Goal: Book appointment/travel/reservation

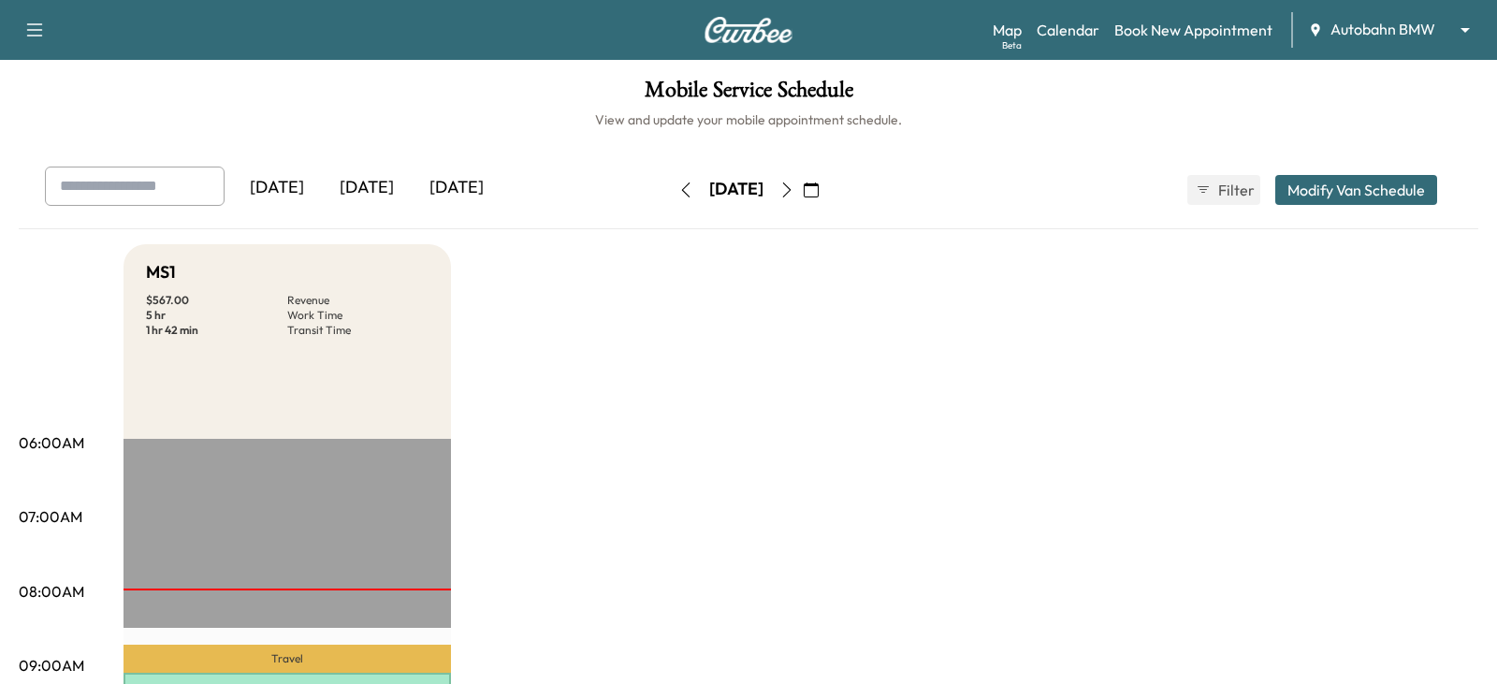
click at [1448, 28] on body "Support Log Out Map Beta Calendar Book New Appointment Autobahn BMW ******** ​ …" at bounding box center [748, 342] width 1497 height 684
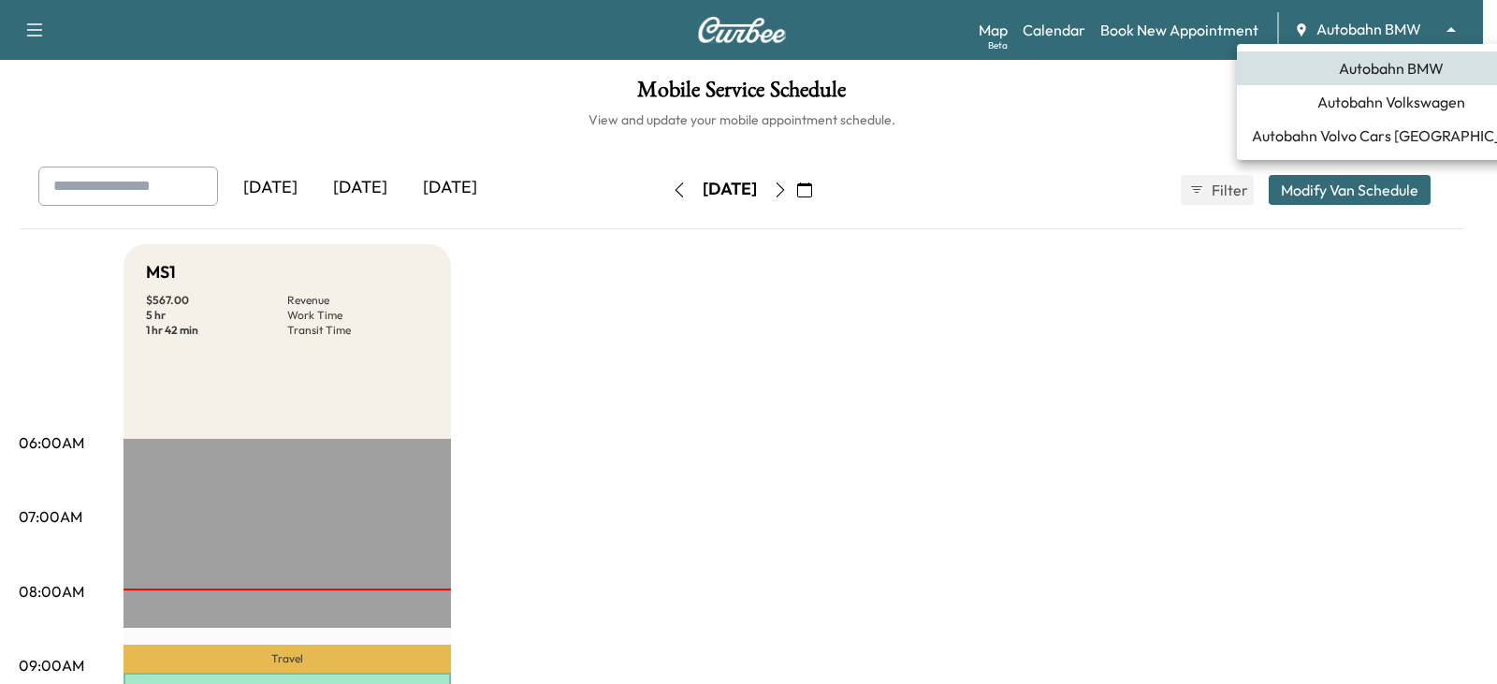
click at [1372, 100] on span "Autobahn Volkswagen" at bounding box center [1392, 102] width 148 height 22
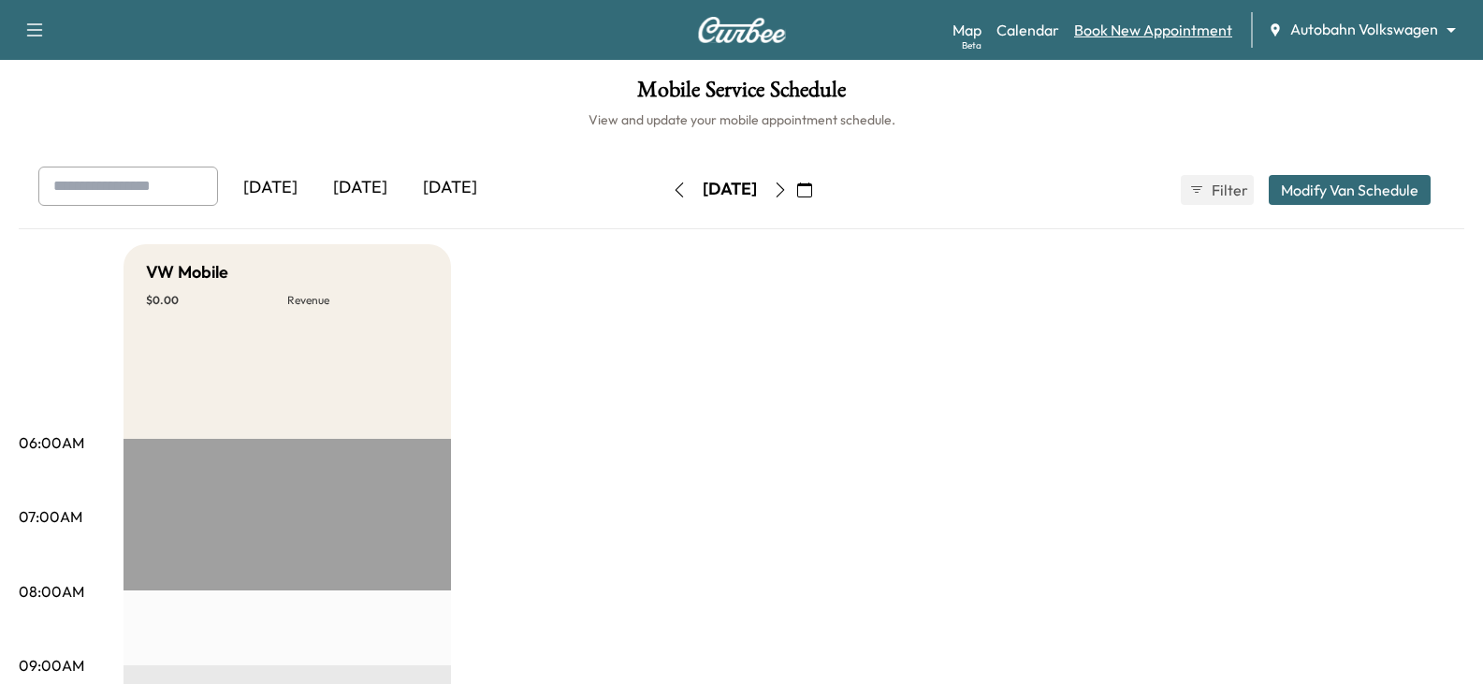
click at [1107, 30] on link "Book New Appointment" at bounding box center [1153, 30] width 158 height 22
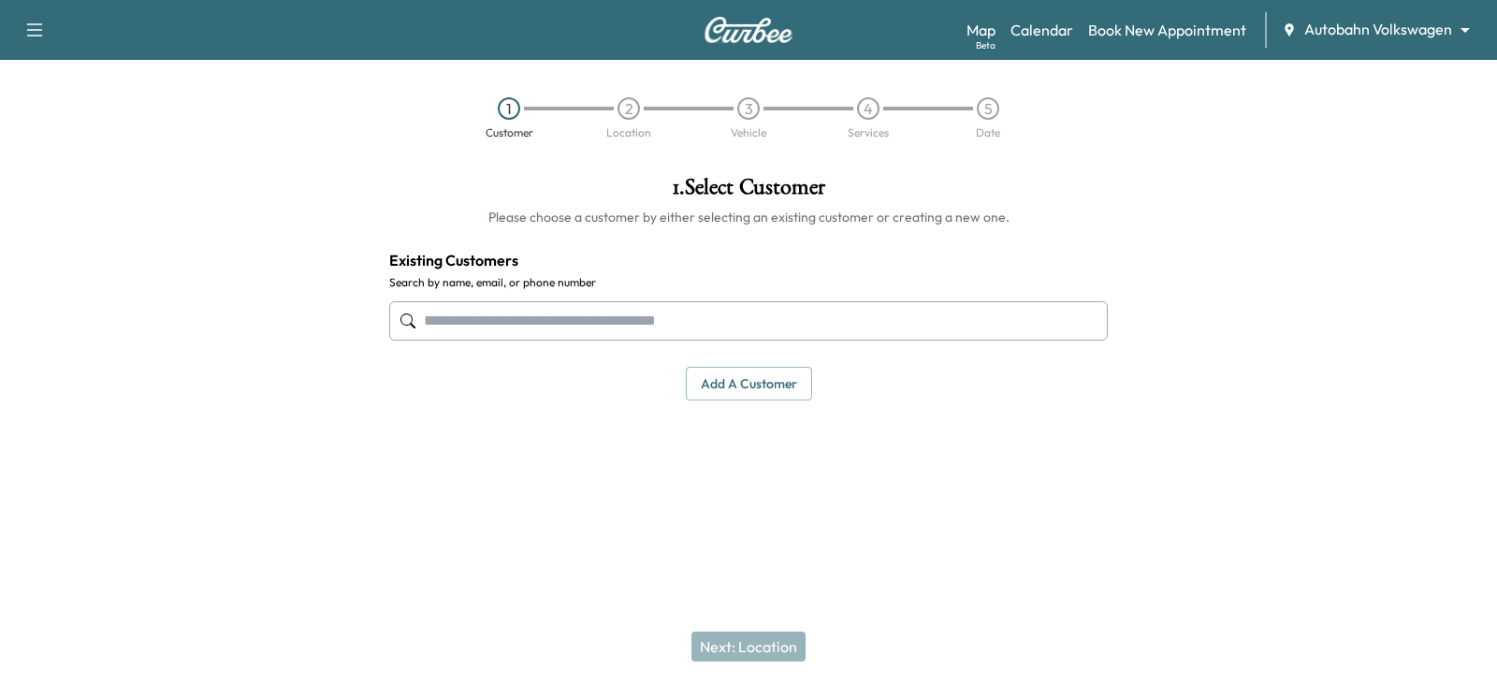
click at [463, 322] on input "text" at bounding box center [748, 320] width 719 height 39
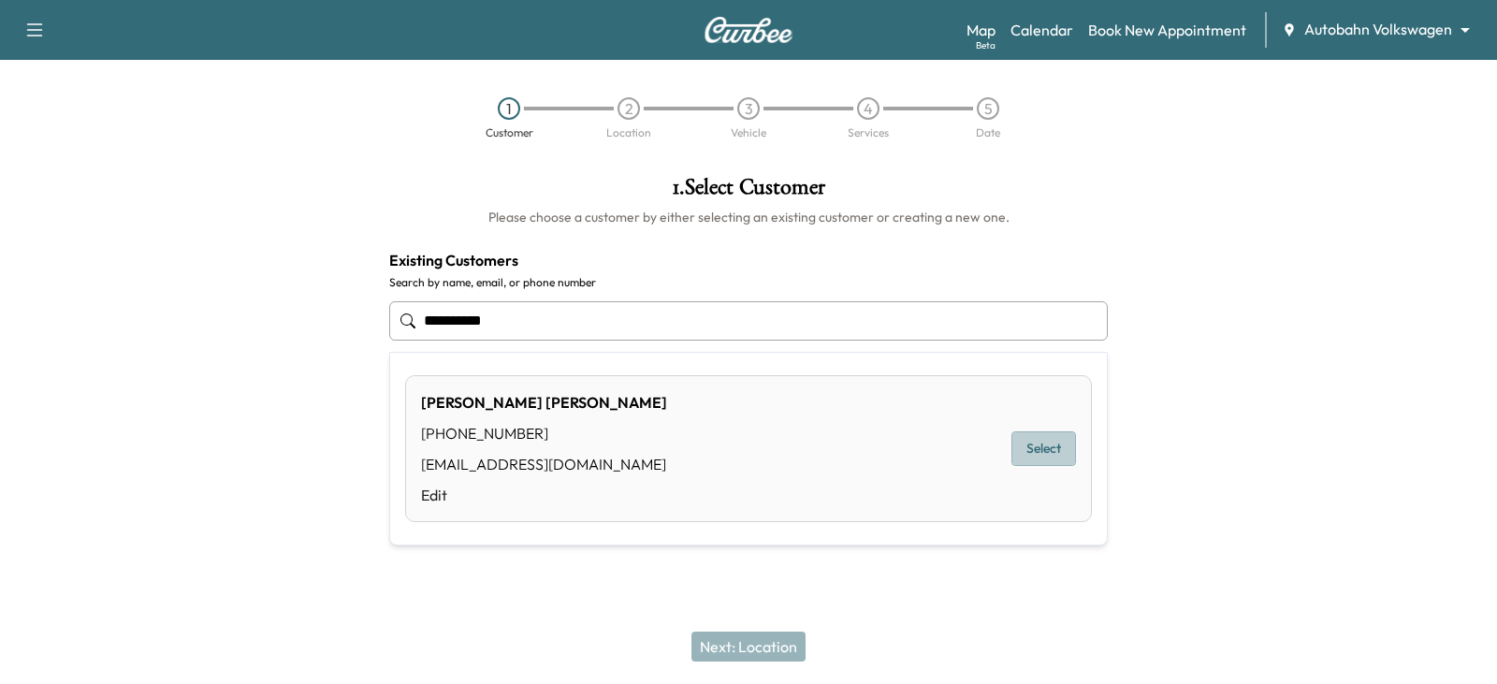
click at [1043, 448] on button "Select" at bounding box center [1044, 448] width 65 height 35
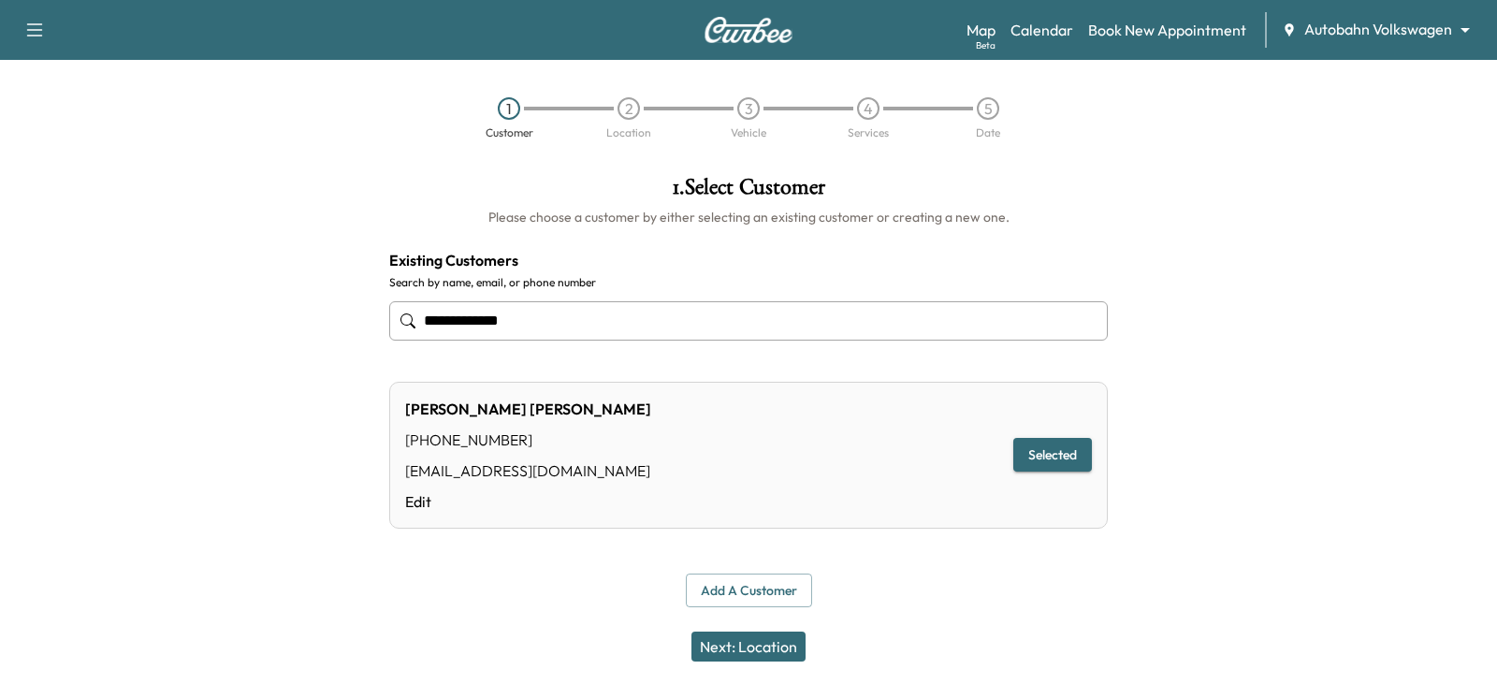
type input "**********"
click at [1049, 458] on button "Selected" at bounding box center [1053, 455] width 79 height 35
click at [763, 639] on button "Next: Location" at bounding box center [749, 647] width 114 height 30
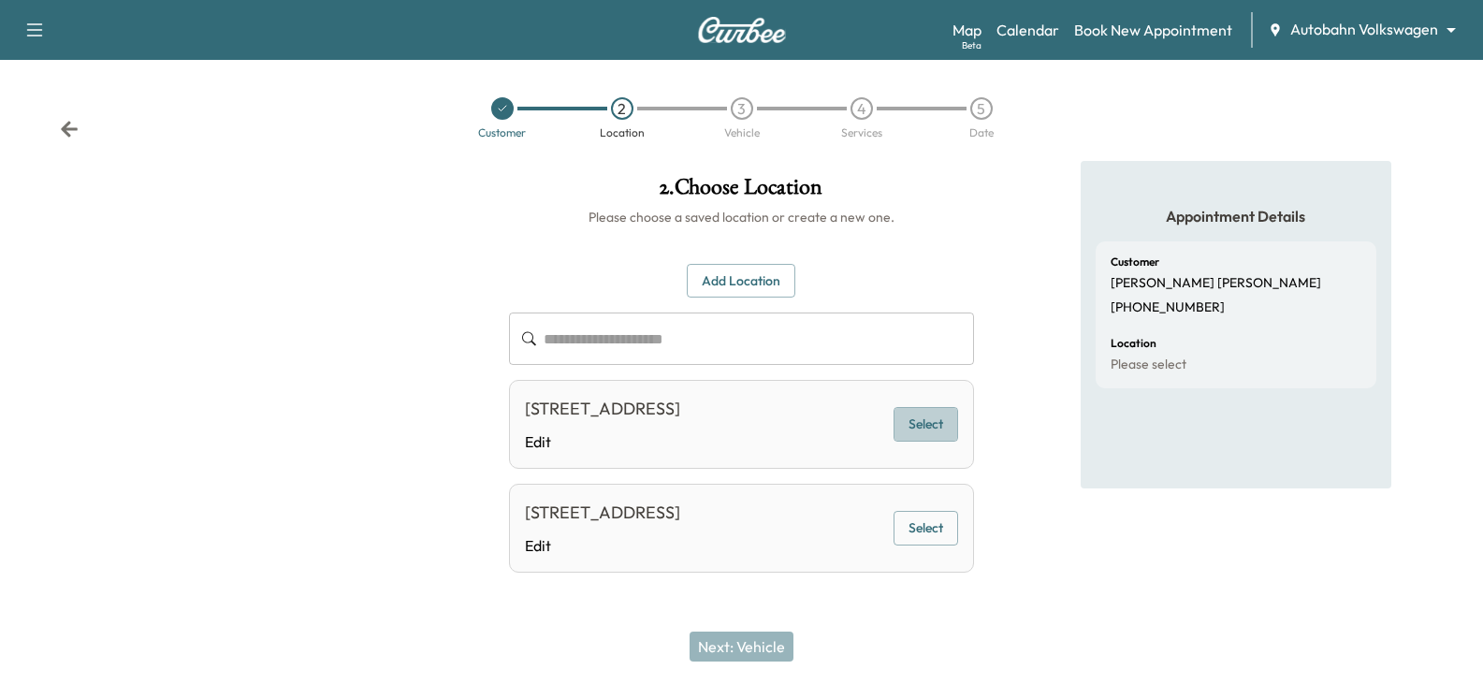
click at [931, 435] on button "Select" at bounding box center [926, 424] width 65 height 35
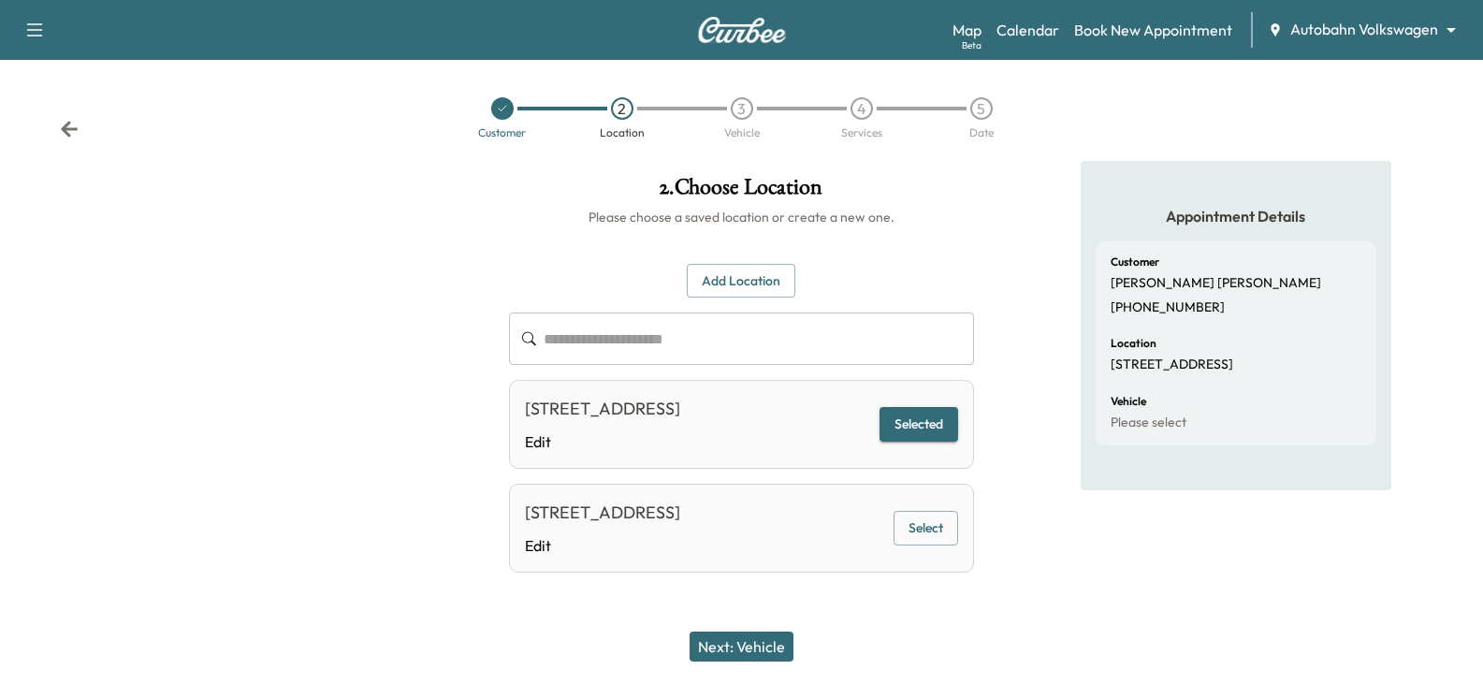
click at [741, 649] on button "Next: Vehicle" at bounding box center [742, 647] width 104 height 30
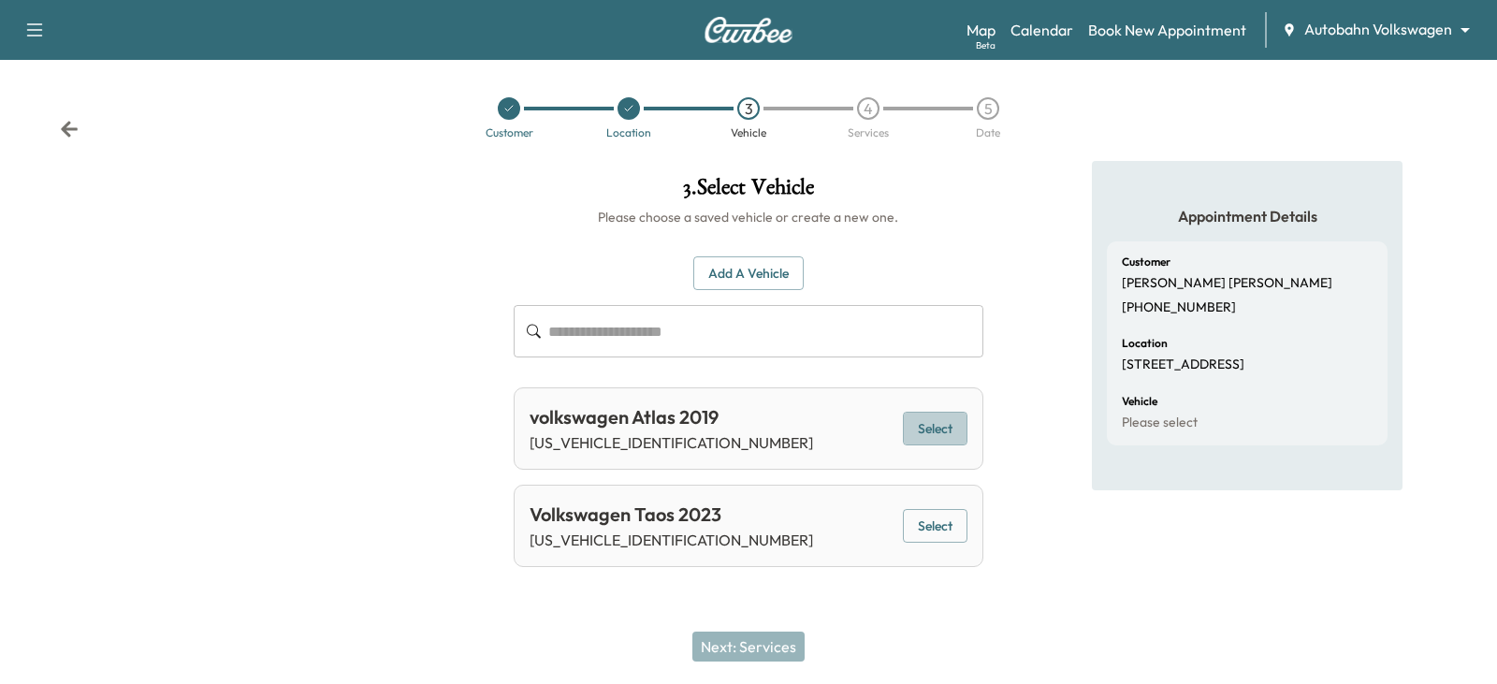
click at [937, 427] on button "Select" at bounding box center [935, 429] width 65 height 35
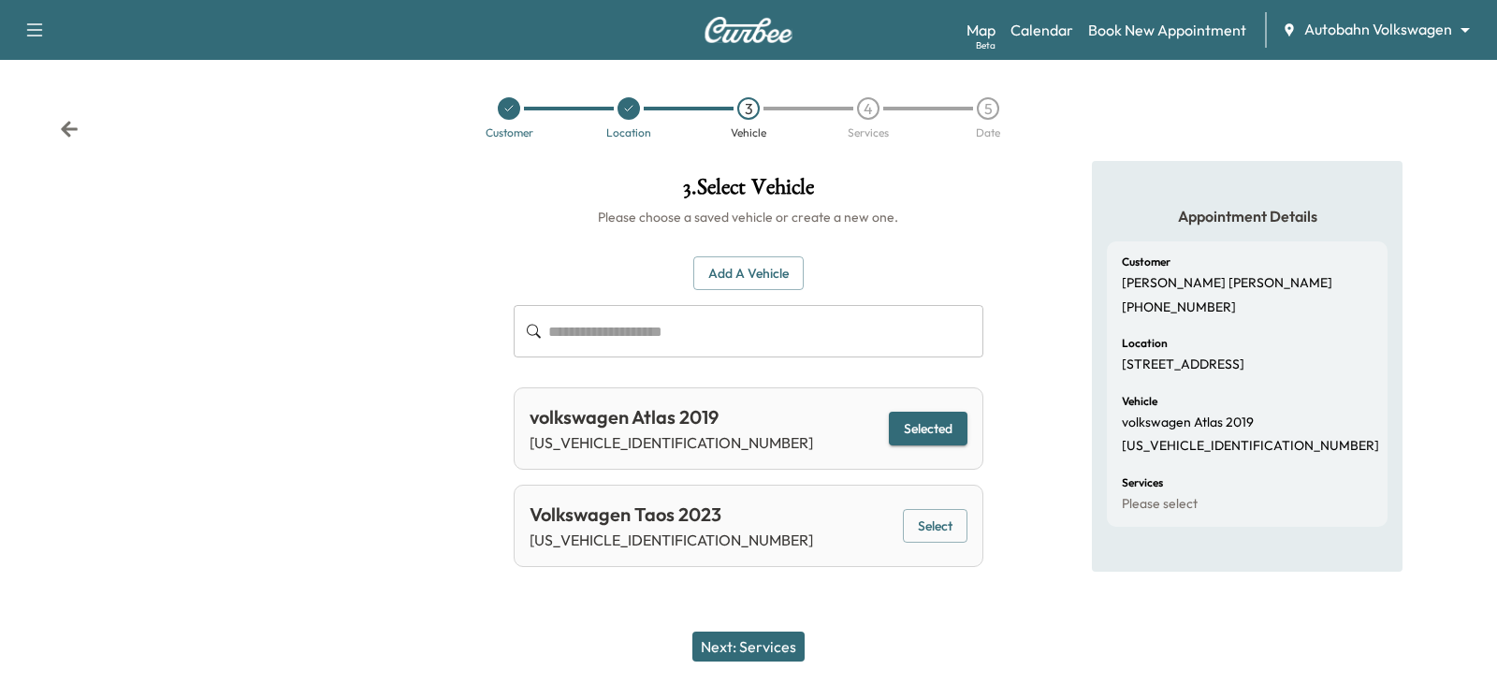
click at [752, 645] on button "Next: Services" at bounding box center [749, 647] width 112 height 30
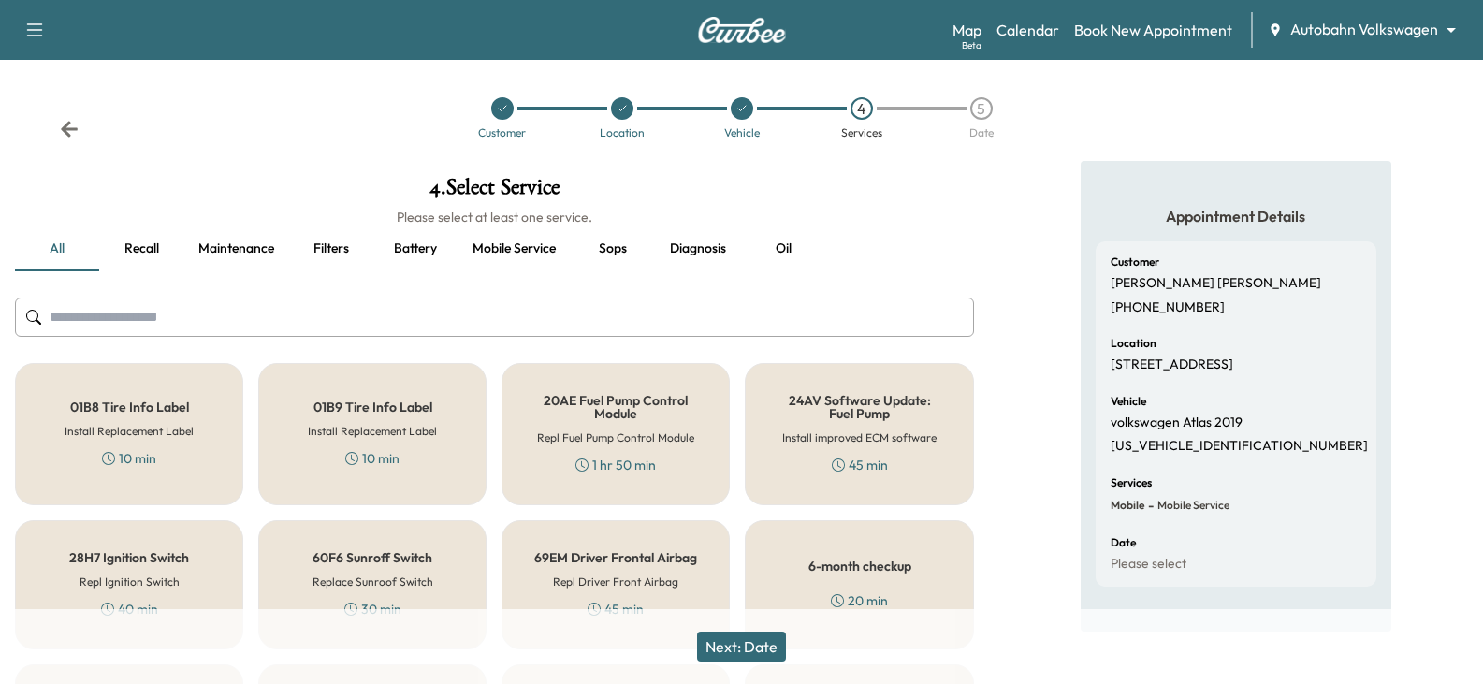
click at [113, 318] on input "text" at bounding box center [494, 317] width 959 height 39
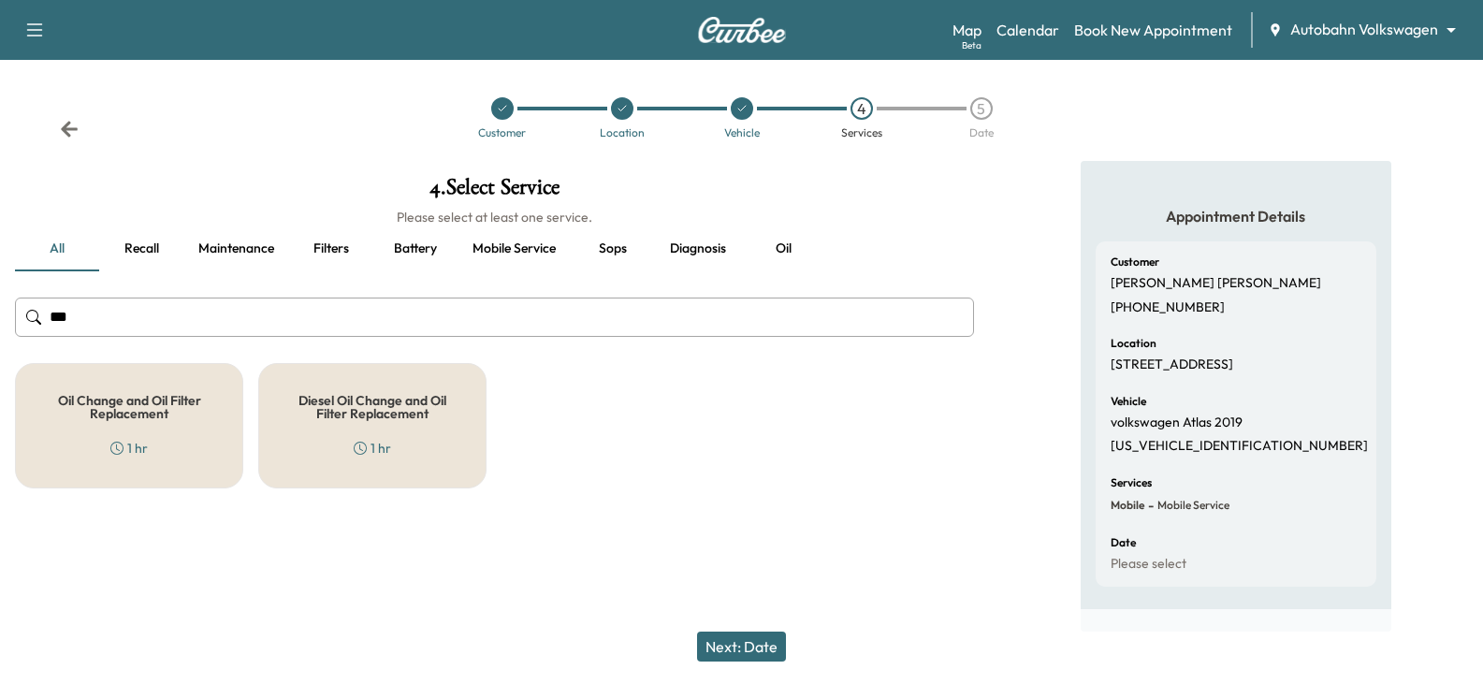
type input "***"
click at [361, 402] on h5 "Diesel Oil Change and Oil Filter Replacement" at bounding box center [372, 407] width 167 height 26
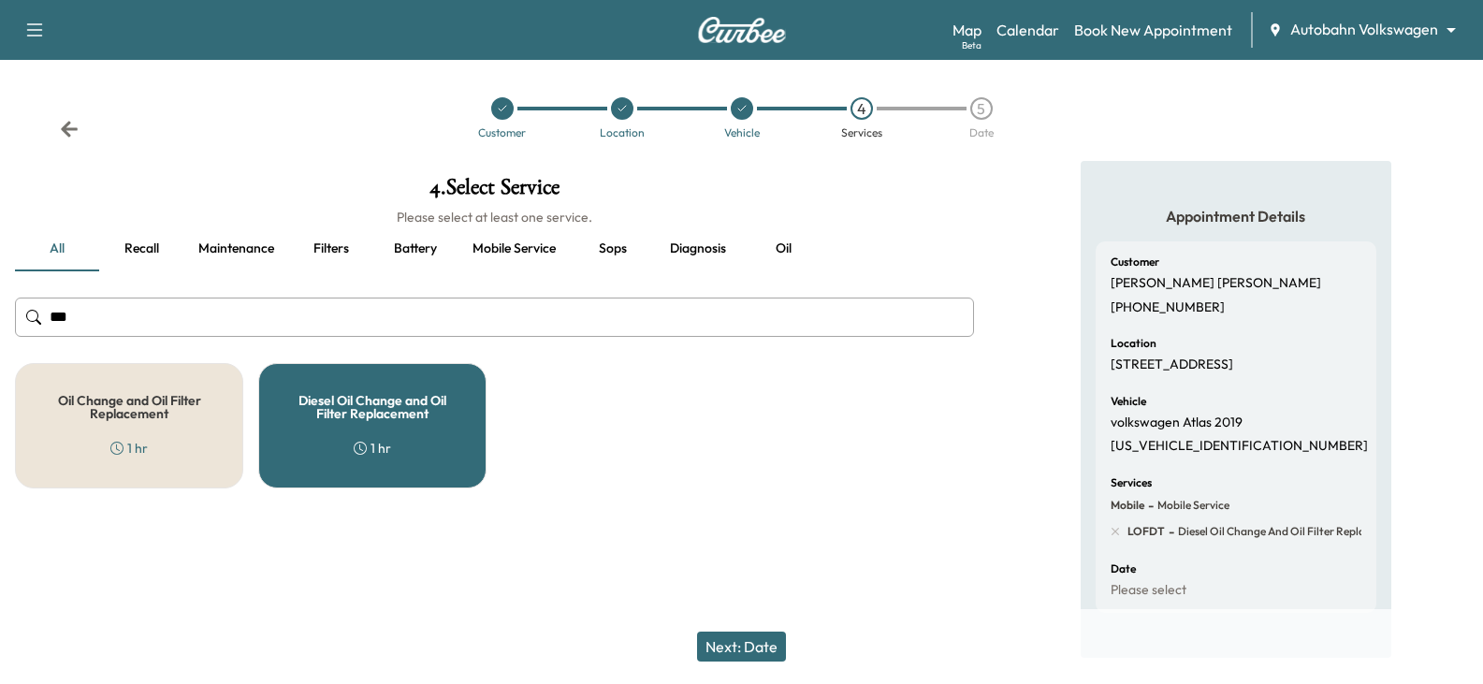
click at [749, 646] on button "Next: Date" at bounding box center [741, 647] width 89 height 30
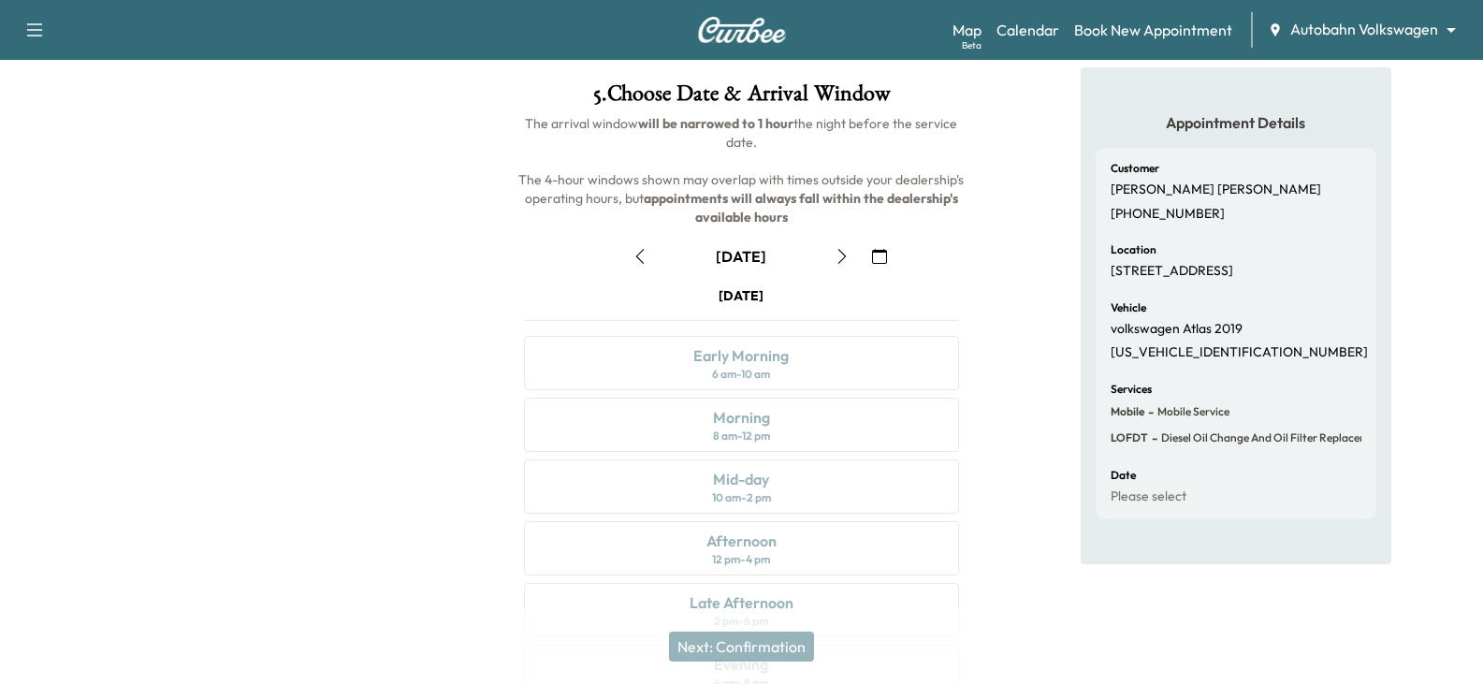
click at [642, 253] on icon "button" at bounding box center [640, 256] width 15 height 15
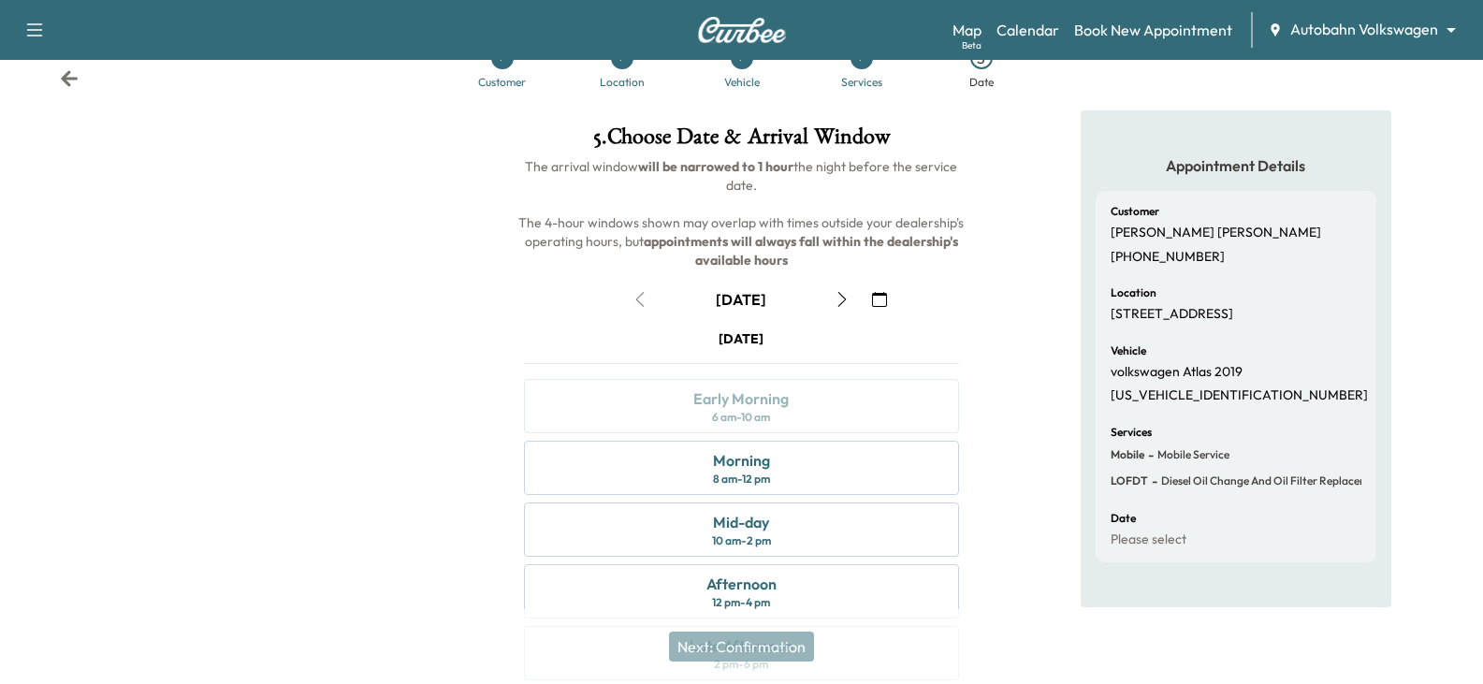
scroll to position [94, 0]
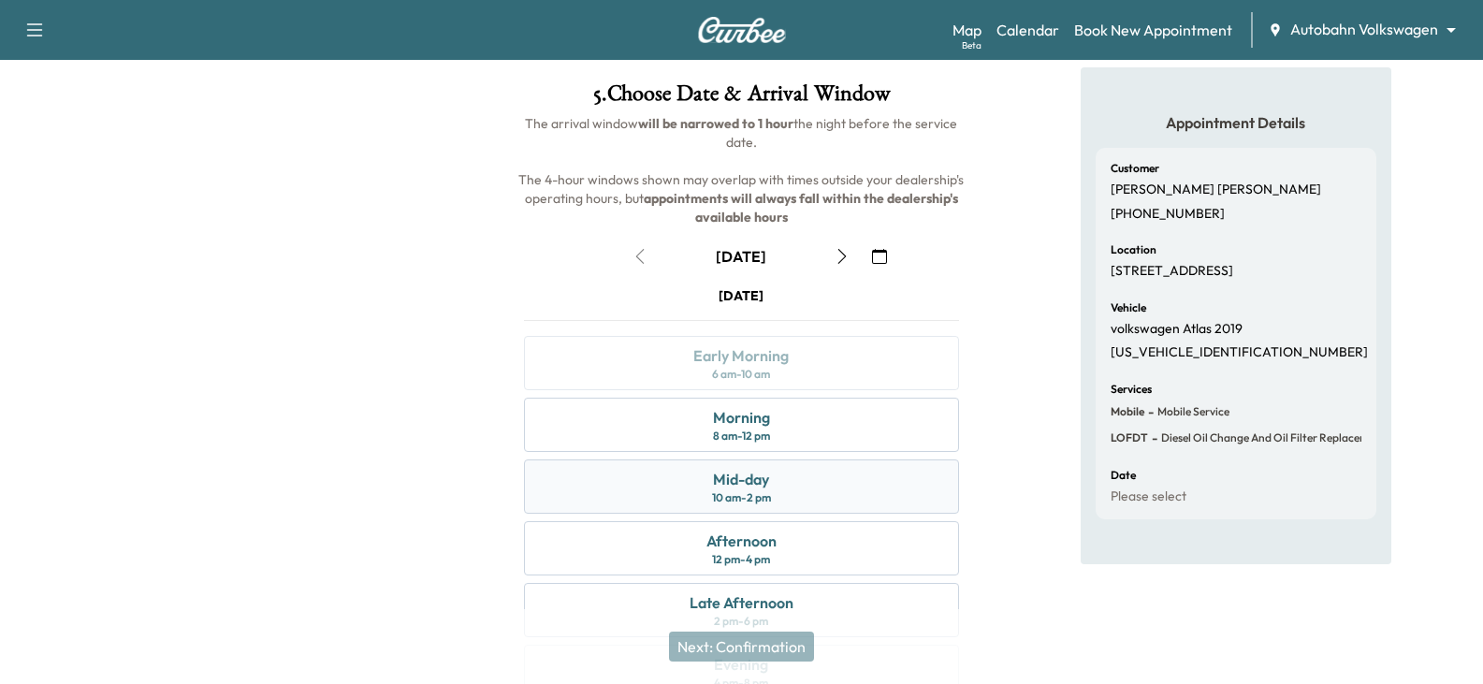
click at [737, 484] on div "Mid-day" at bounding box center [741, 479] width 56 height 22
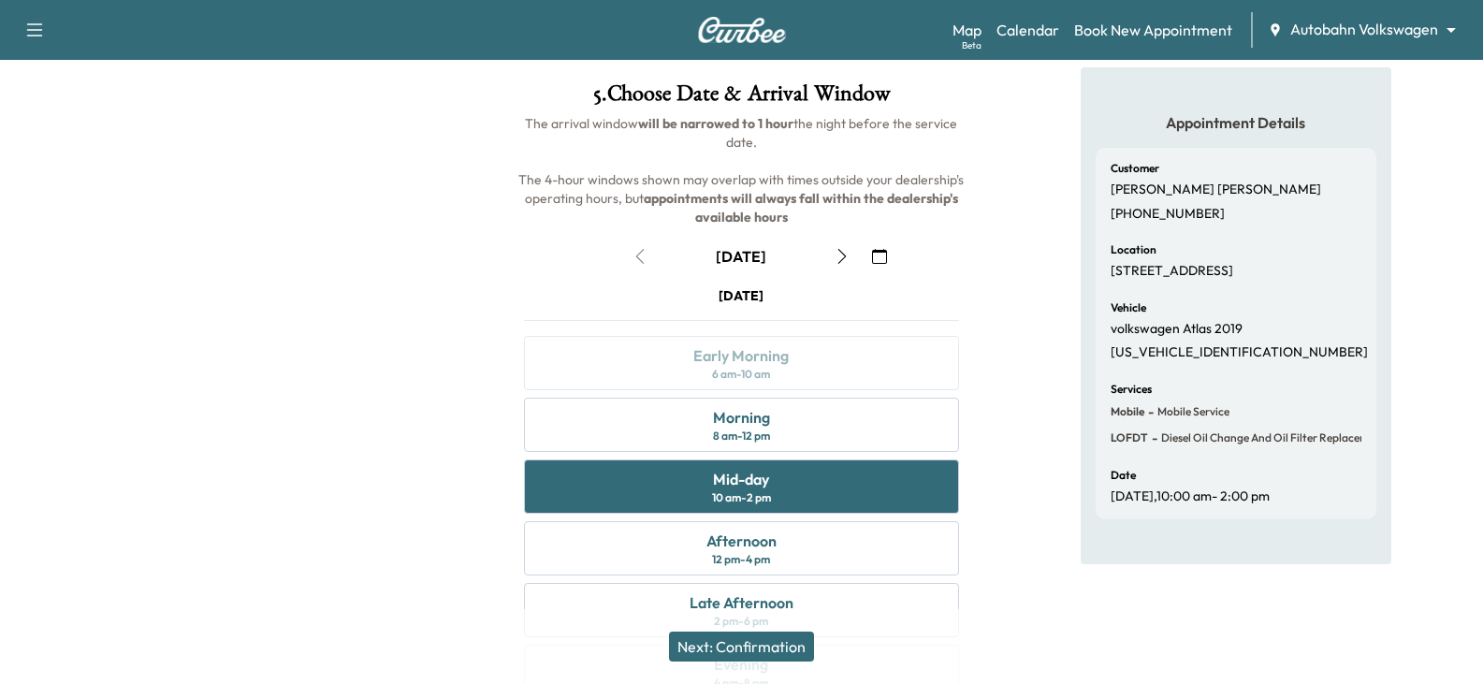
click at [754, 648] on button "Next: Confirmation" at bounding box center [741, 647] width 145 height 30
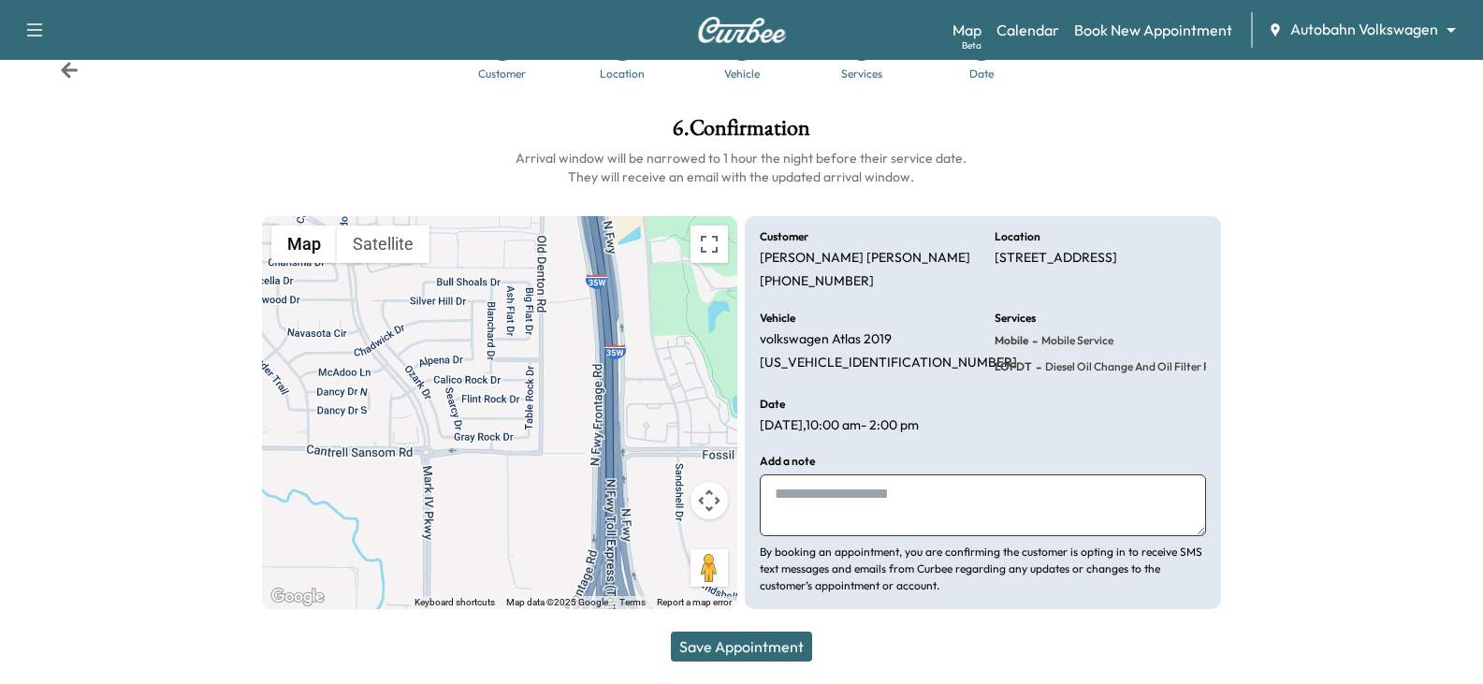
click at [745, 643] on button "Save Appointment" at bounding box center [741, 647] width 141 height 30
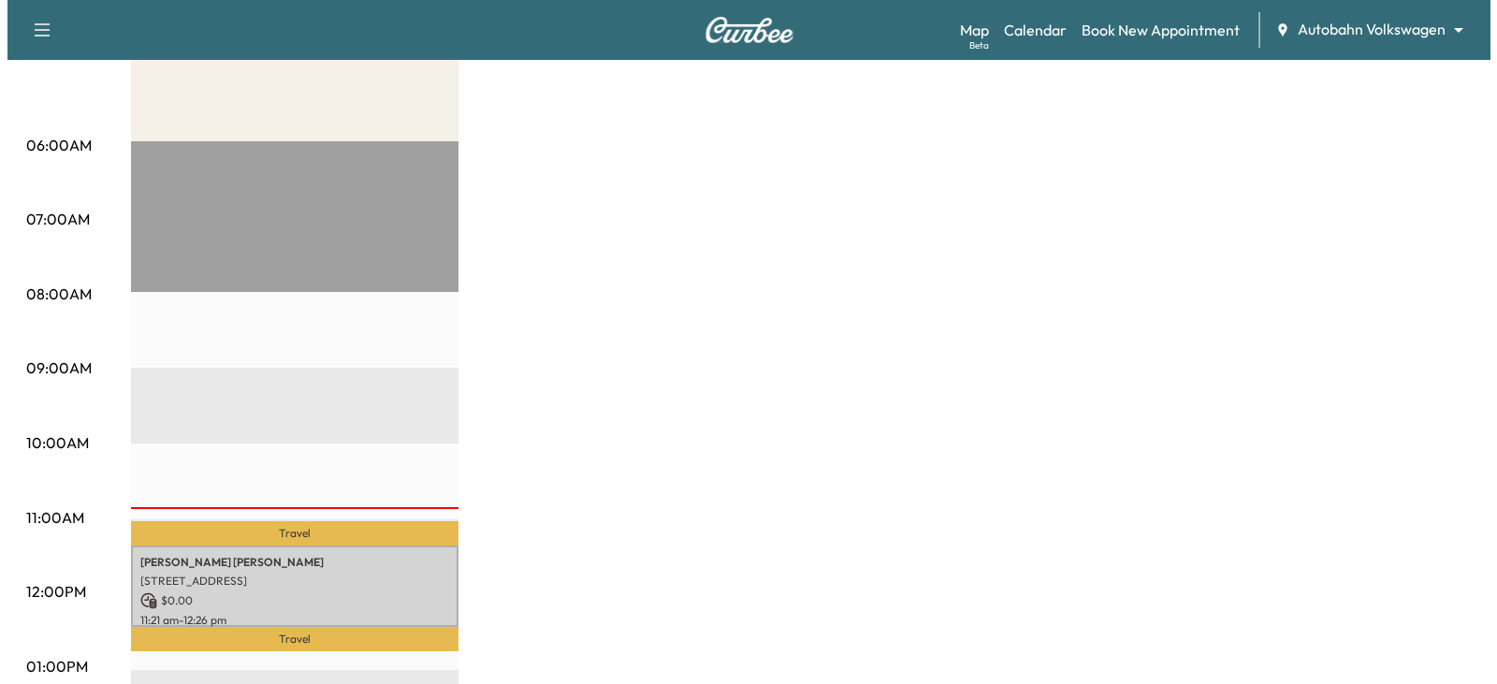
scroll to position [340, 0]
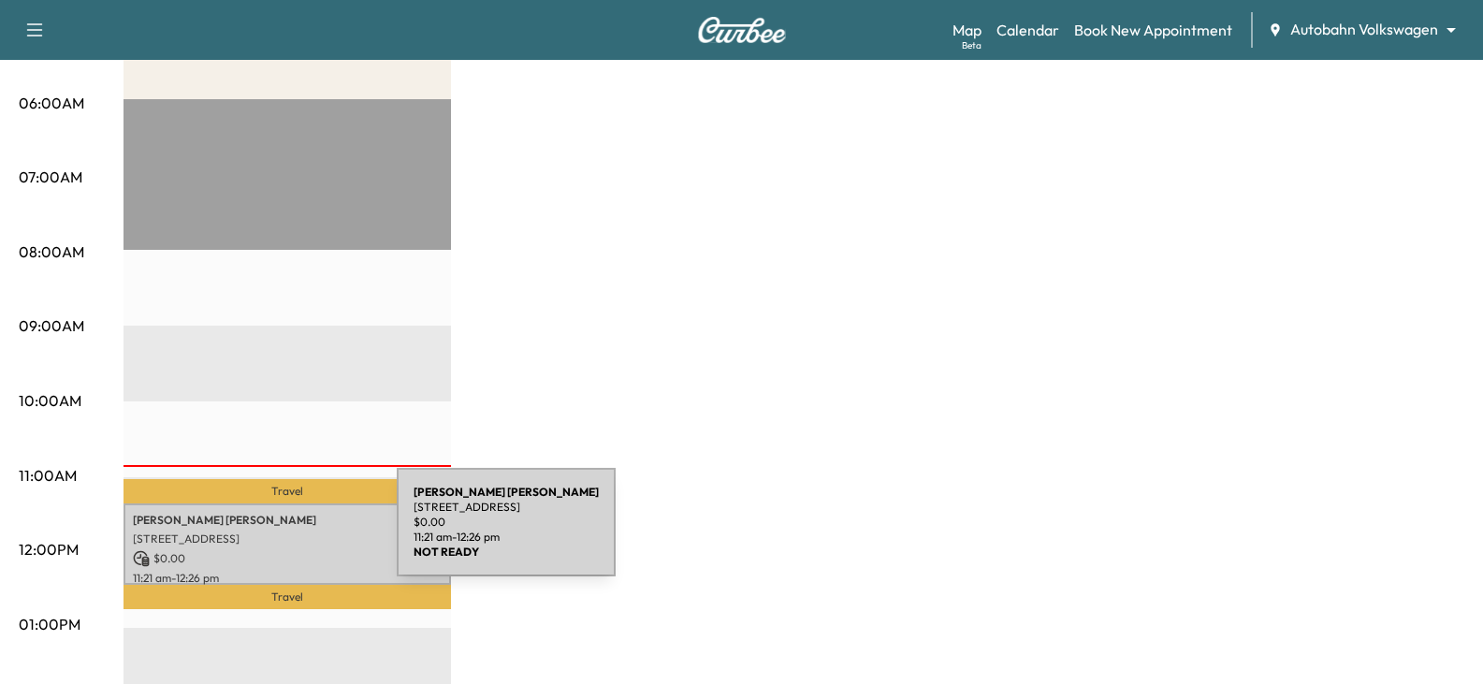
click at [256, 533] on p "[STREET_ADDRESS]" at bounding box center [287, 539] width 309 height 15
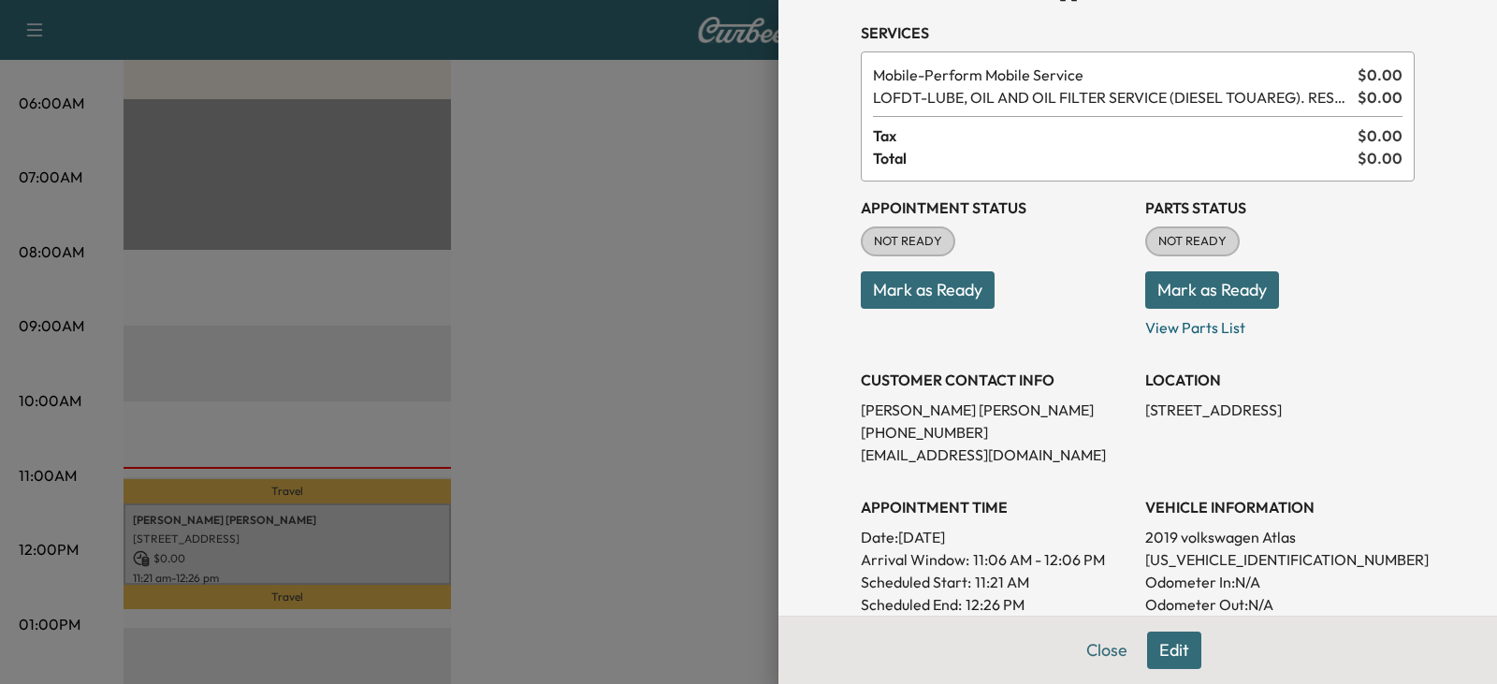
scroll to position [94, 0]
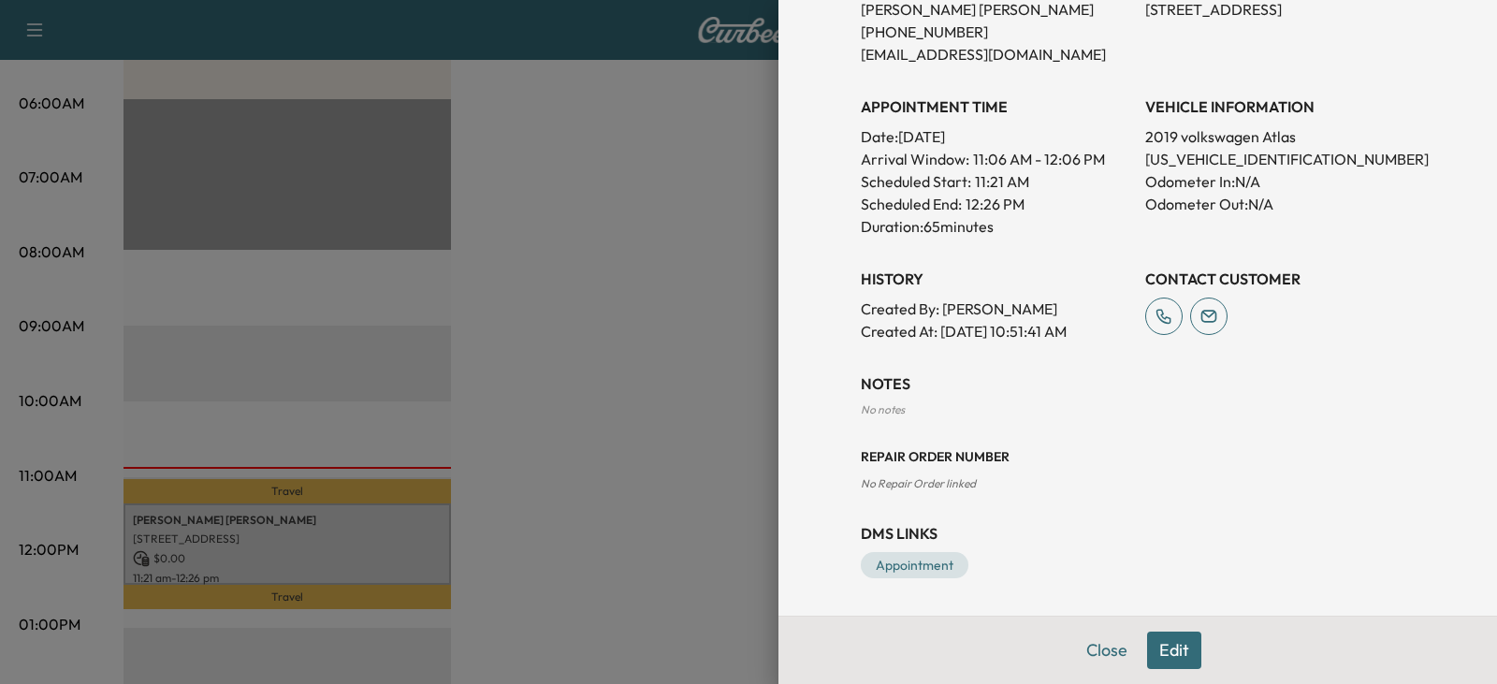
click at [1167, 644] on button "Edit" at bounding box center [1174, 650] width 54 height 37
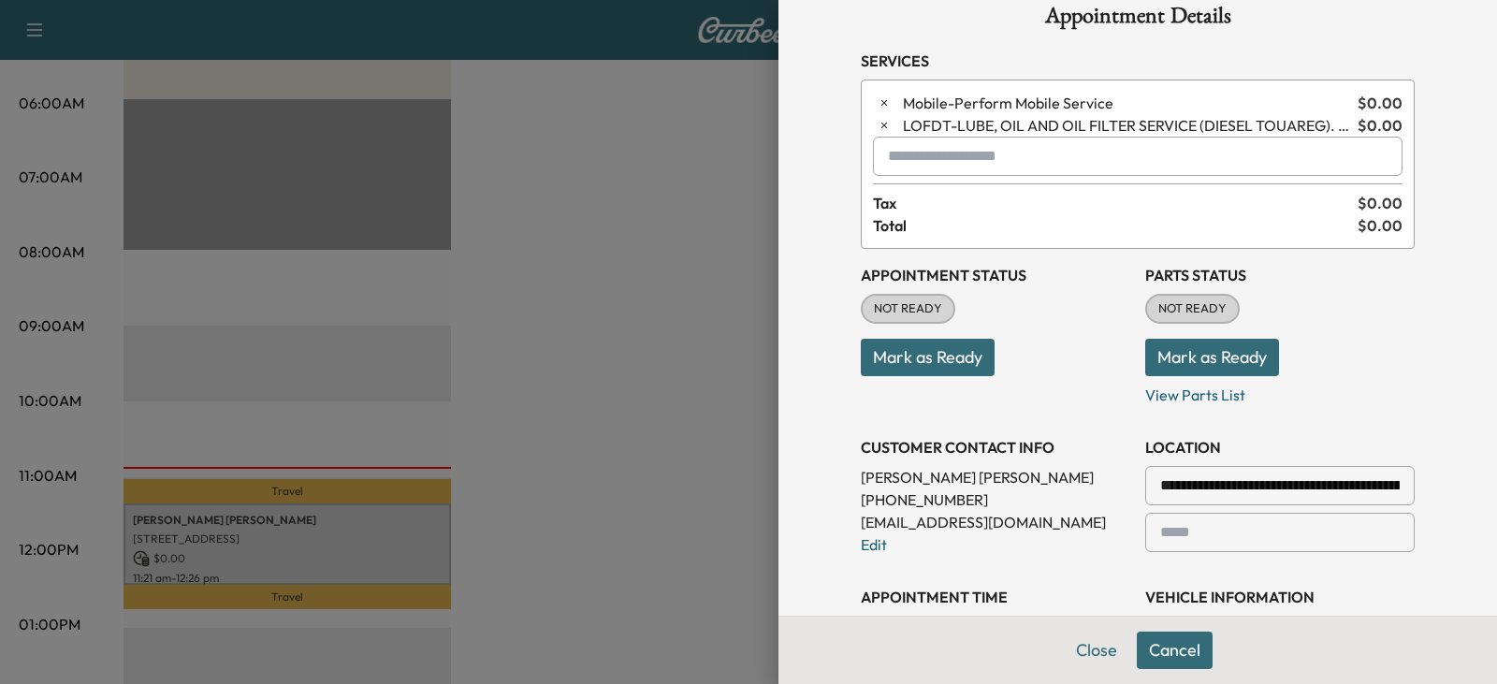
scroll to position [0, 0]
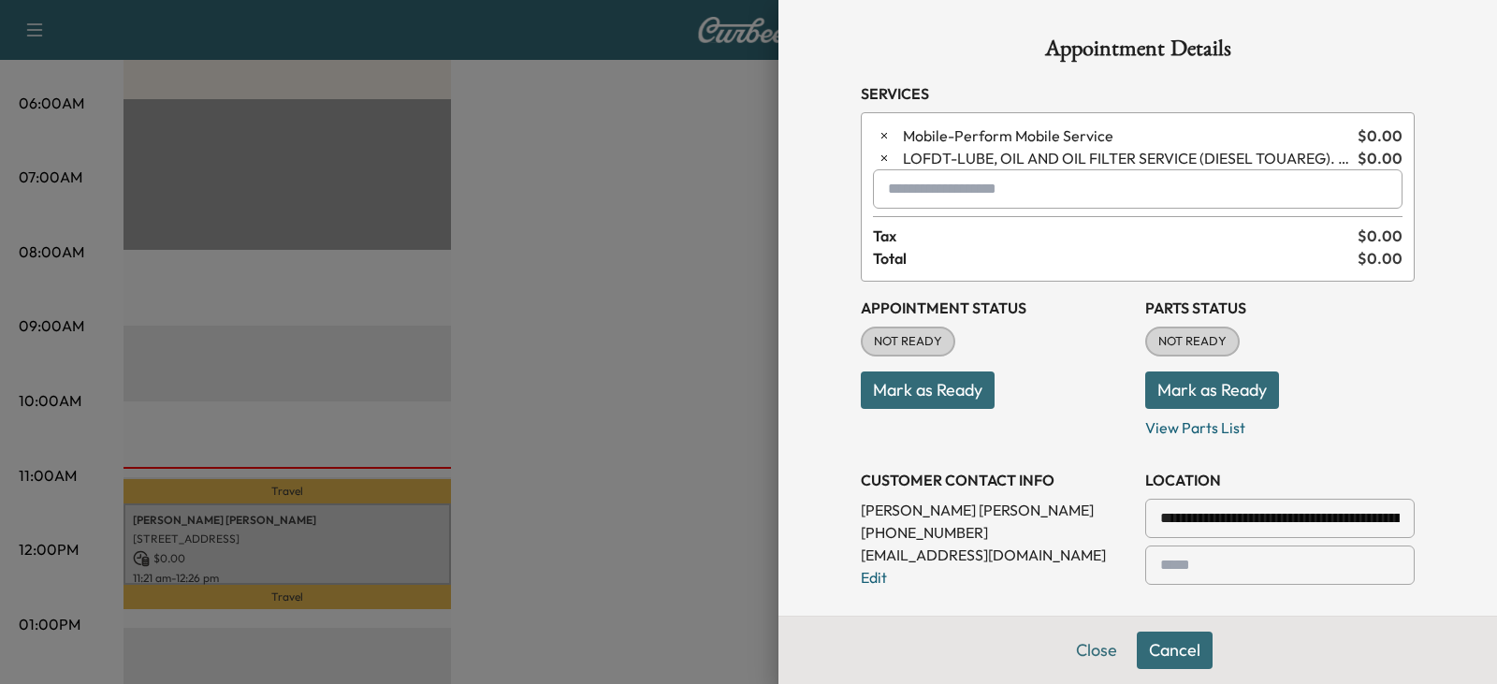
click at [1288, 164] on span "LOFDT - LUBE, OIL AND OIL FILTER SERVICE (DIESEL TOUAREG). RESET OIL LIFE MONIT…" at bounding box center [1126, 158] width 447 height 22
click at [1086, 197] on input "text" at bounding box center [1138, 188] width 530 height 39
click at [878, 157] on icon "button" at bounding box center [884, 158] width 13 height 13
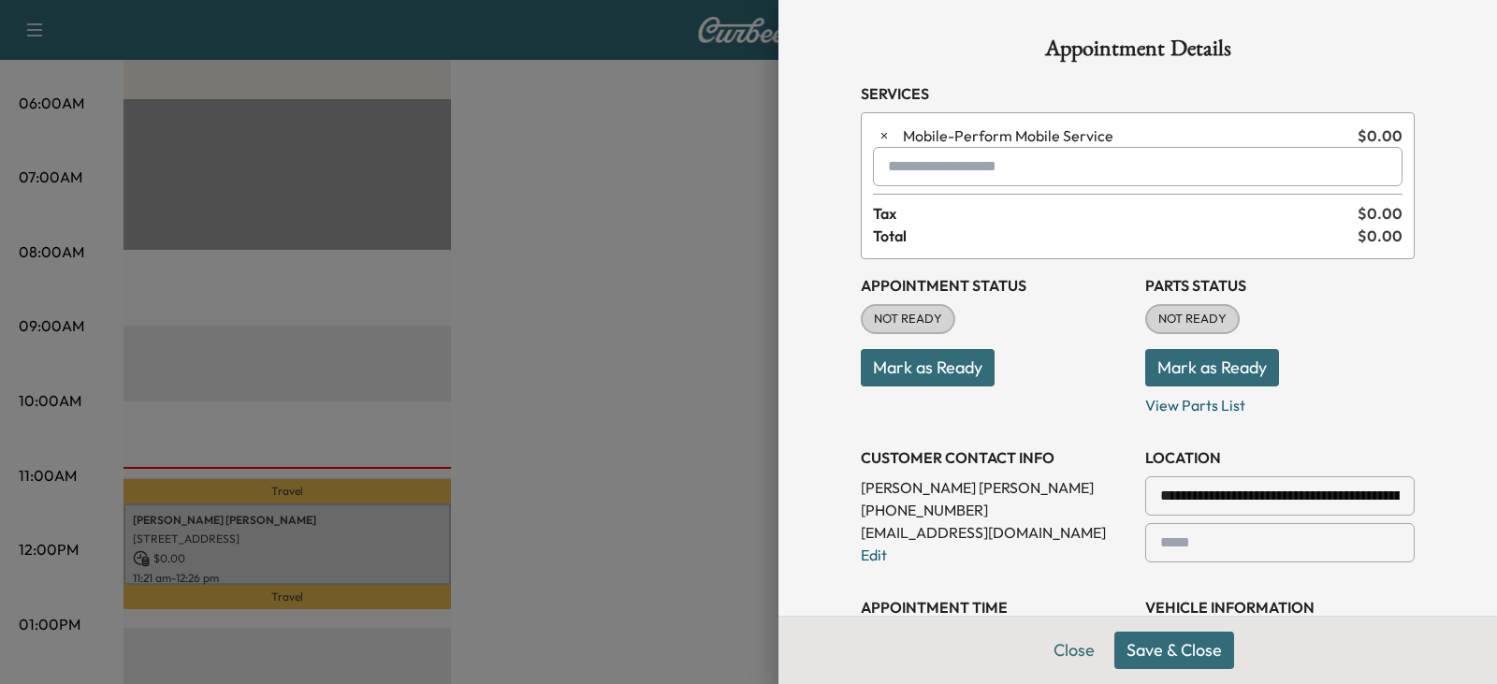
click at [925, 176] on input "text" at bounding box center [1138, 166] width 530 height 39
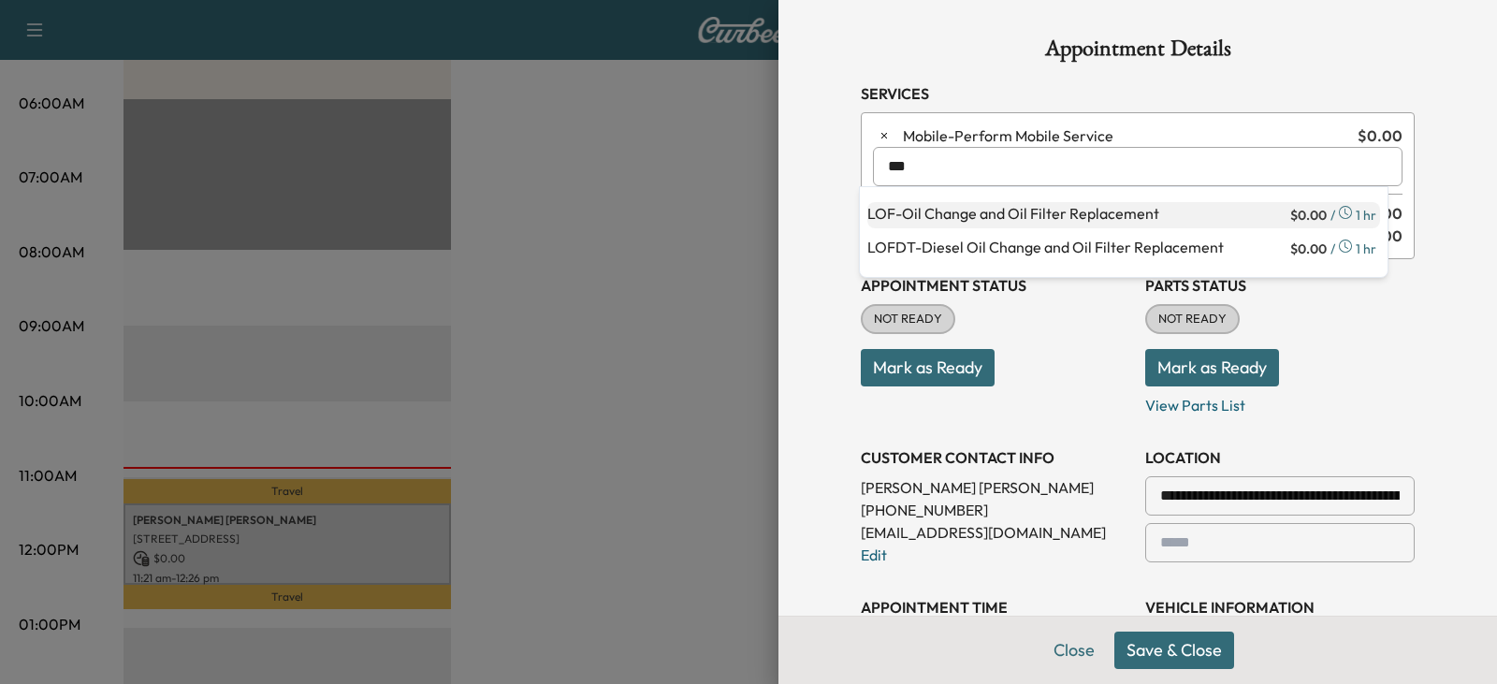
click at [1001, 212] on p "LOF - Oil Change and Oil Filter Replacement" at bounding box center [1077, 215] width 419 height 26
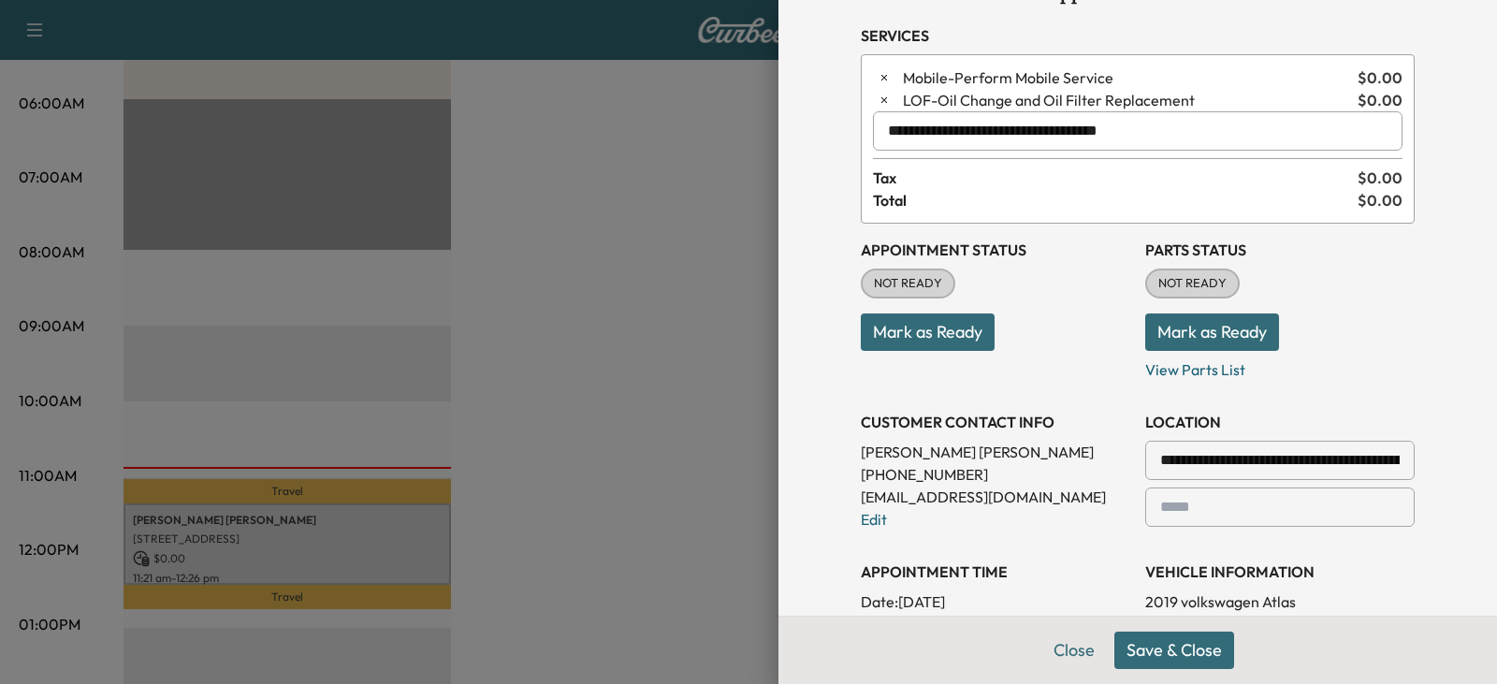
scroll to position [187, 0]
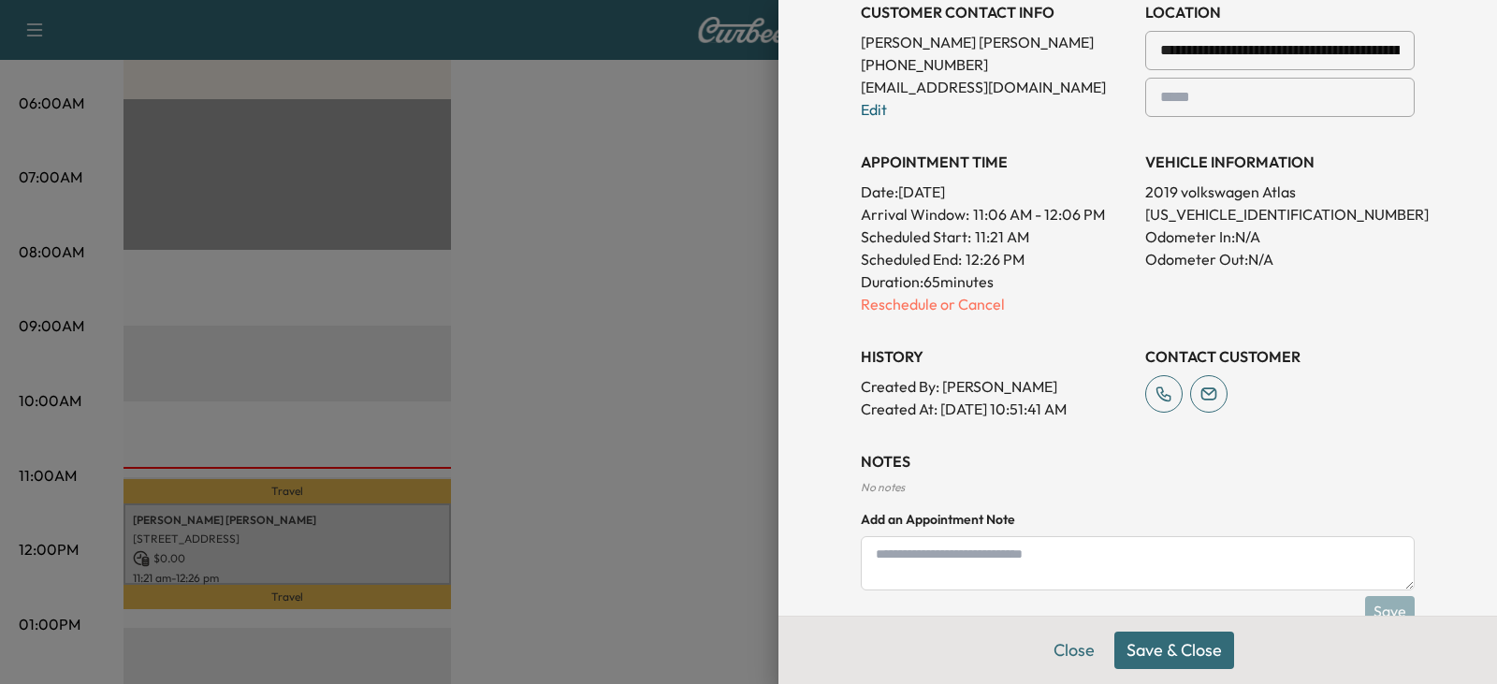
type input "**********"
click at [1176, 651] on button "Save & Close" at bounding box center [1175, 650] width 120 height 37
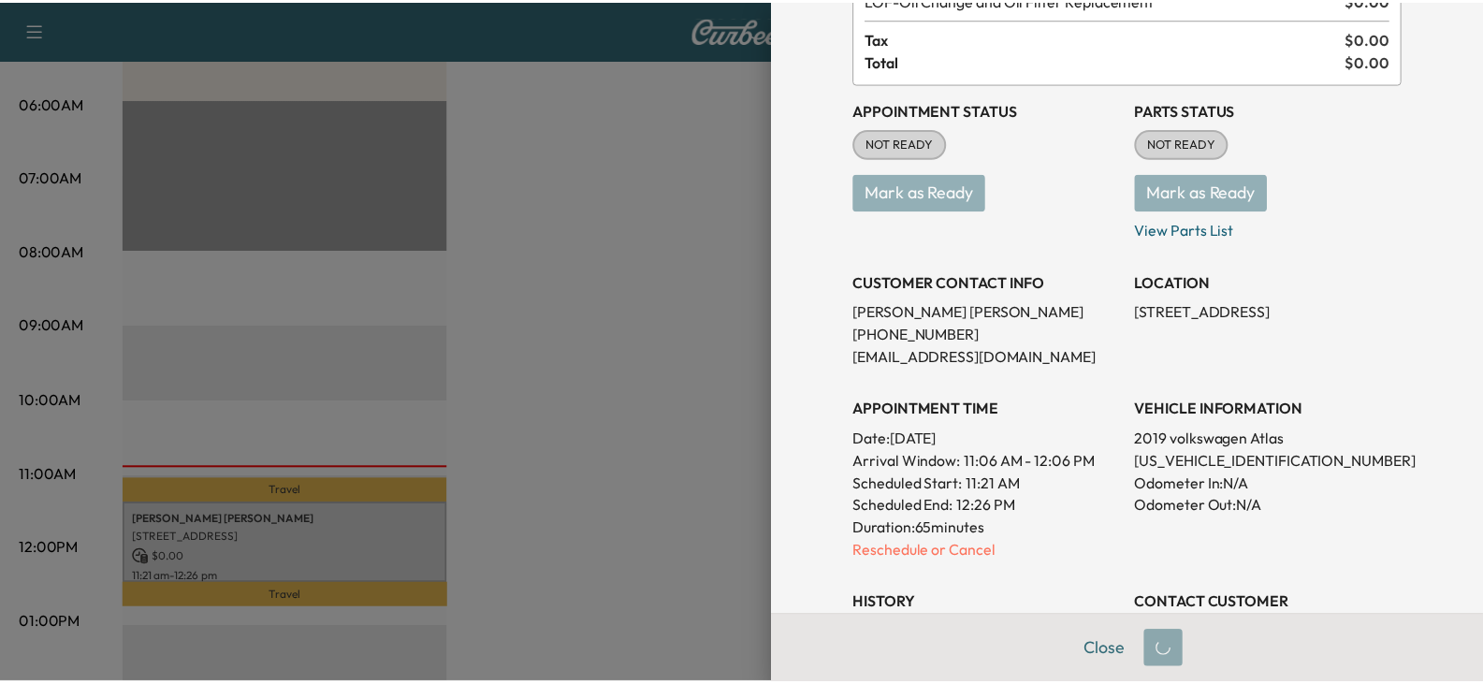
scroll to position [148, 0]
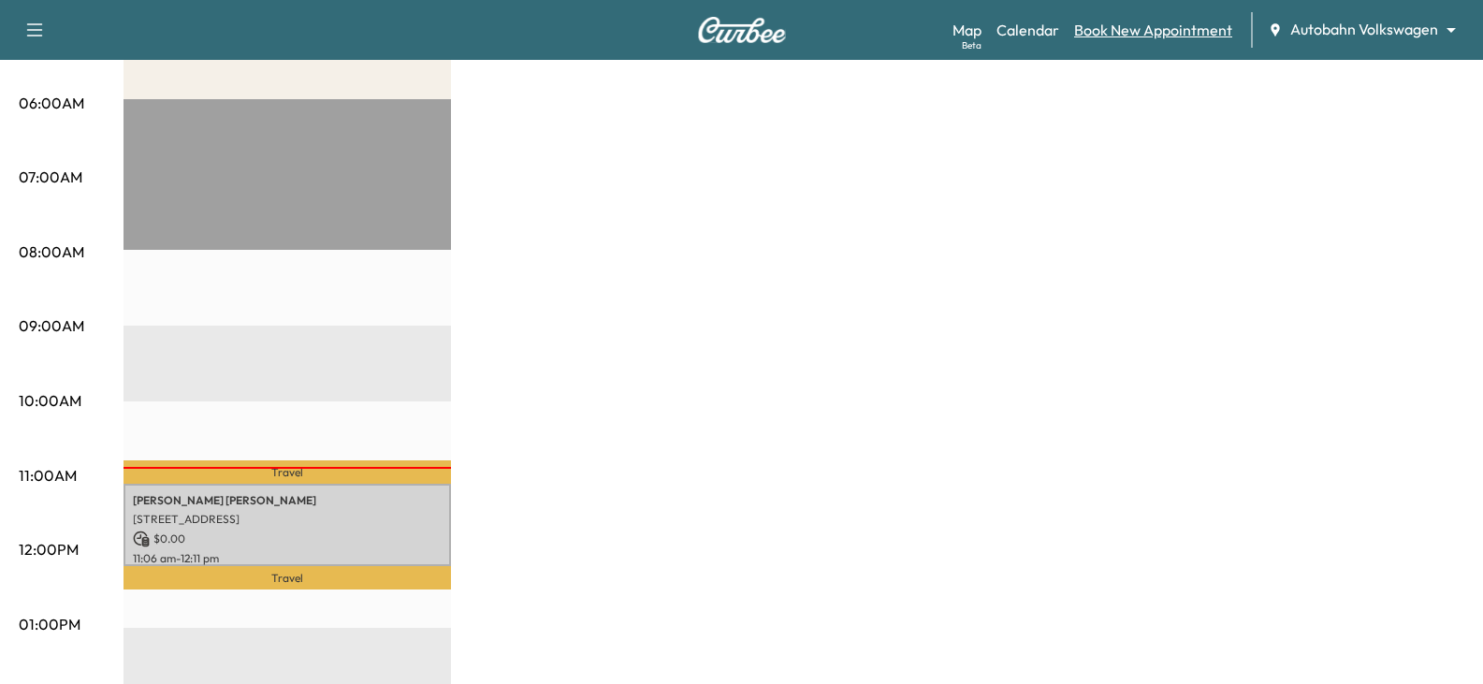
click at [1147, 29] on link "Book New Appointment" at bounding box center [1153, 30] width 158 height 22
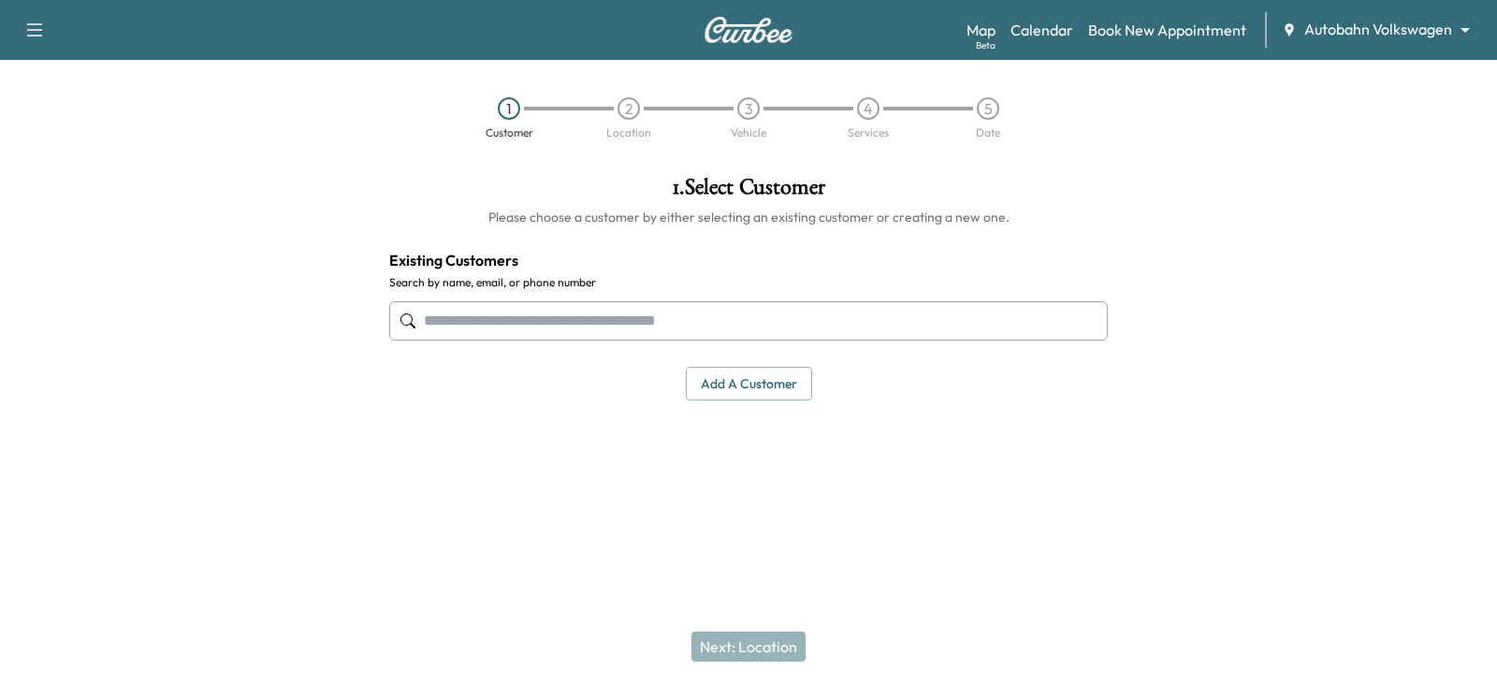
click at [468, 320] on input "text" at bounding box center [748, 320] width 719 height 39
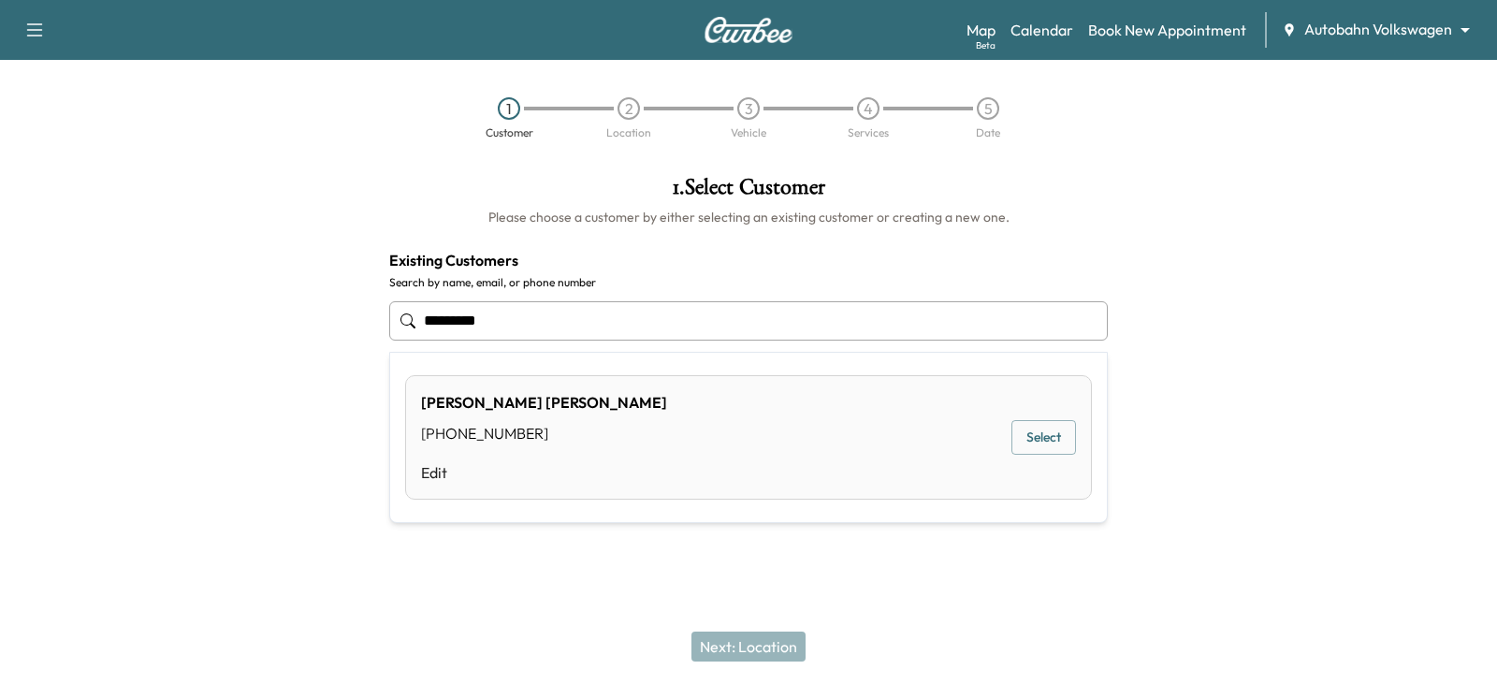
click at [523, 330] on input "*********" at bounding box center [748, 320] width 719 height 39
click at [1031, 450] on button "Select" at bounding box center [1044, 448] width 65 height 35
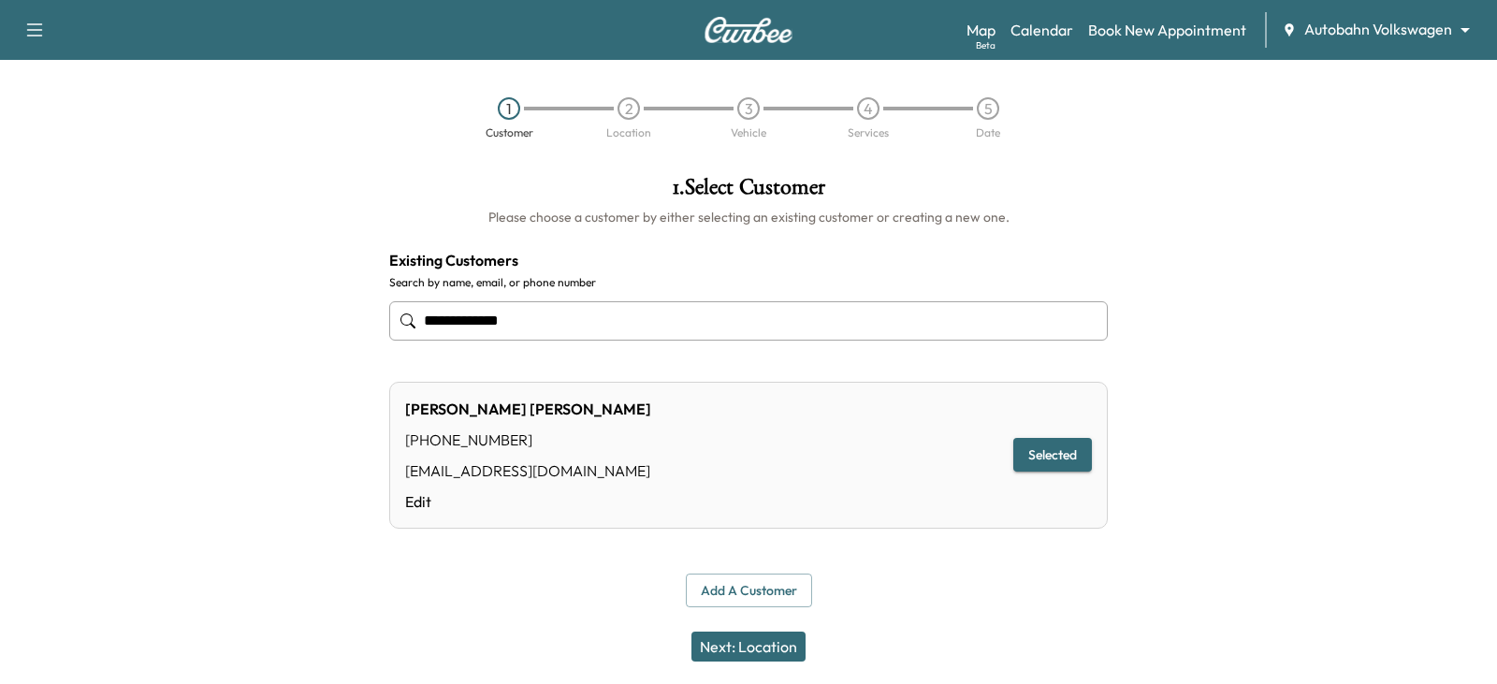
type input "**********"
click at [738, 643] on button "Next: Location" at bounding box center [749, 647] width 114 height 30
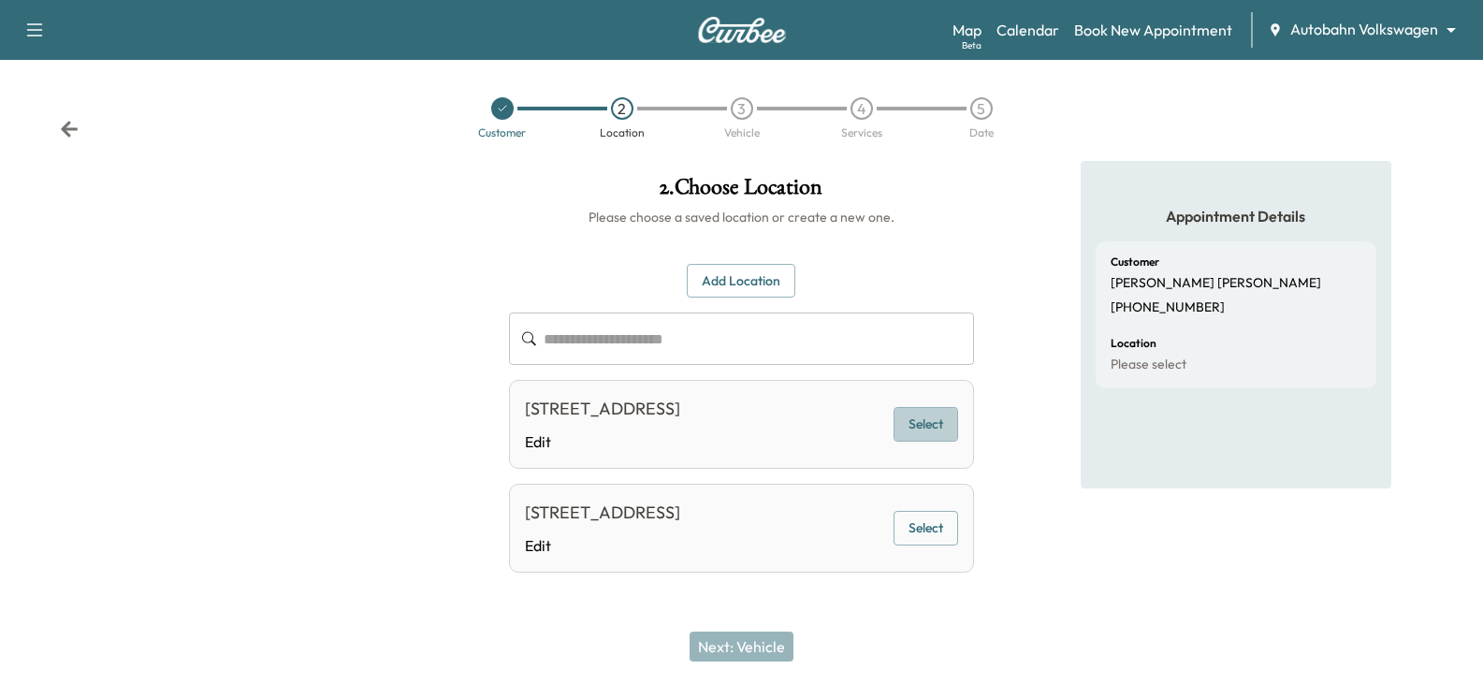
click at [953, 430] on button "Select" at bounding box center [926, 424] width 65 height 35
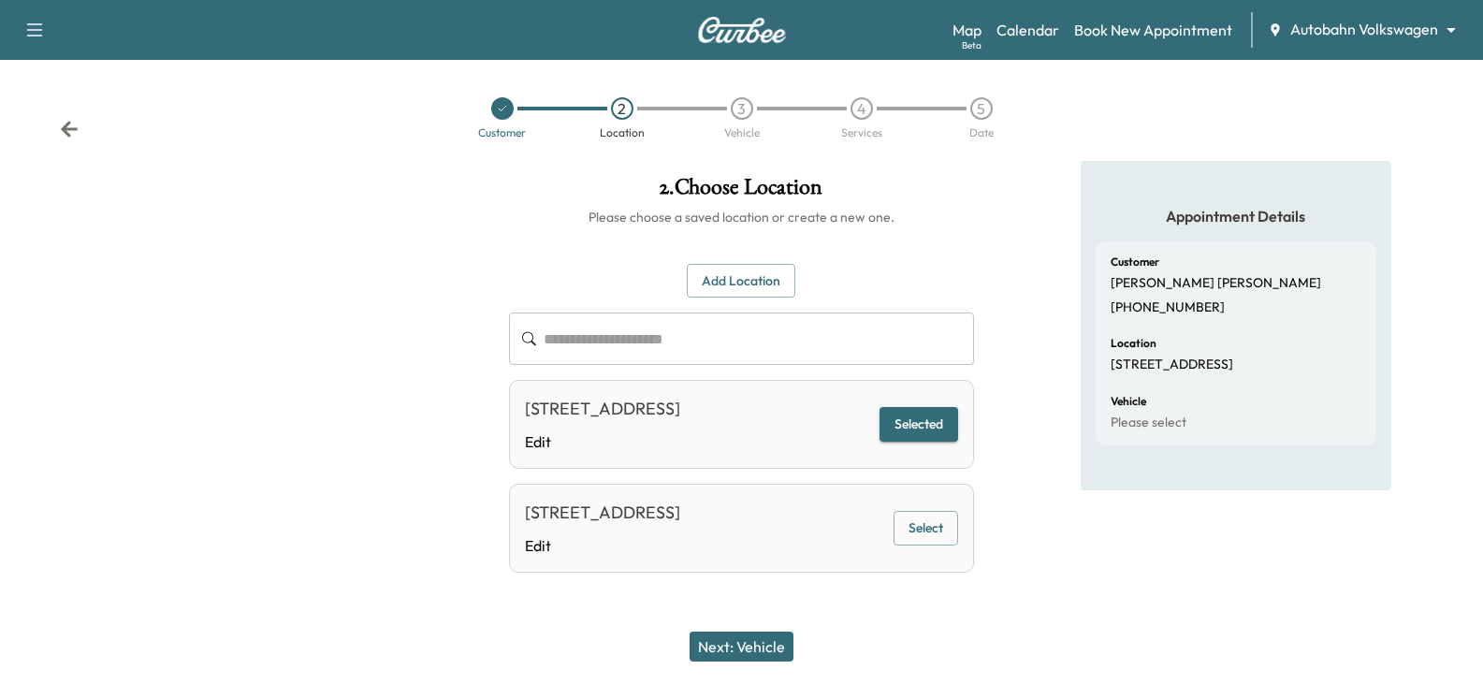
click at [731, 644] on button "Next: Vehicle" at bounding box center [742, 647] width 104 height 30
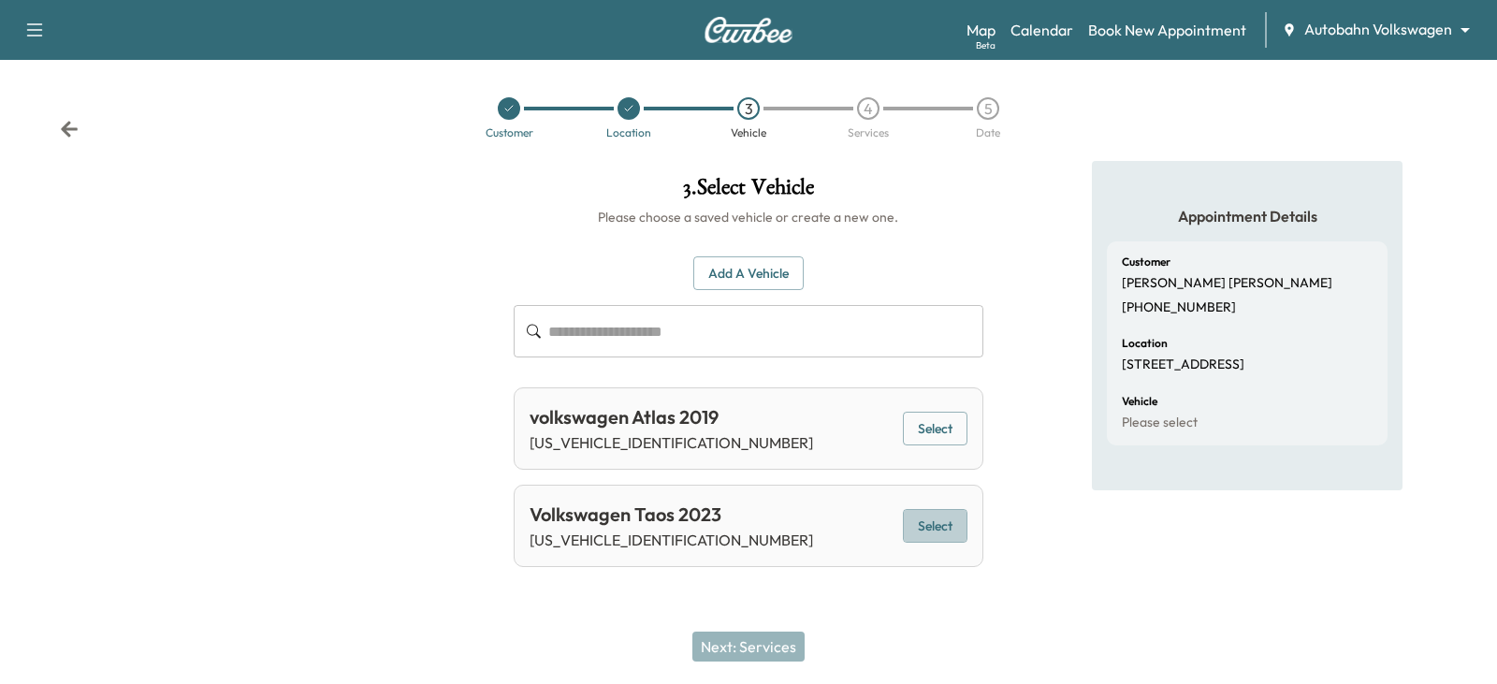
click at [928, 525] on button "Select" at bounding box center [935, 526] width 65 height 35
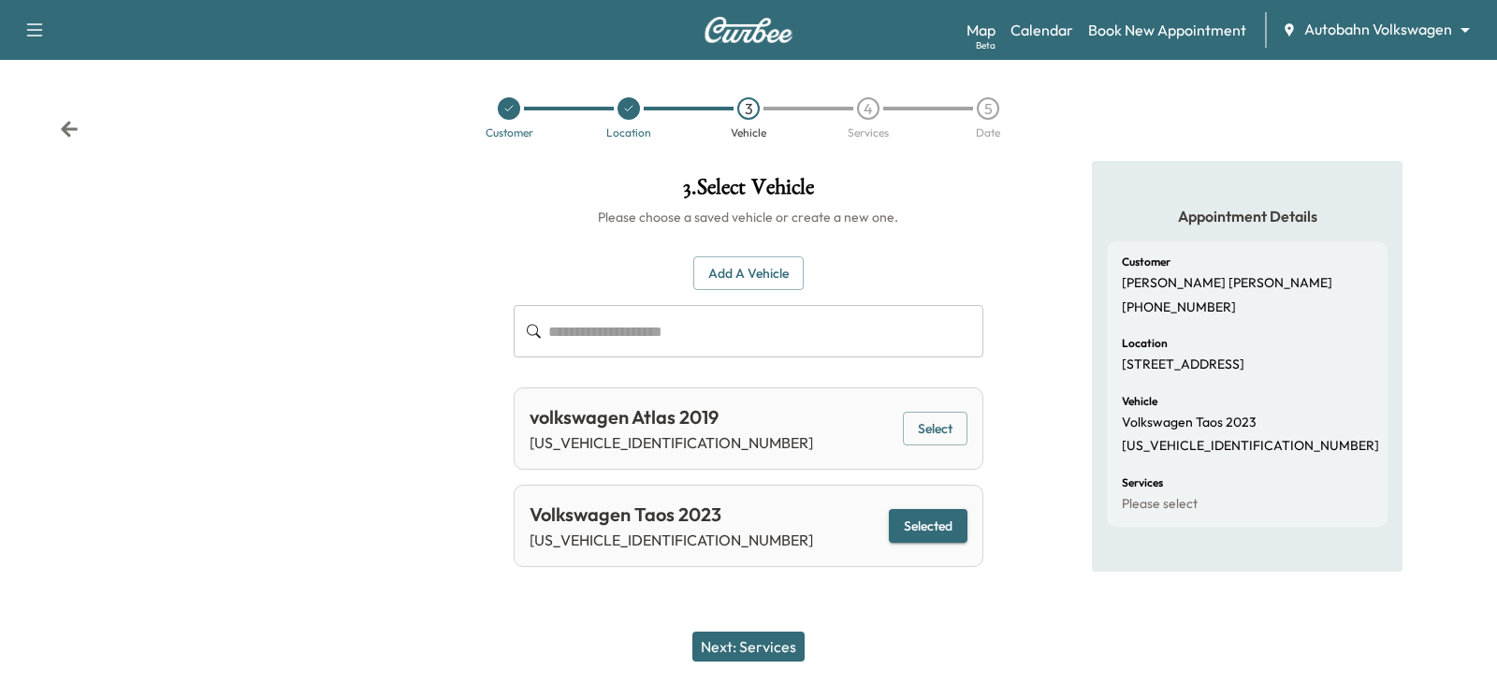
click at [725, 646] on button "Next: Services" at bounding box center [749, 647] width 112 height 30
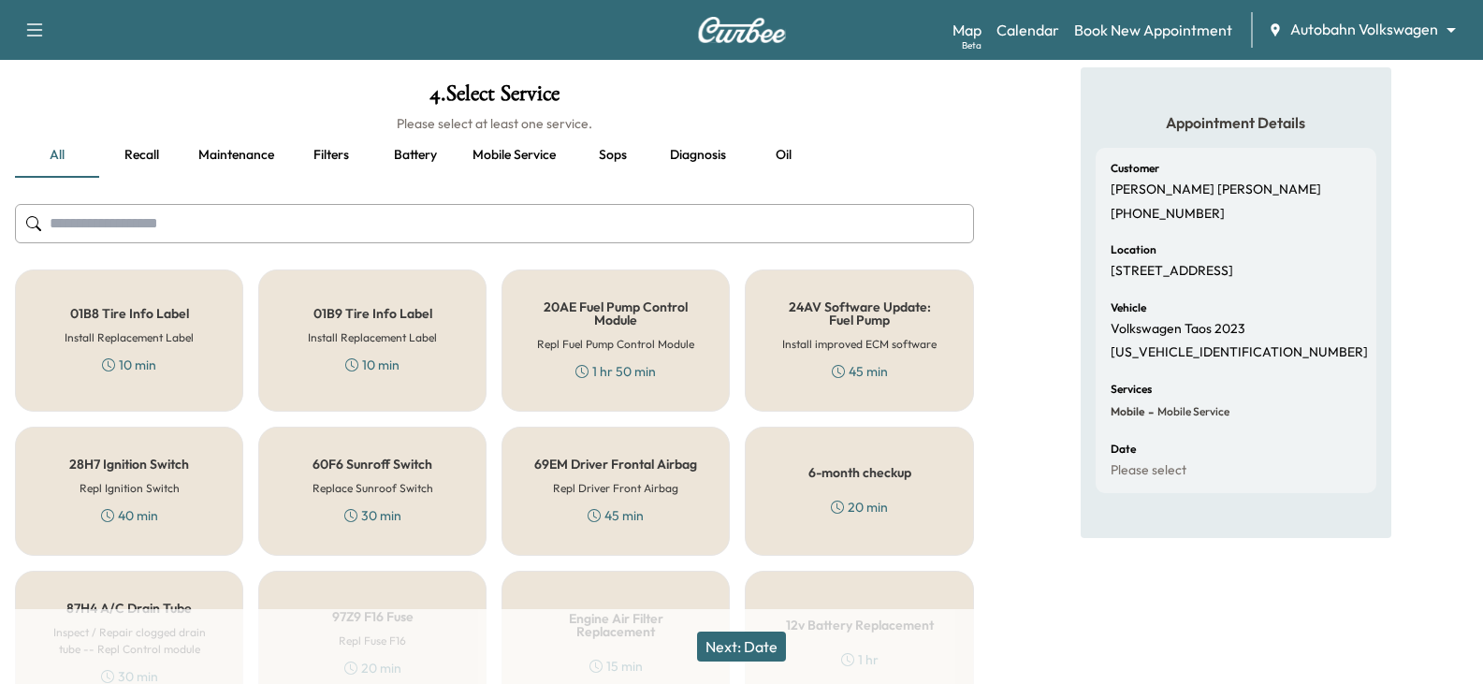
scroll to position [187, 0]
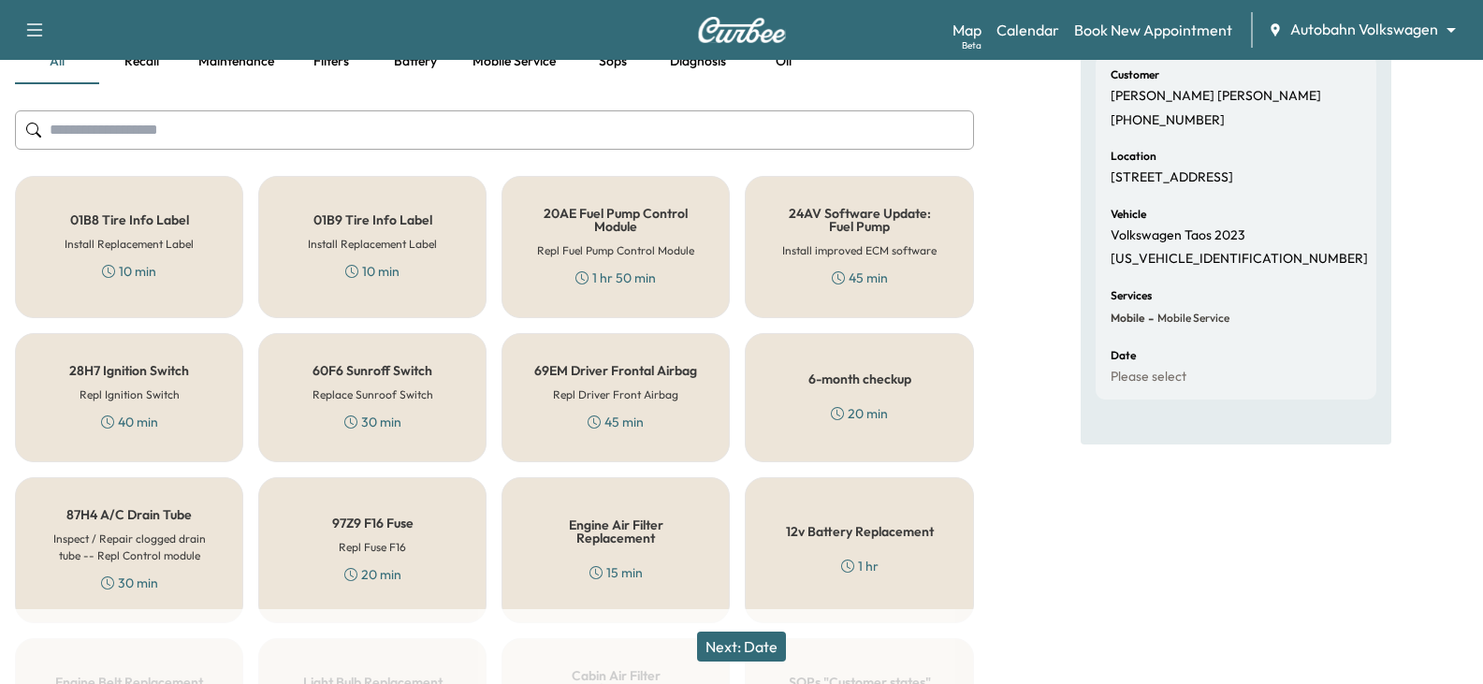
click at [139, 126] on input "text" at bounding box center [494, 129] width 959 height 39
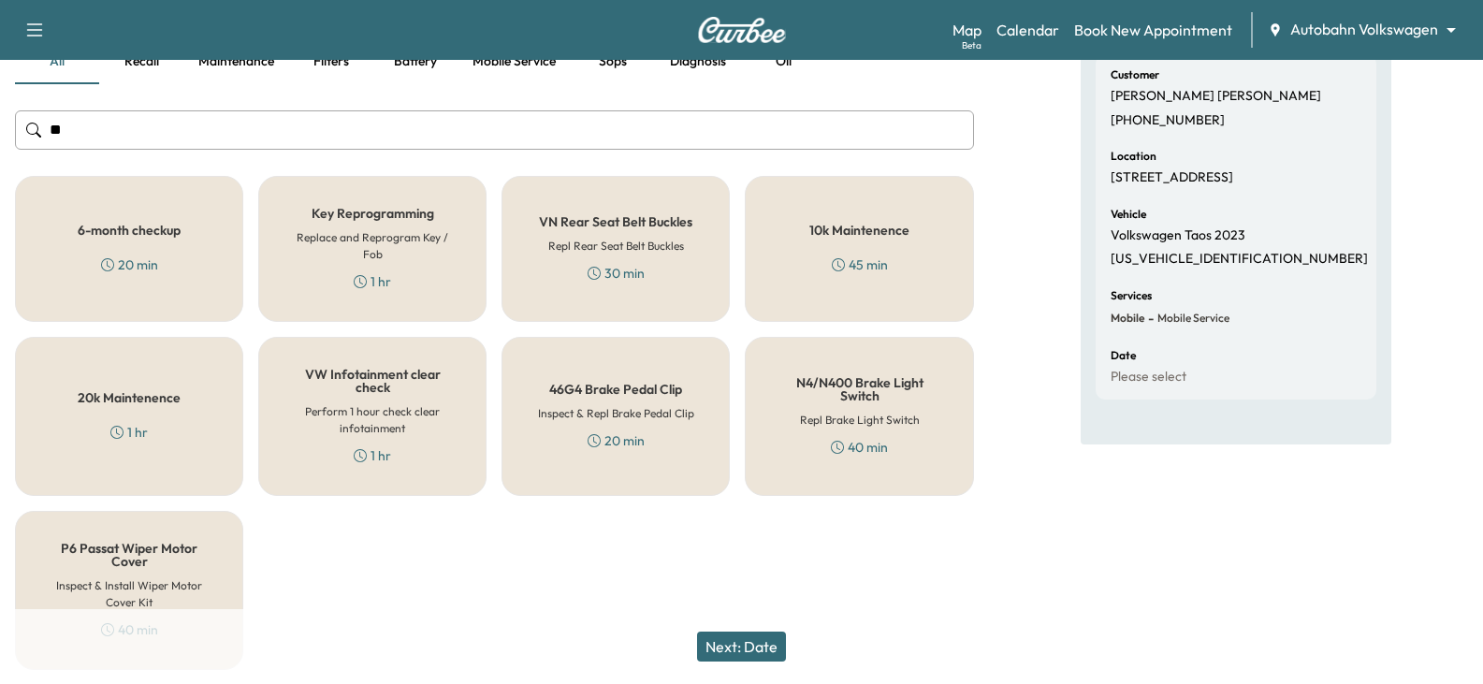
scroll to position [24, 0]
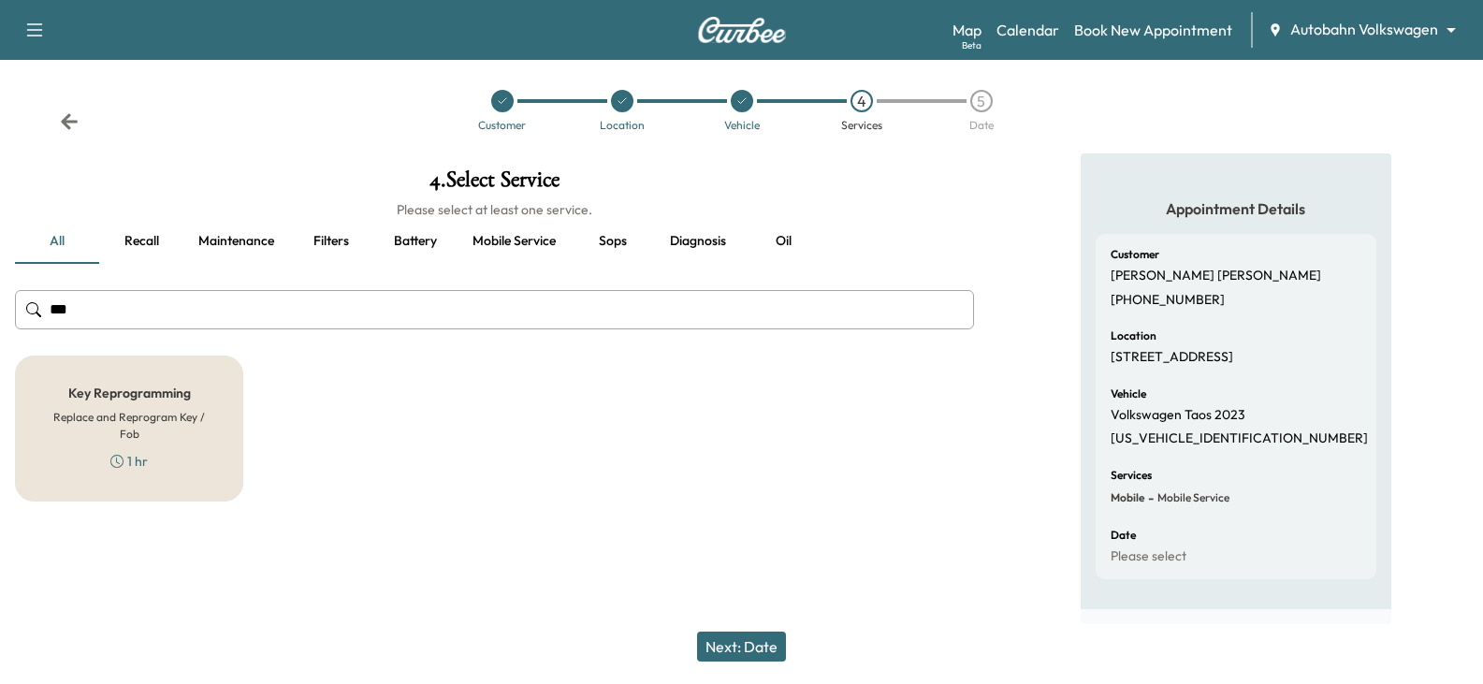
type input "***"
click at [116, 409] on h6 "Replace and Reprogram Key / Fob" at bounding box center [129, 426] width 167 height 34
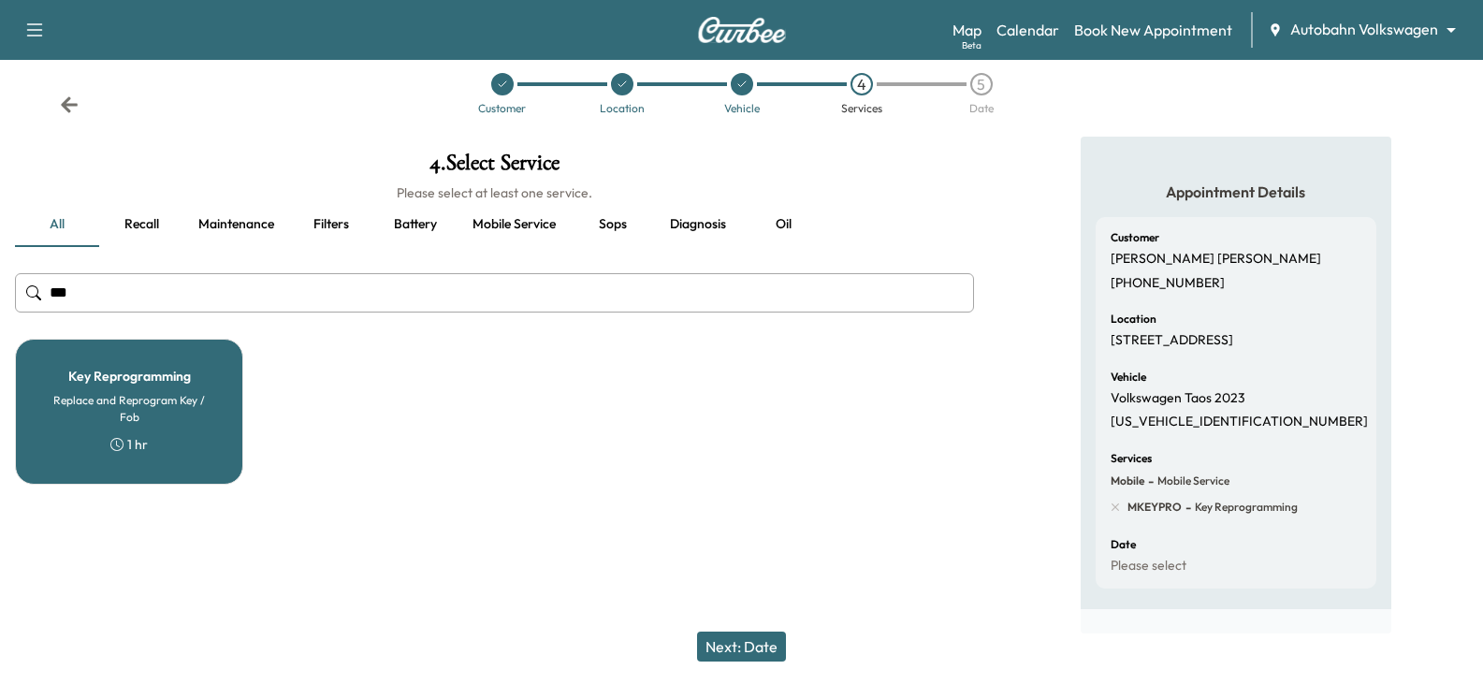
click at [742, 645] on button "Next: Date" at bounding box center [741, 647] width 89 height 30
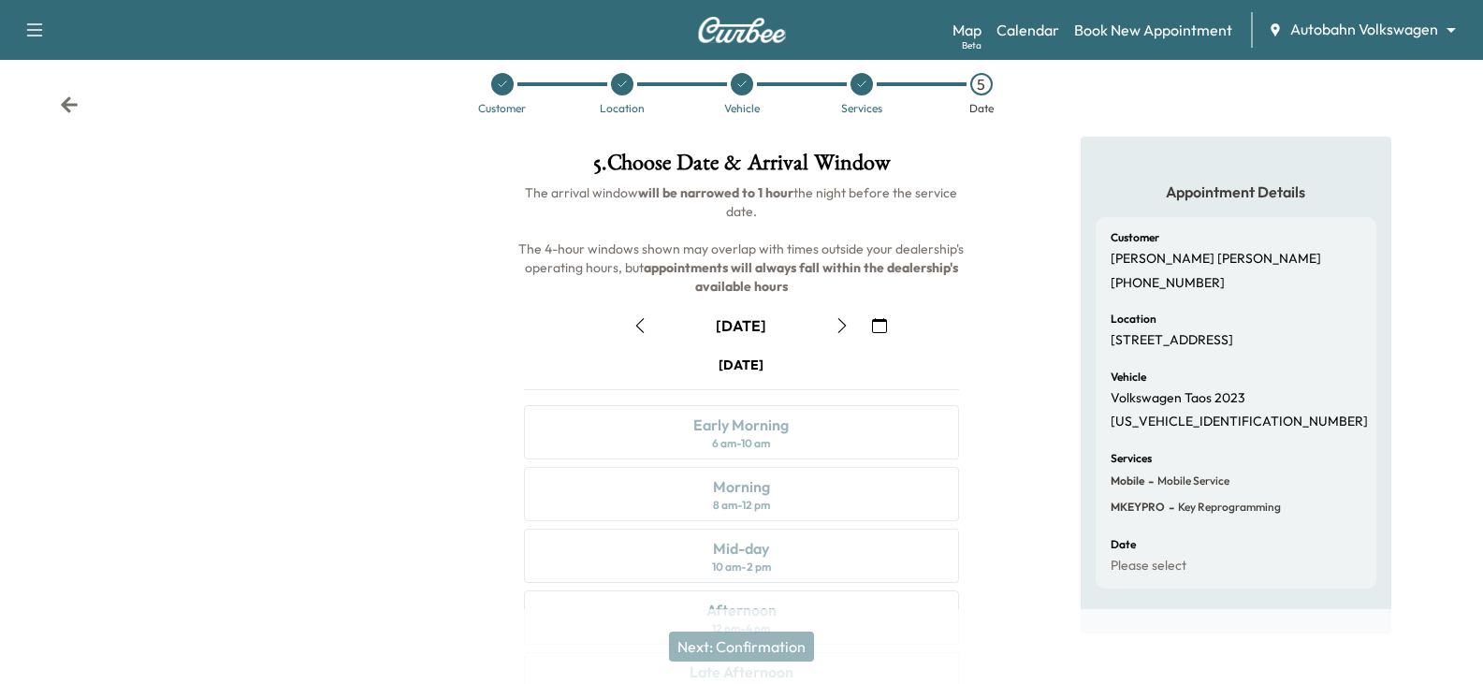
click at [642, 325] on icon "button" at bounding box center [640, 325] width 15 height 15
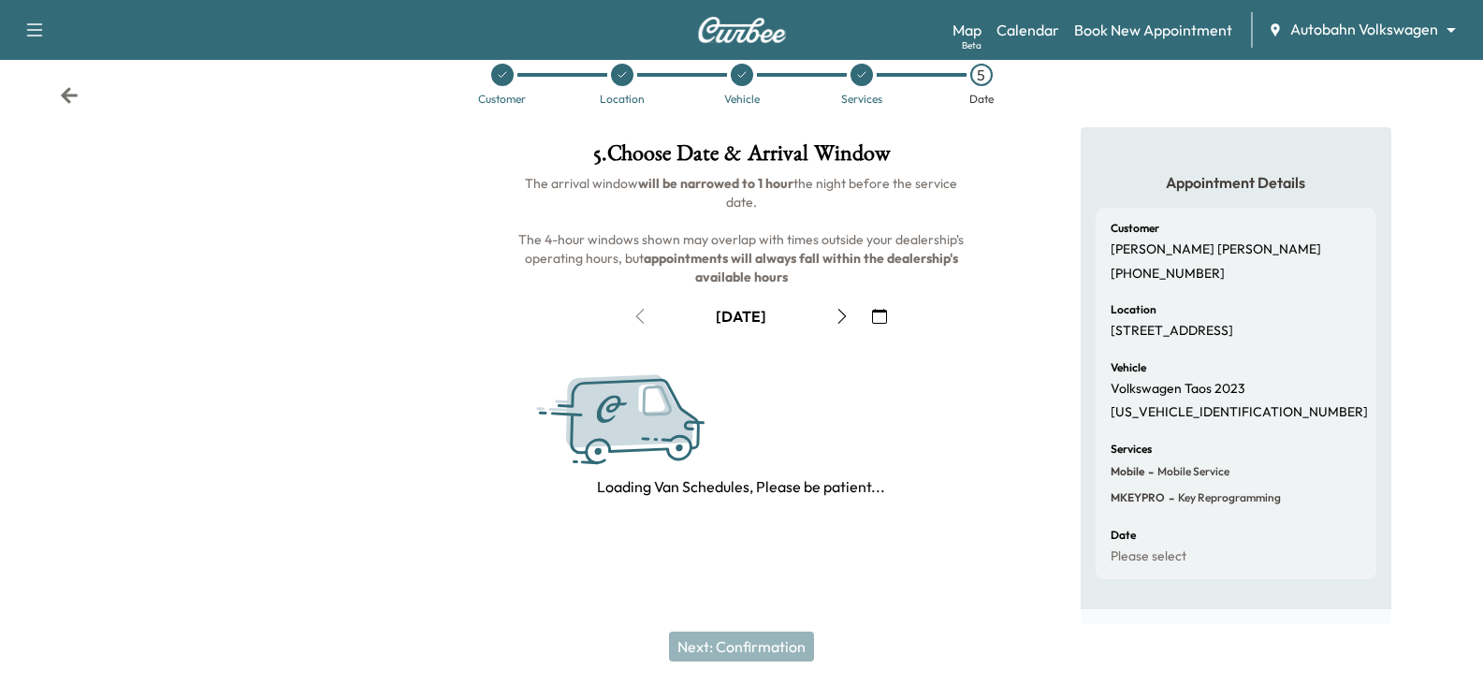
scroll to position [51, 0]
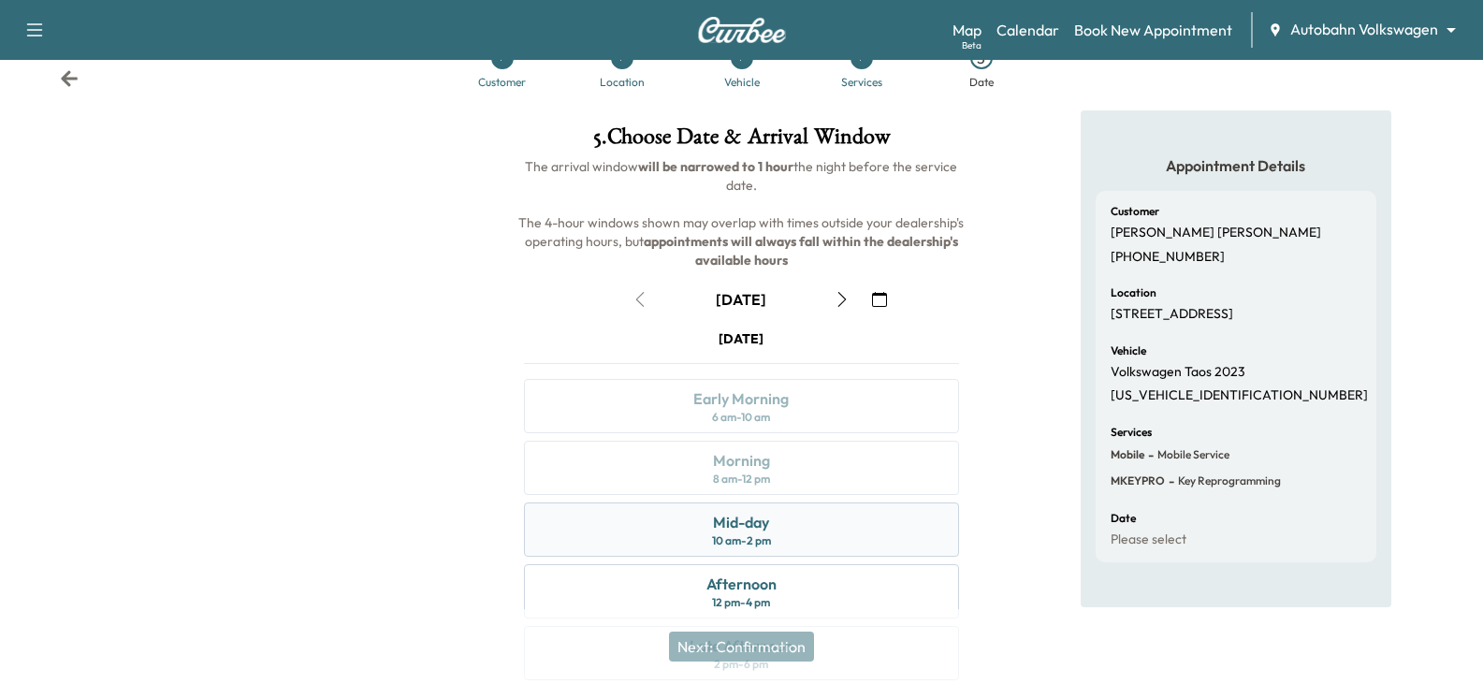
click at [727, 531] on div "Mid-day" at bounding box center [741, 522] width 56 height 22
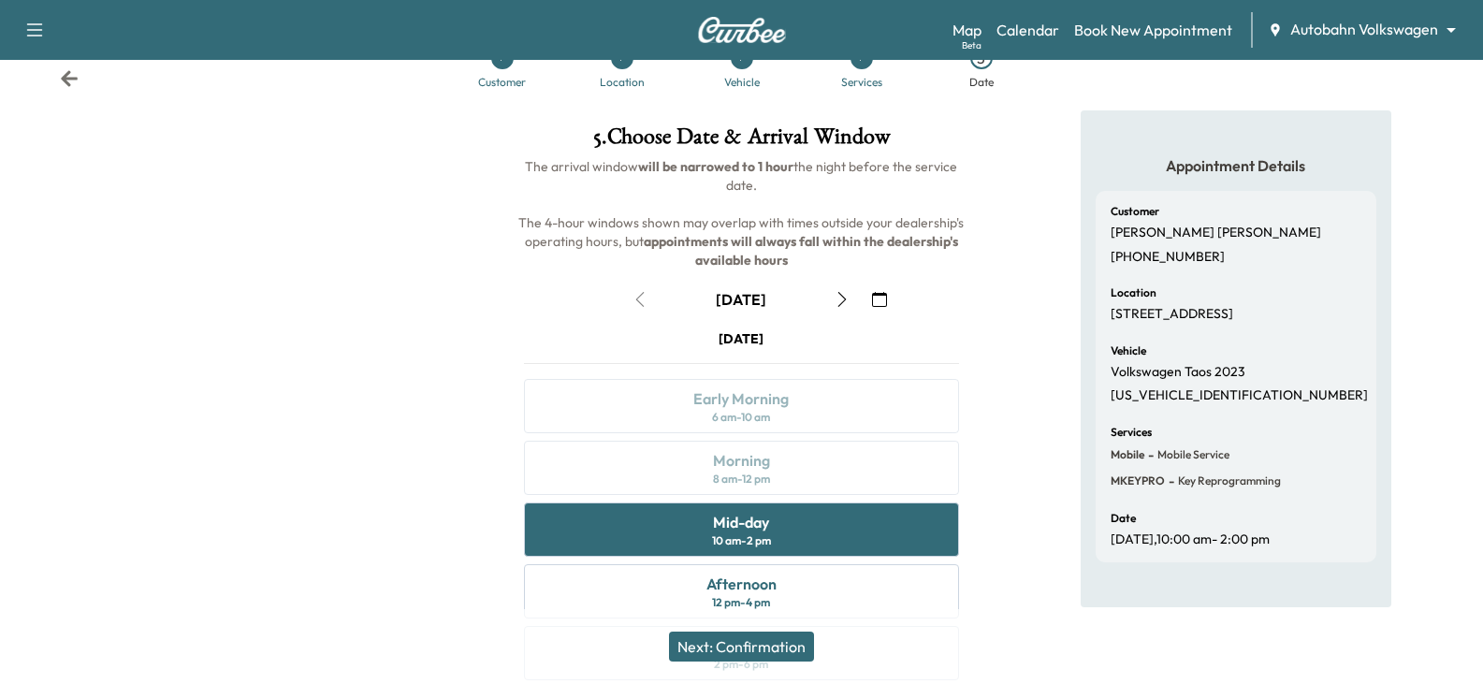
click at [759, 647] on button "Next: Confirmation" at bounding box center [741, 647] width 145 height 30
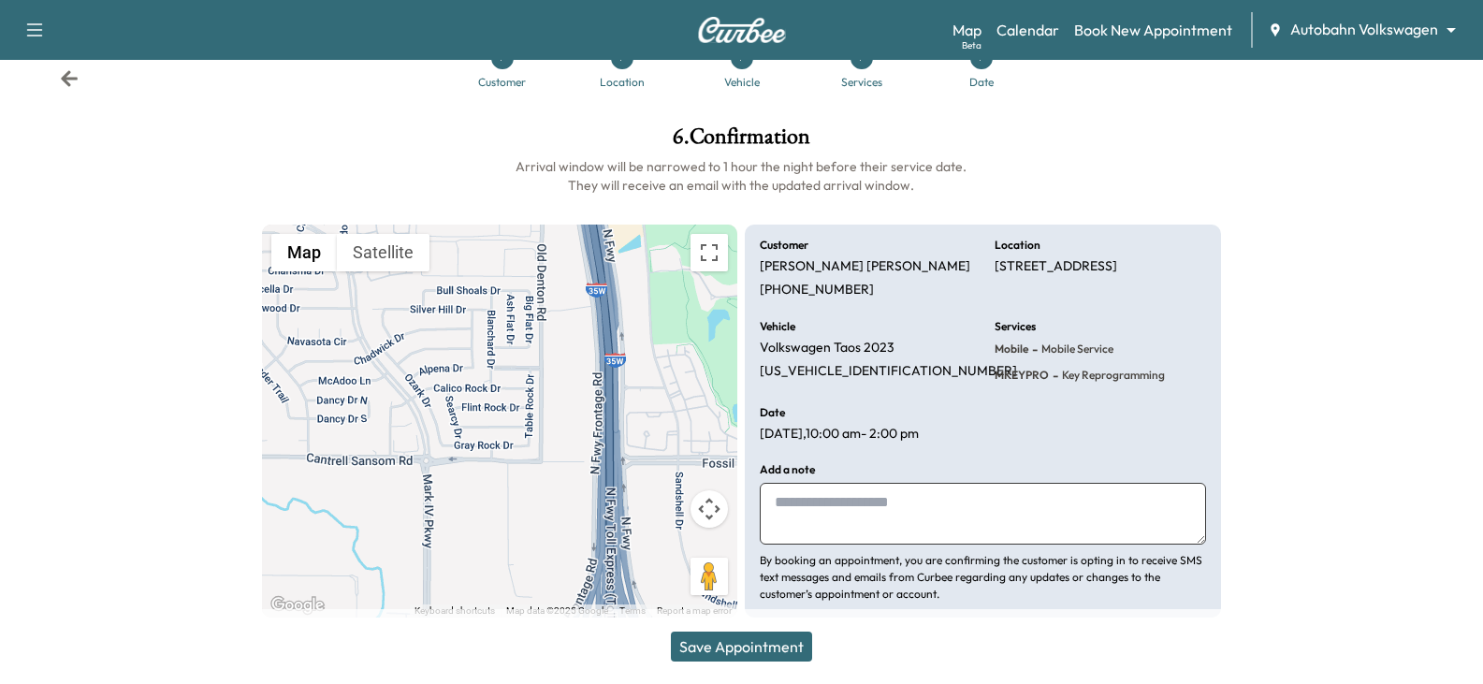
click at [800, 497] on textarea at bounding box center [982, 514] width 445 height 62
type textarea "**********"
click at [740, 643] on button "Save Appointment" at bounding box center [741, 647] width 141 height 30
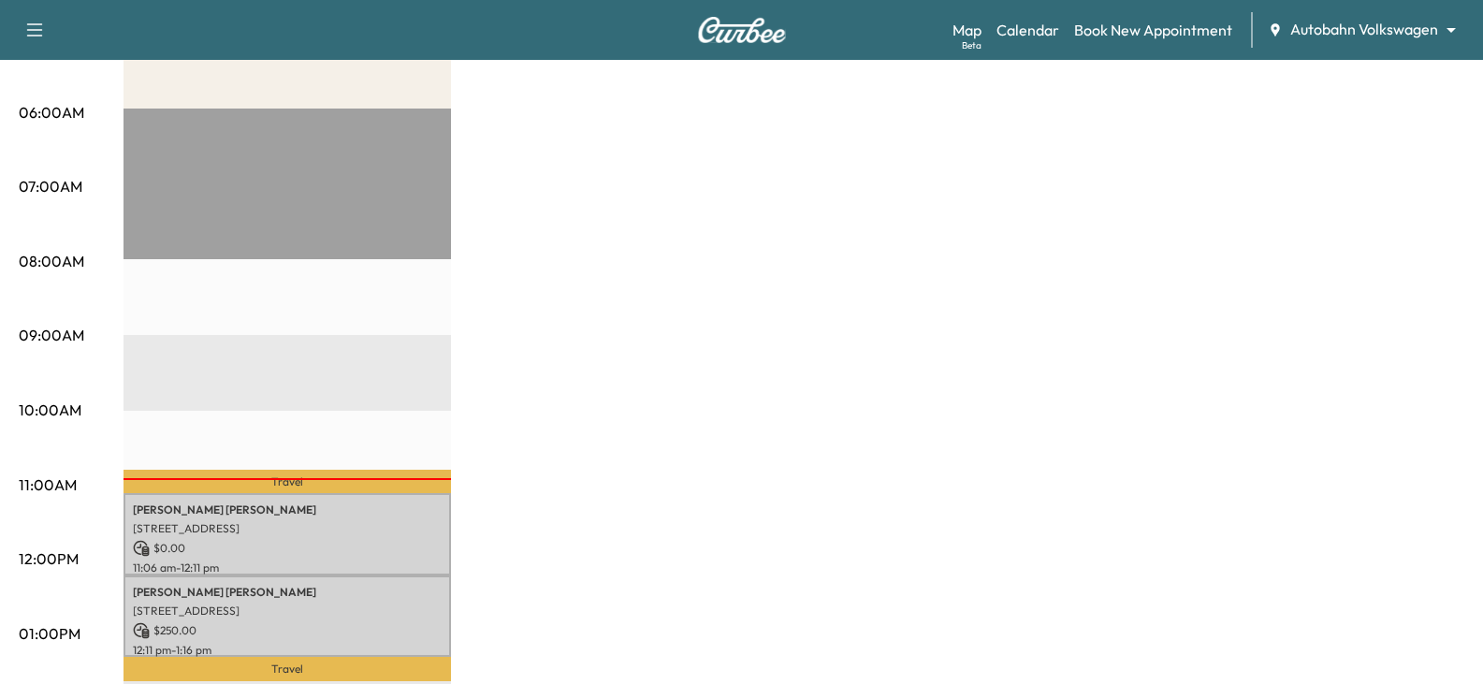
scroll to position [331, 0]
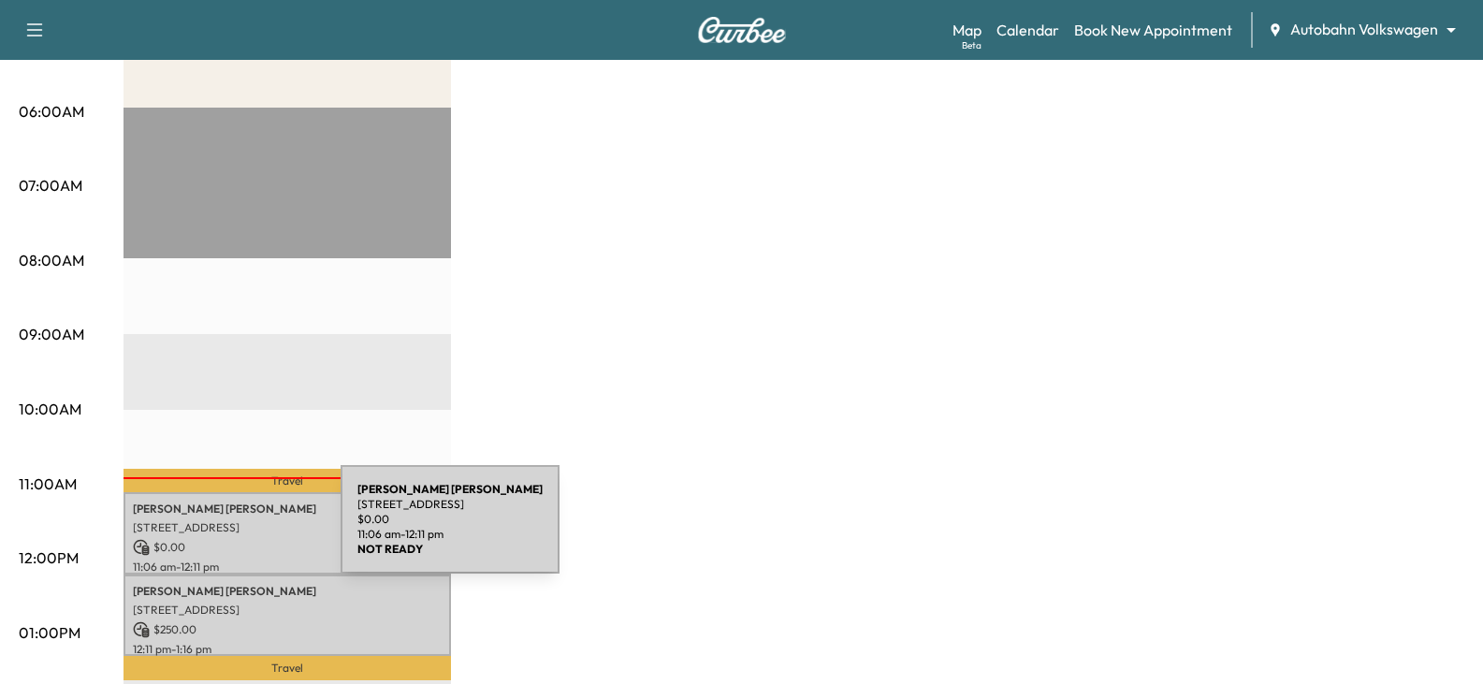
click at [200, 531] on p "[STREET_ADDRESS]" at bounding box center [287, 527] width 309 height 15
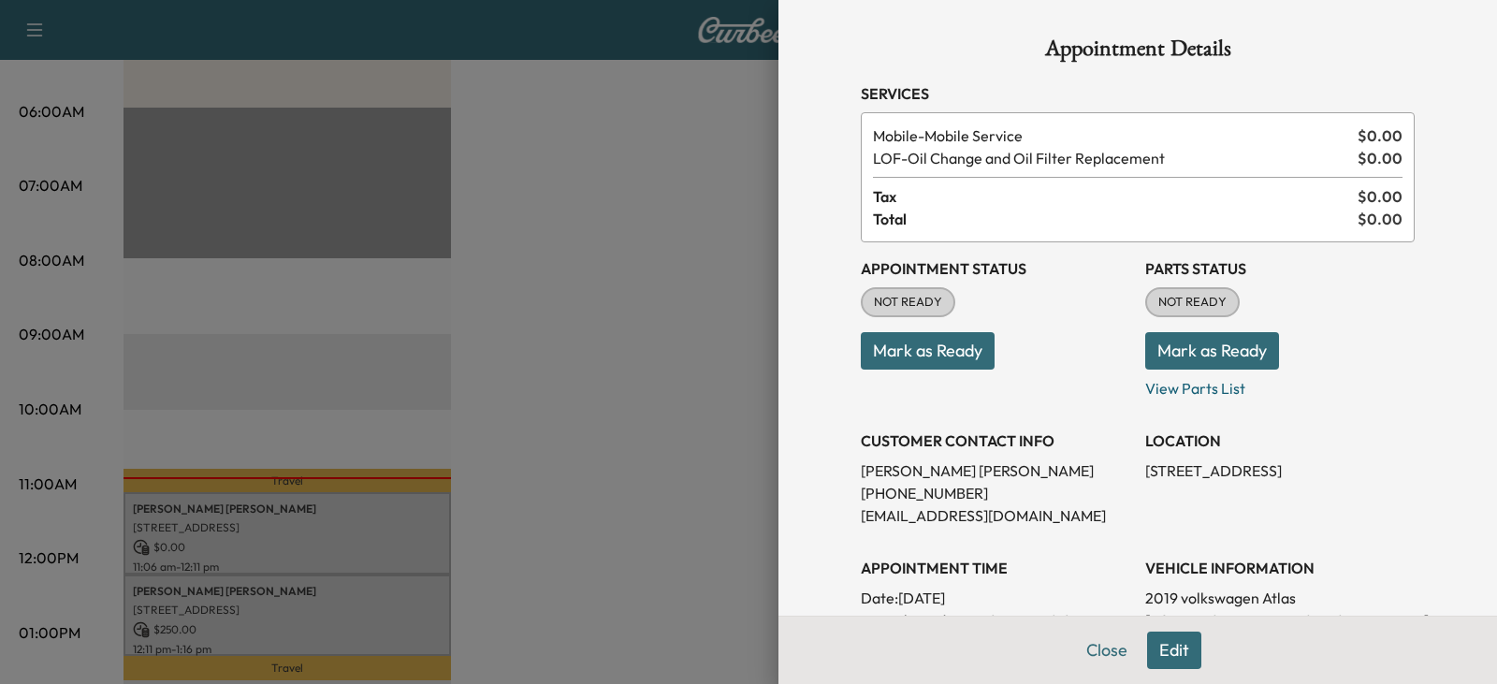
click at [1074, 660] on button "Close" at bounding box center [1107, 650] width 66 height 37
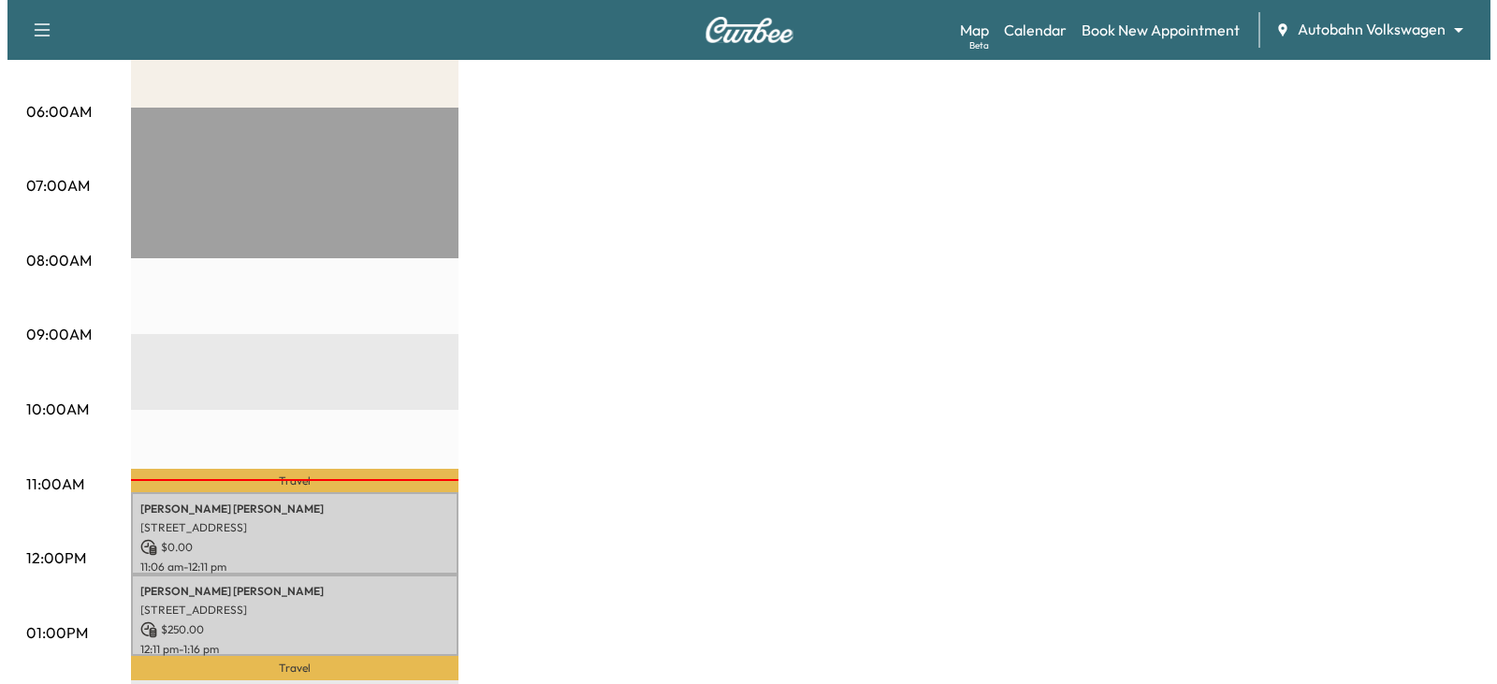
scroll to position [425, 0]
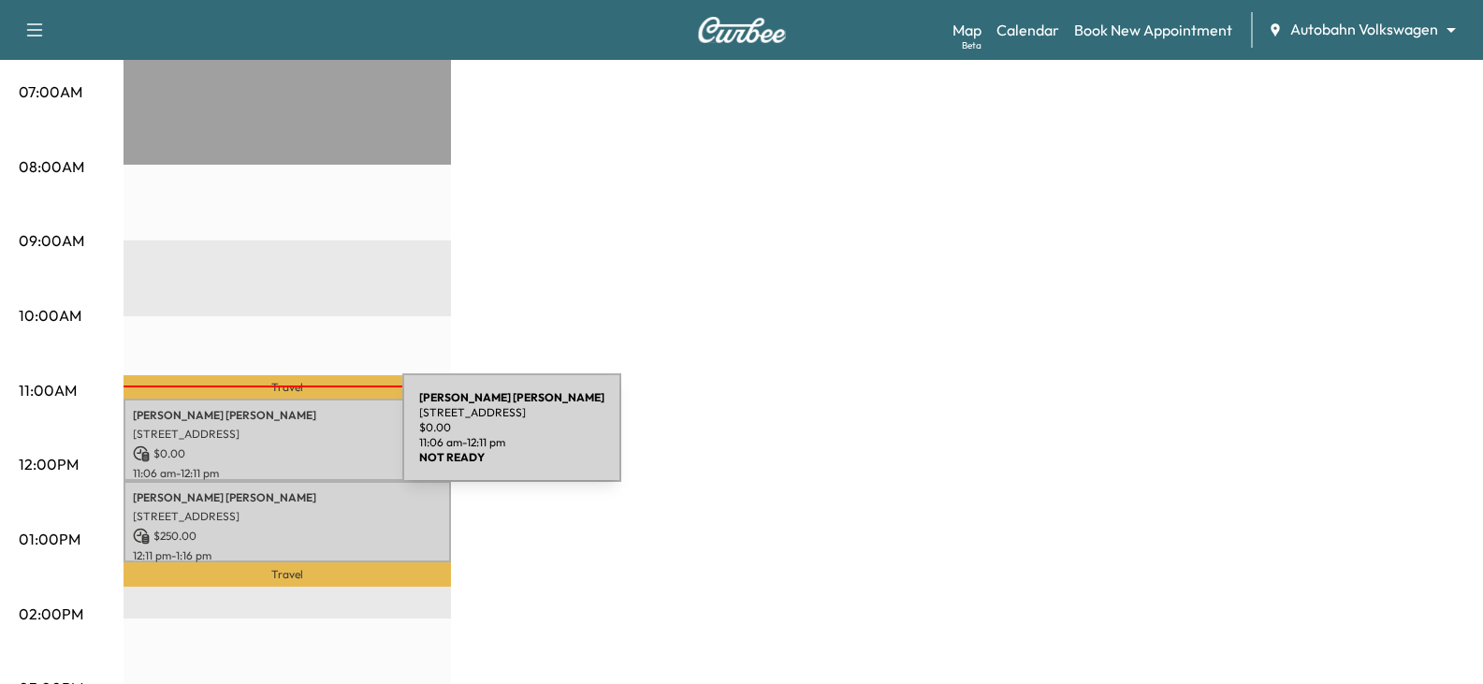
click at [262, 439] on div "[PERSON_NAME] [STREET_ADDRESS] $ 0.00 11:06 am - 12:11 pm" at bounding box center [288, 439] width 328 height 81
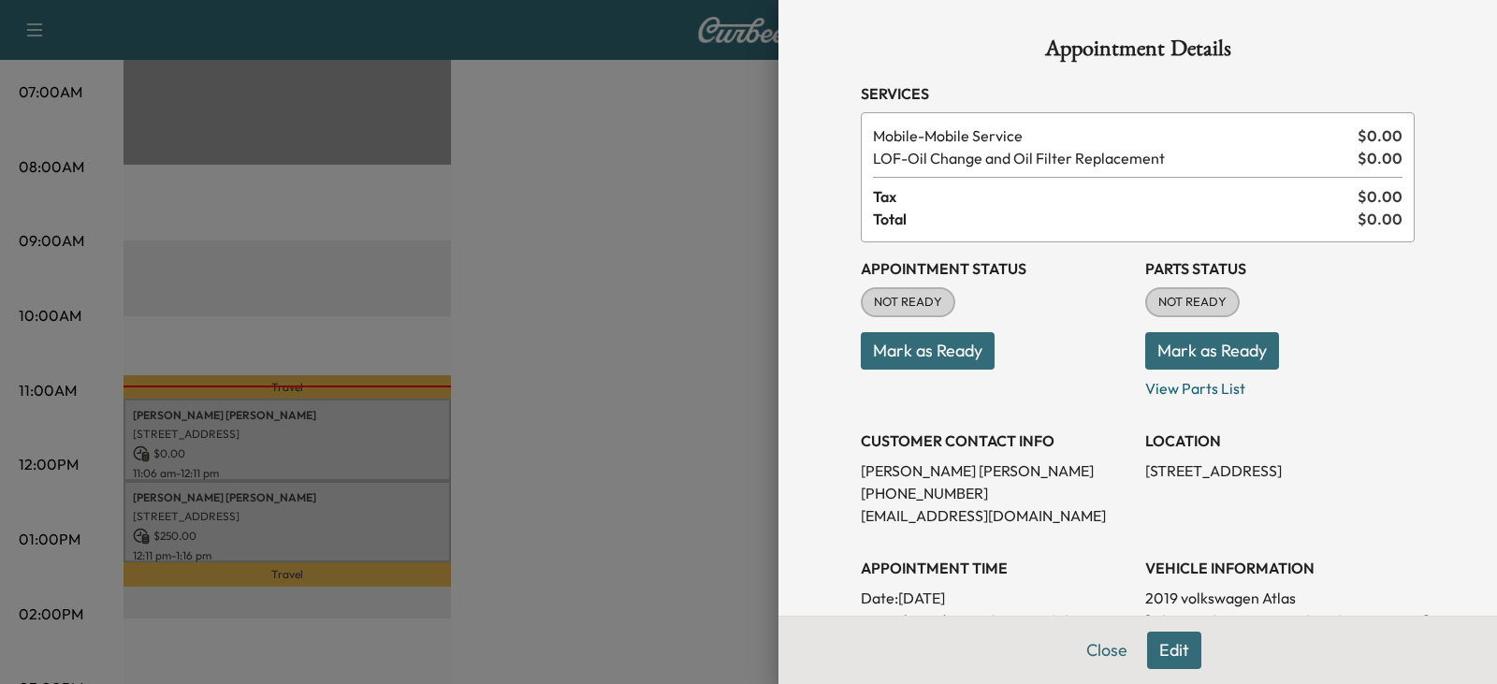
click at [920, 350] on button "Mark as Ready" at bounding box center [928, 350] width 134 height 37
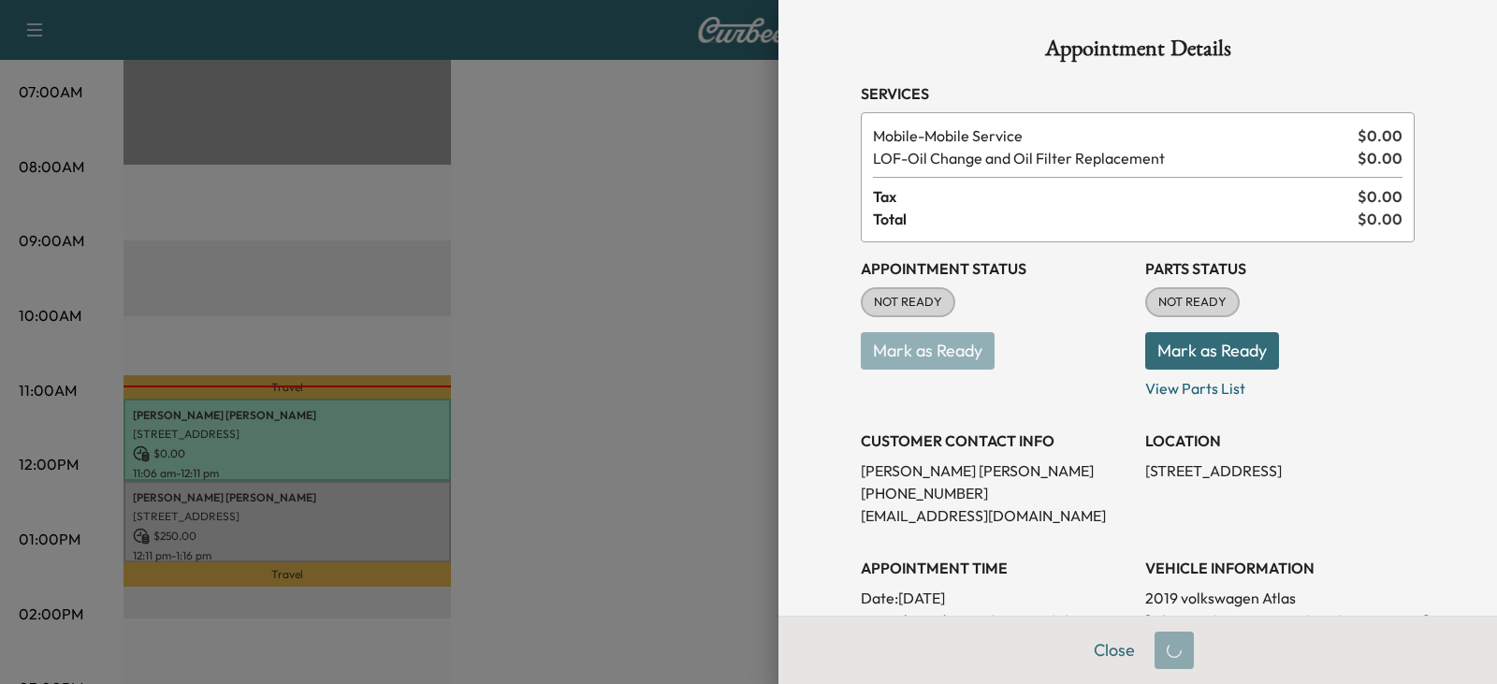
click at [1184, 358] on button "Mark as Ready" at bounding box center [1213, 350] width 134 height 37
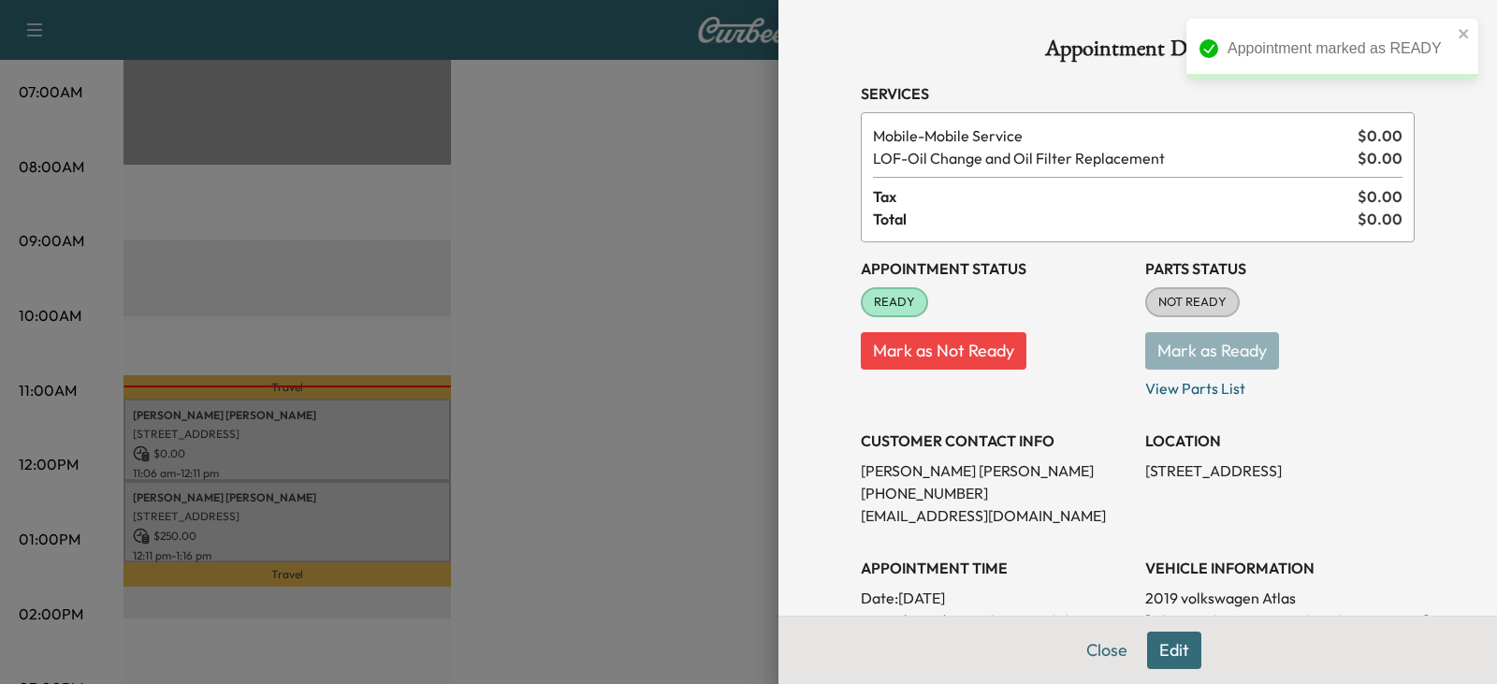
click at [915, 347] on button "Mark as Not Ready" at bounding box center [944, 350] width 166 height 37
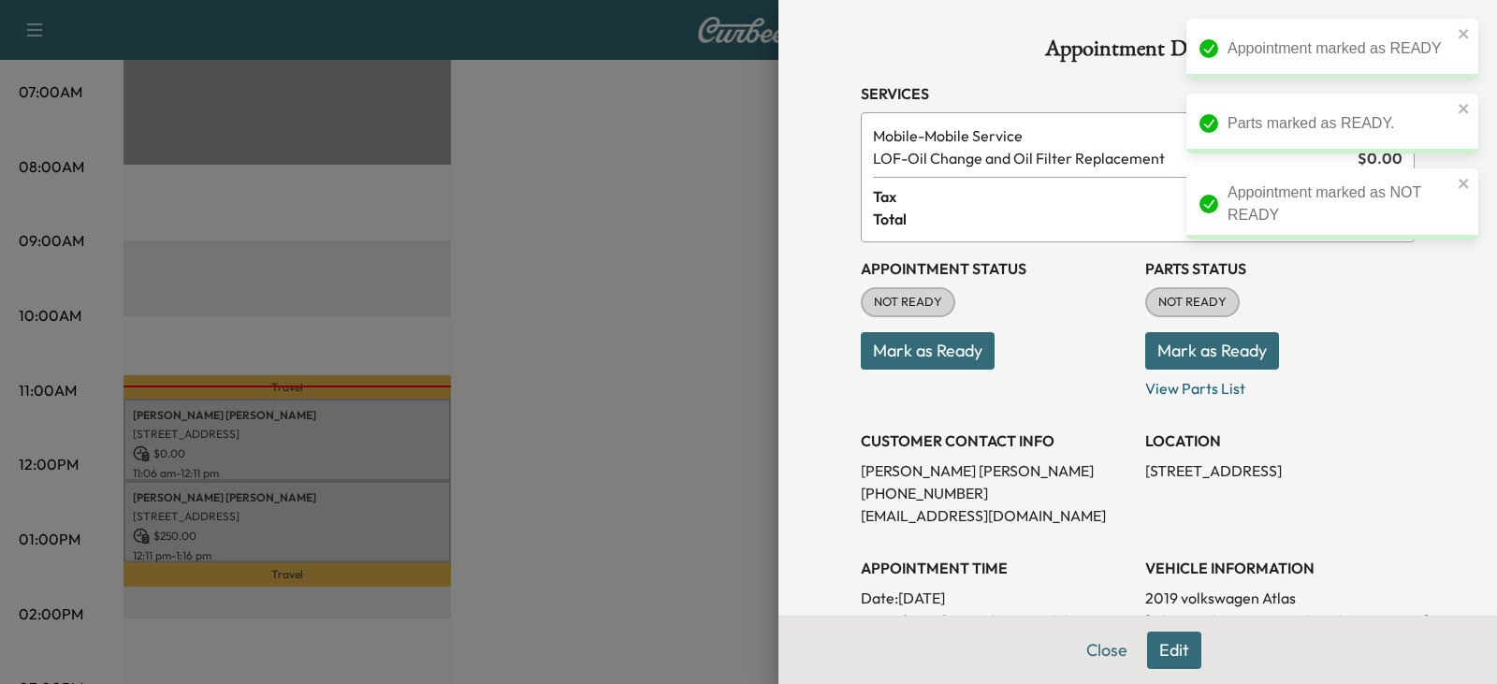
click at [954, 337] on button "Mark as Ready" at bounding box center [928, 350] width 134 height 37
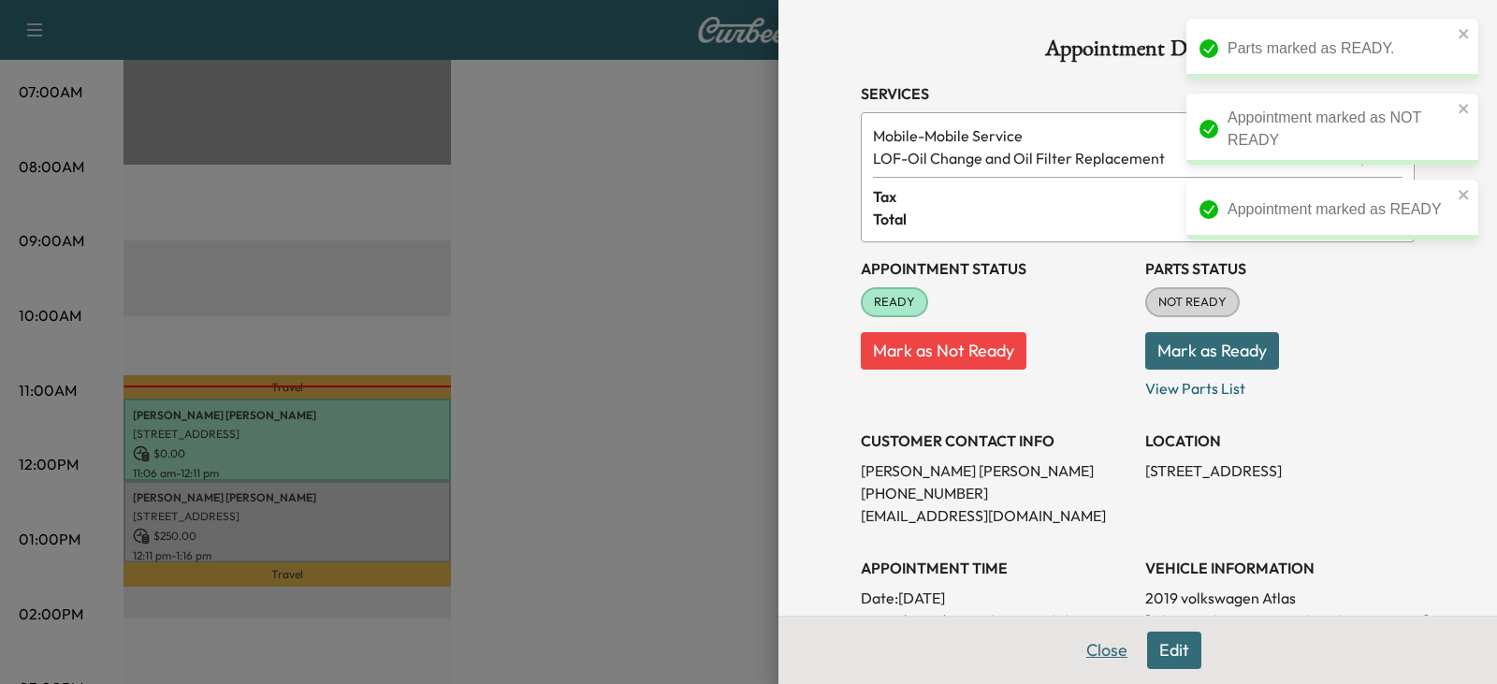
click at [1096, 655] on button "Close" at bounding box center [1107, 650] width 66 height 37
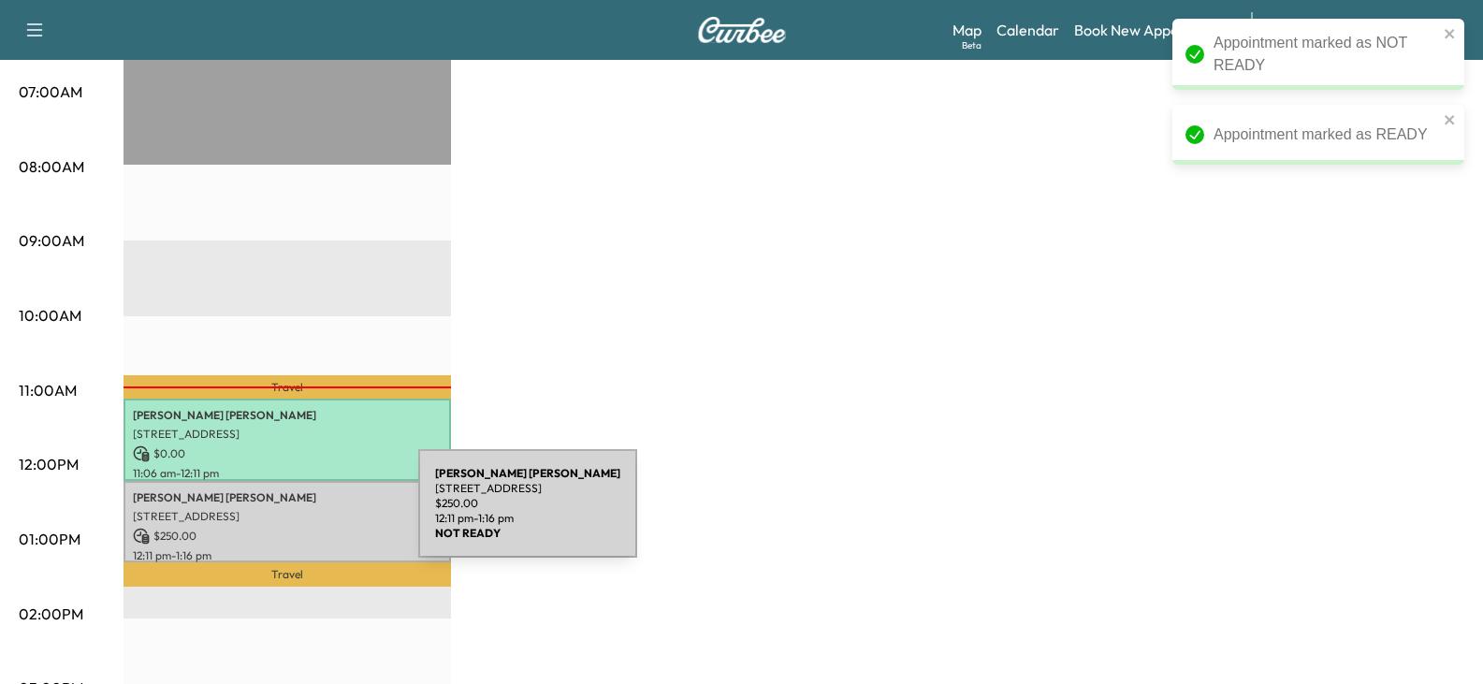
click at [278, 515] on p "[STREET_ADDRESS]" at bounding box center [287, 516] width 309 height 15
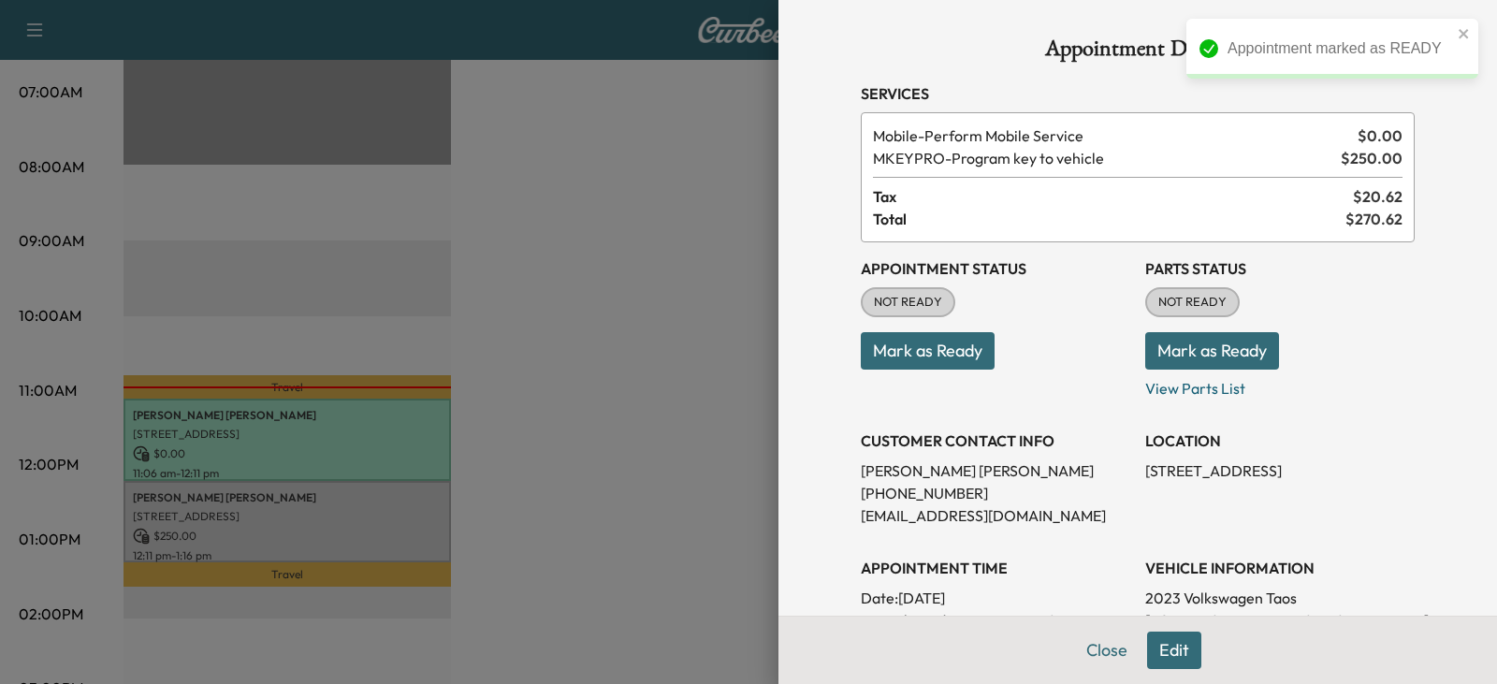
click at [942, 365] on button "Mark as Ready" at bounding box center [928, 350] width 134 height 37
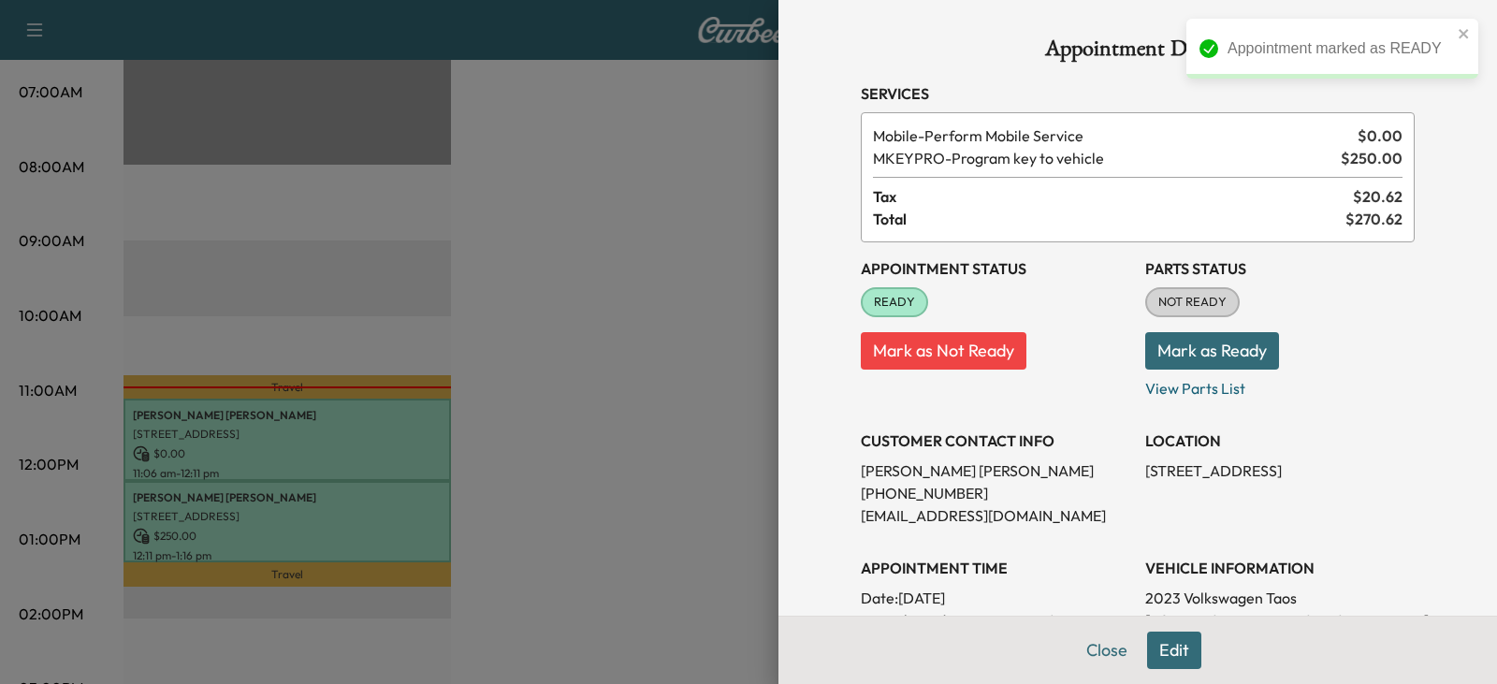
click at [581, 430] on div at bounding box center [748, 342] width 1497 height 684
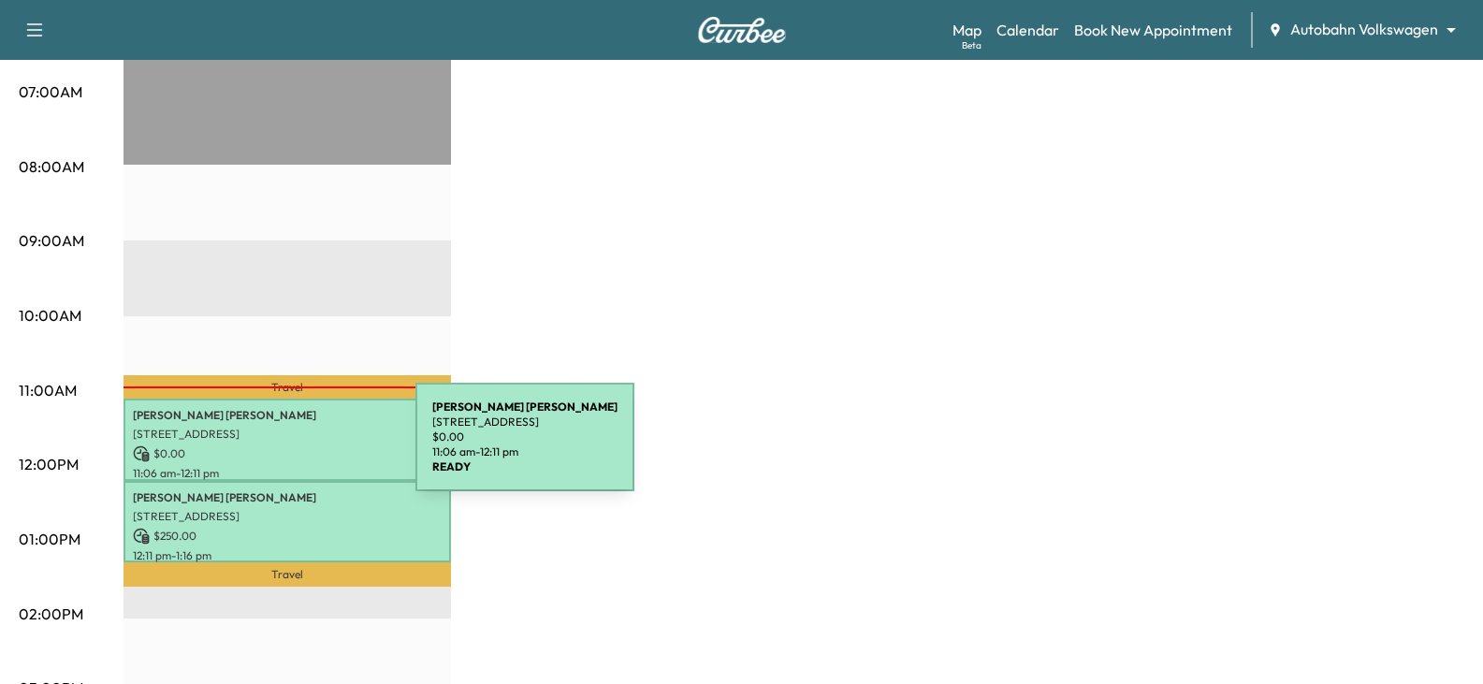
click at [275, 448] on p "$ 0.00" at bounding box center [287, 453] width 309 height 17
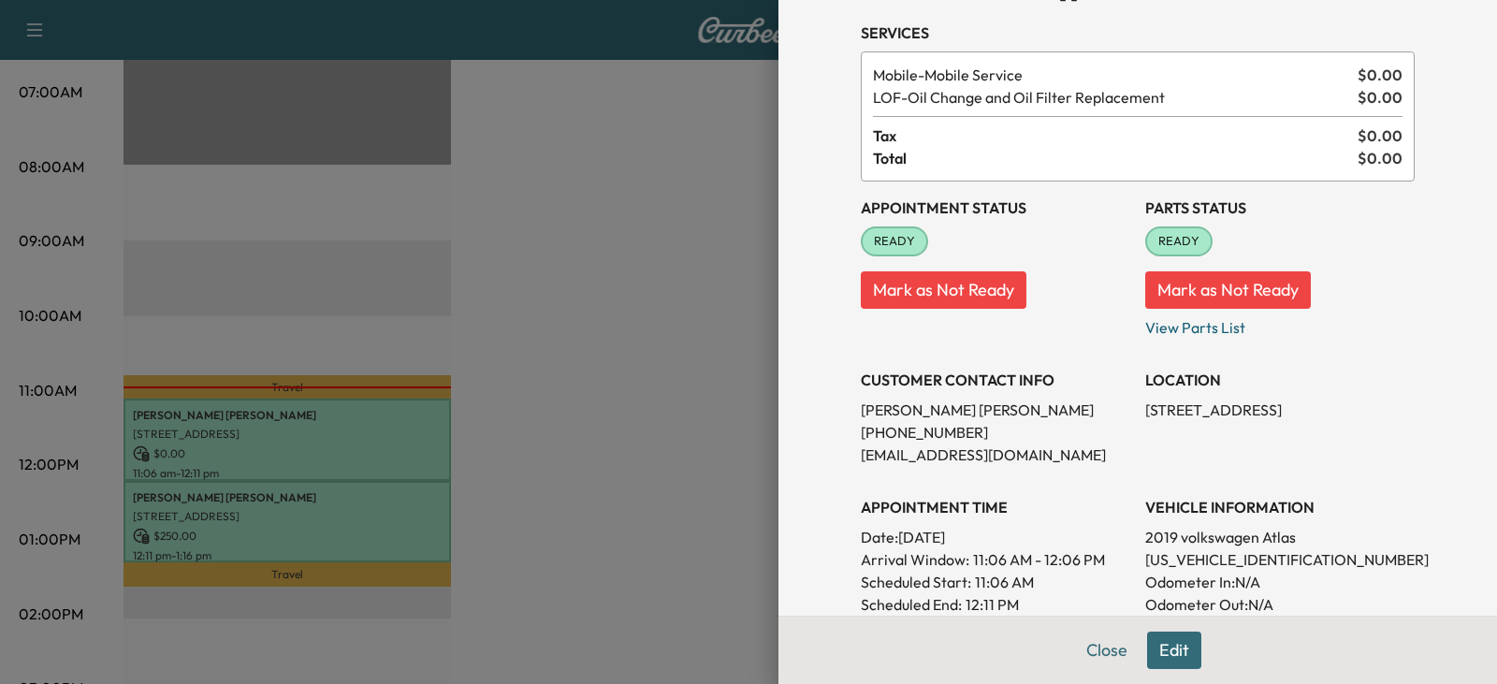
scroll to position [94, 0]
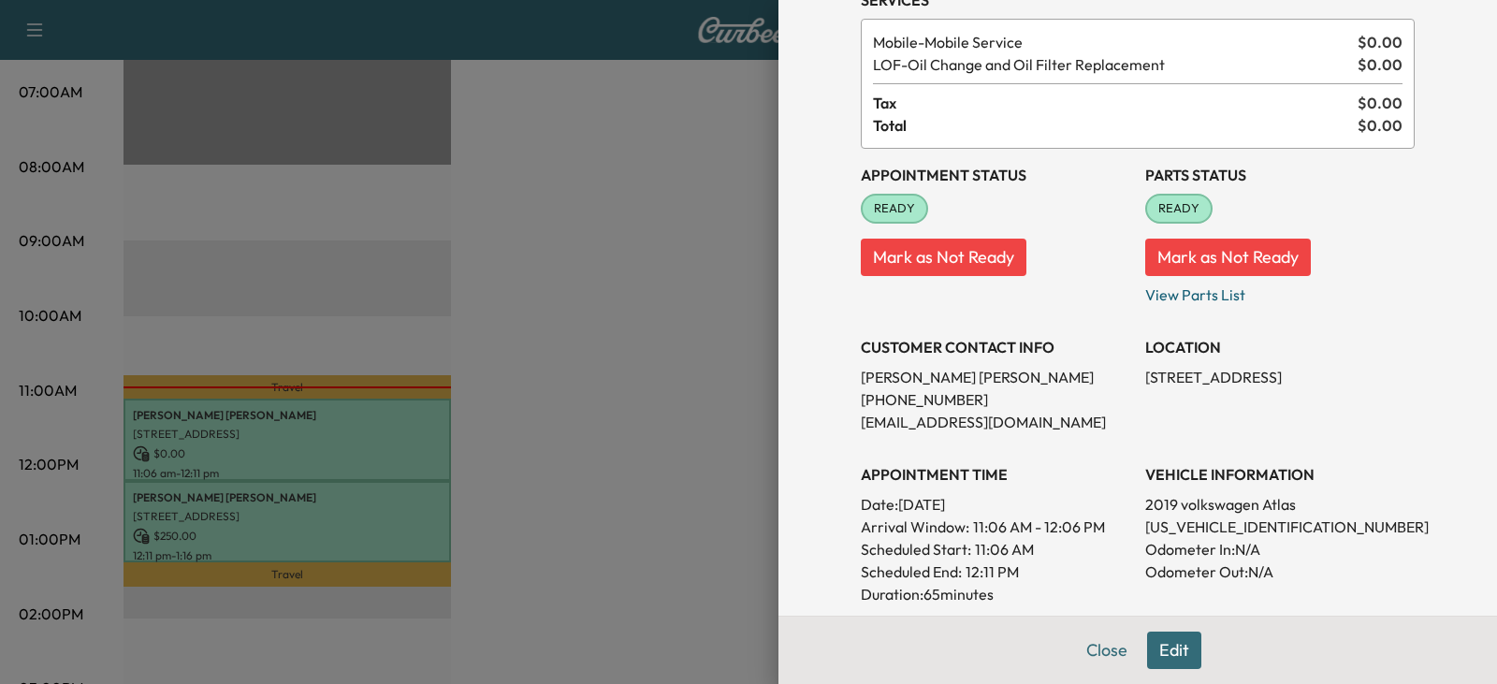
click at [290, 518] on div at bounding box center [748, 342] width 1497 height 684
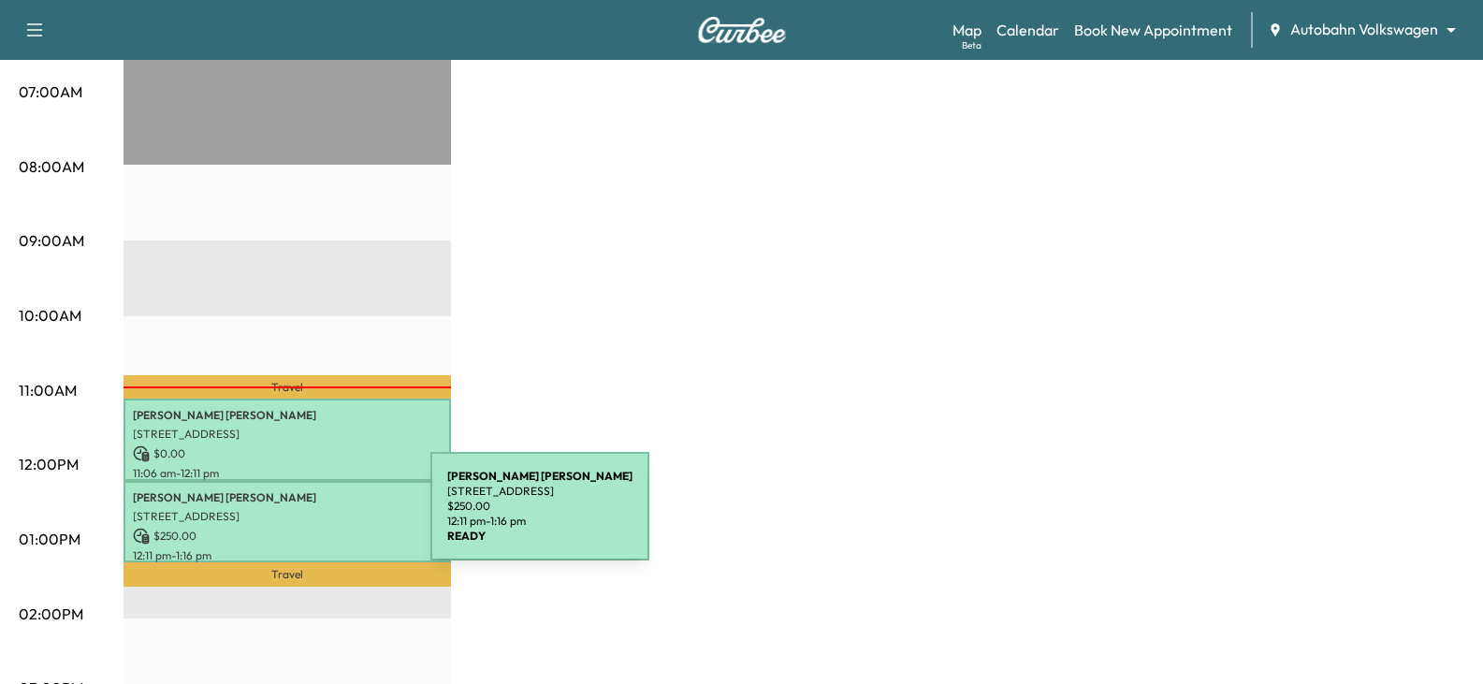
click at [290, 518] on p "[STREET_ADDRESS]" at bounding box center [287, 516] width 309 height 15
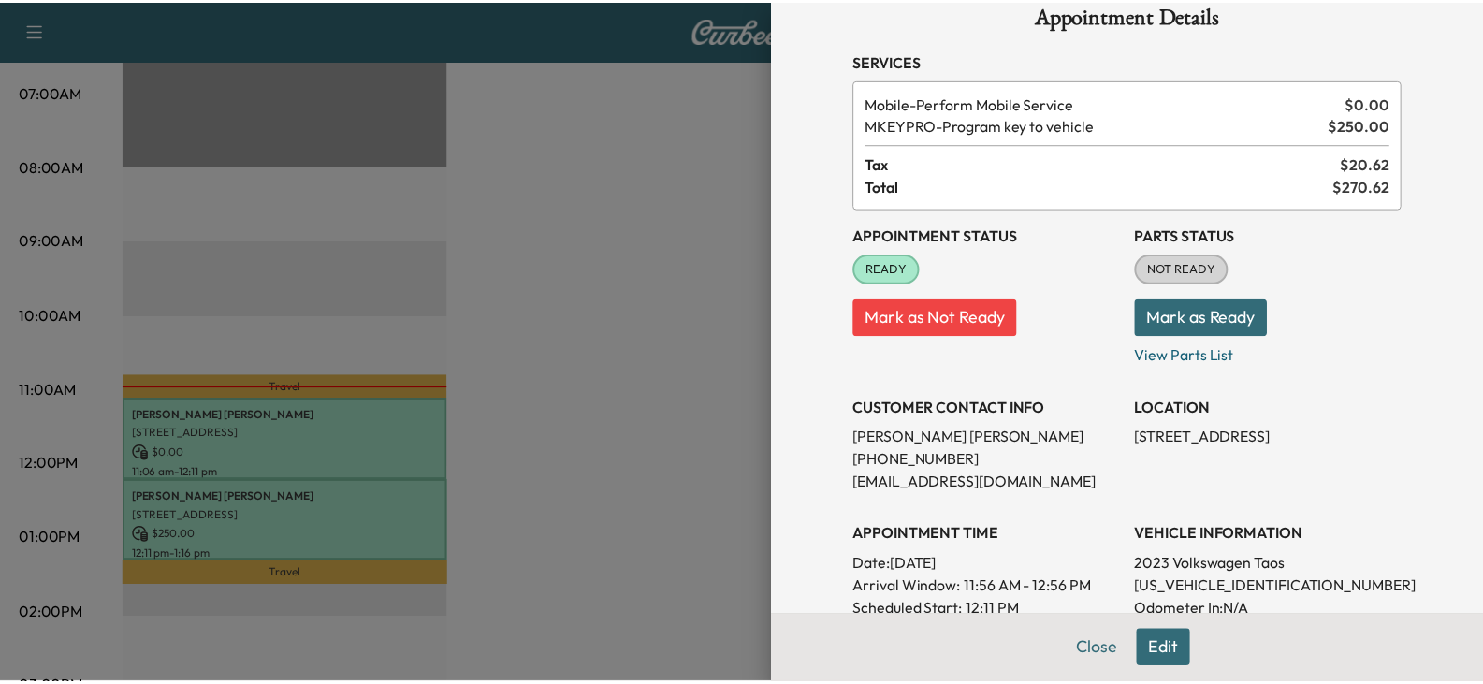
scroll to position [0, 0]
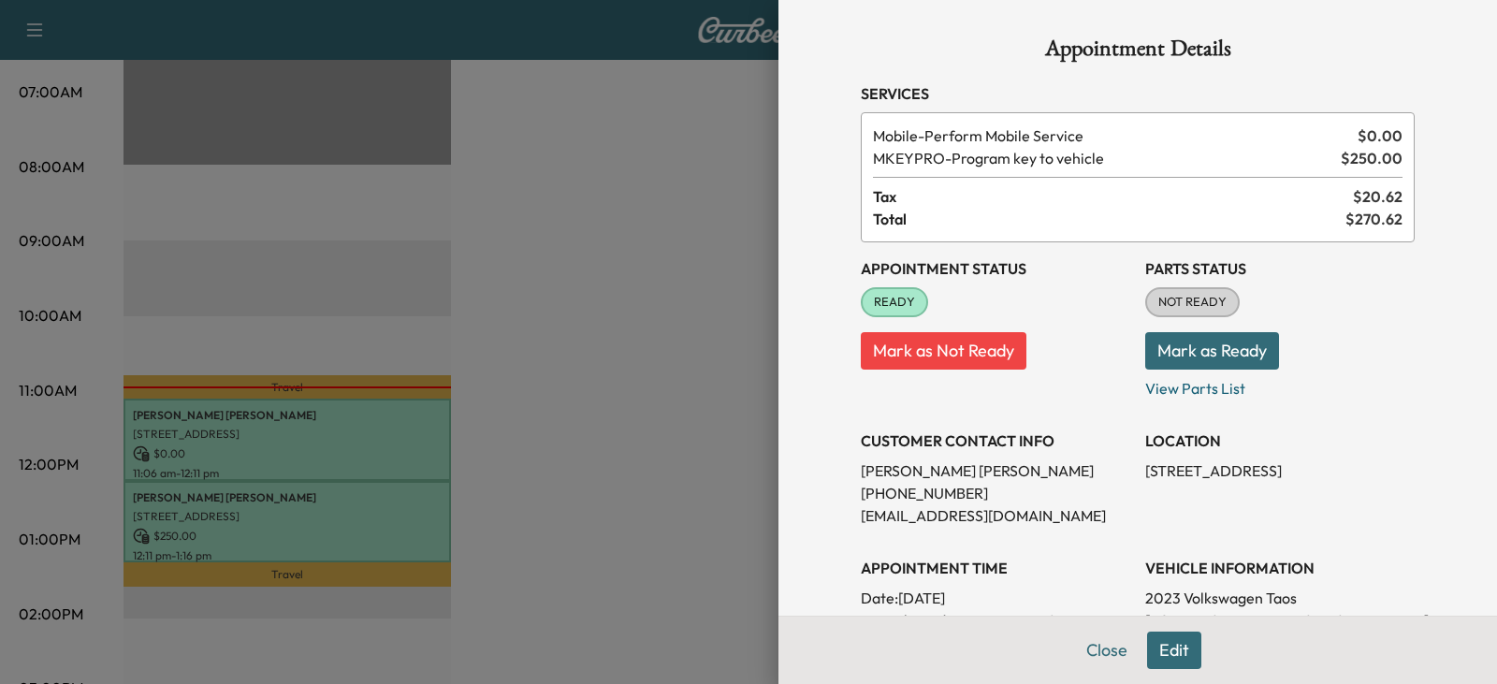
click at [602, 256] on div at bounding box center [748, 342] width 1497 height 684
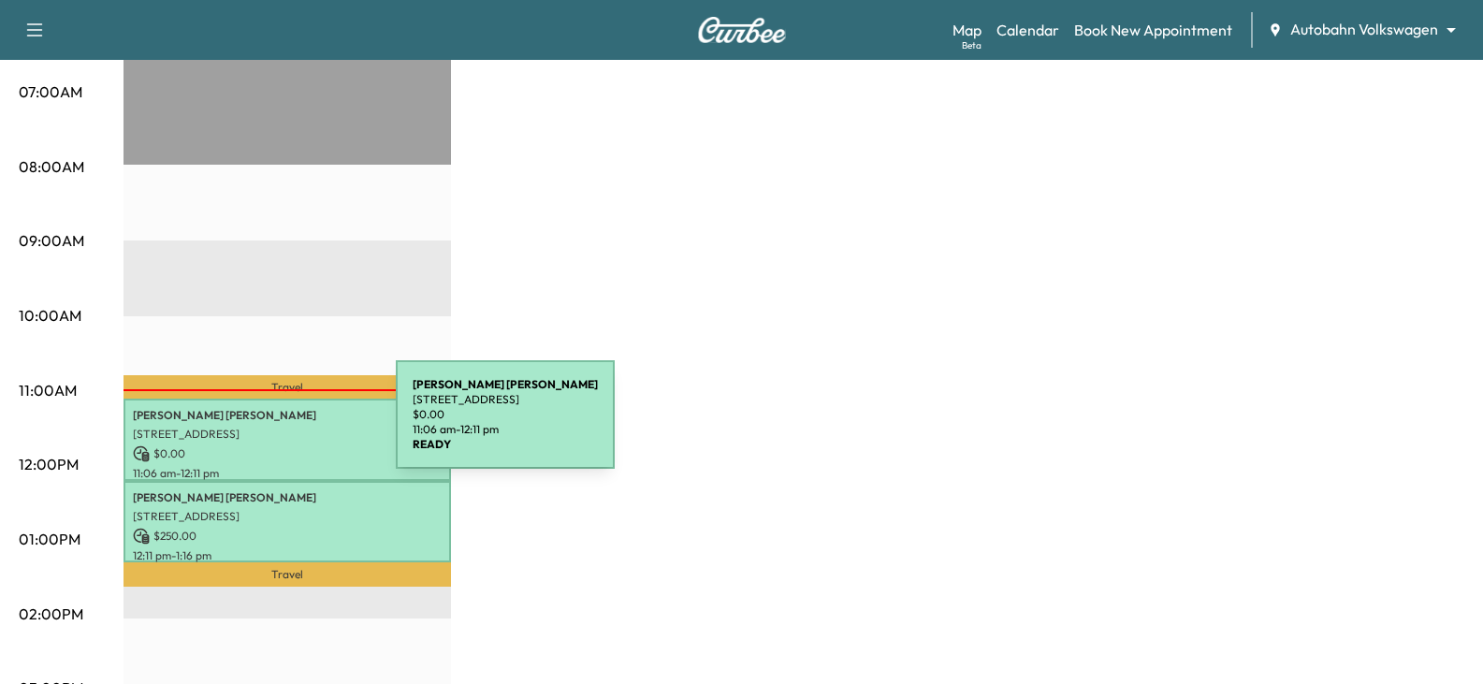
click at [256, 427] on p "[STREET_ADDRESS]" at bounding box center [287, 434] width 309 height 15
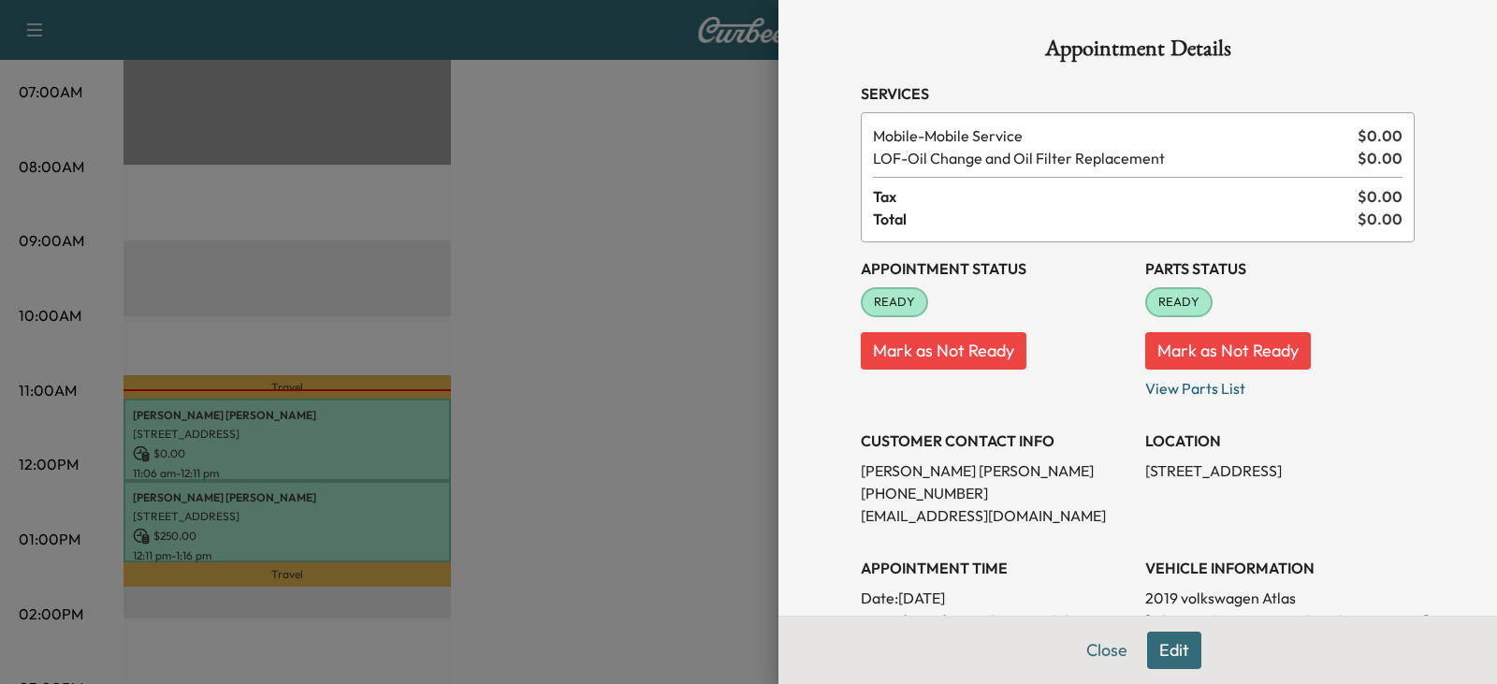
click at [501, 326] on div at bounding box center [748, 342] width 1497 height 684
